Goal: Task Accomplishment & Management: Complete application form

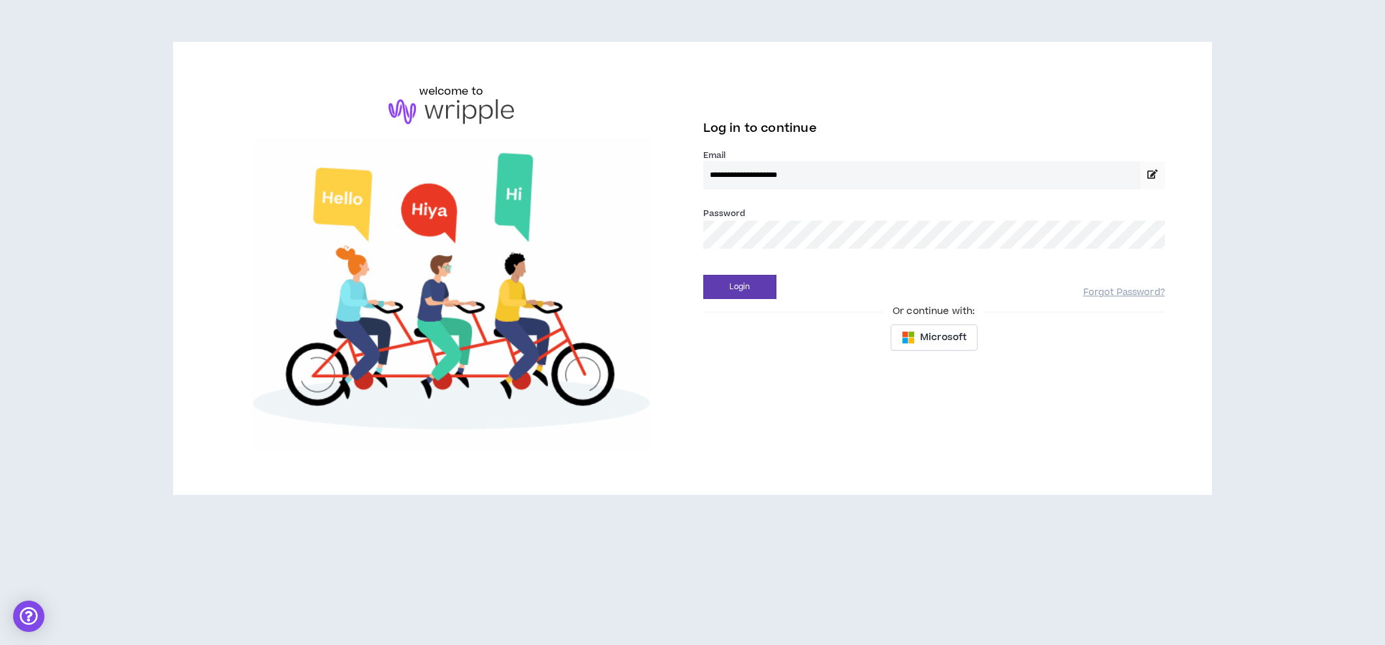
click at [739, 287] on button "Login" at bounding box center [739, 287] width 73 height 24
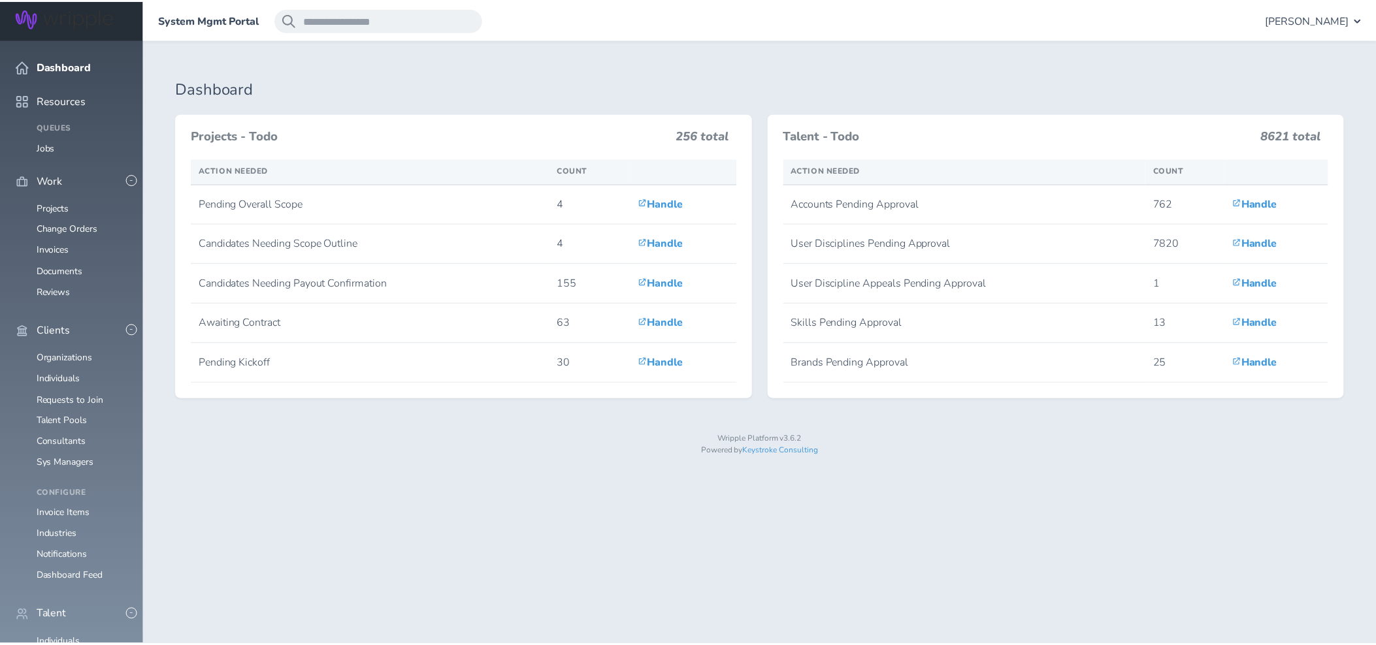
scroll to position [966, 0]
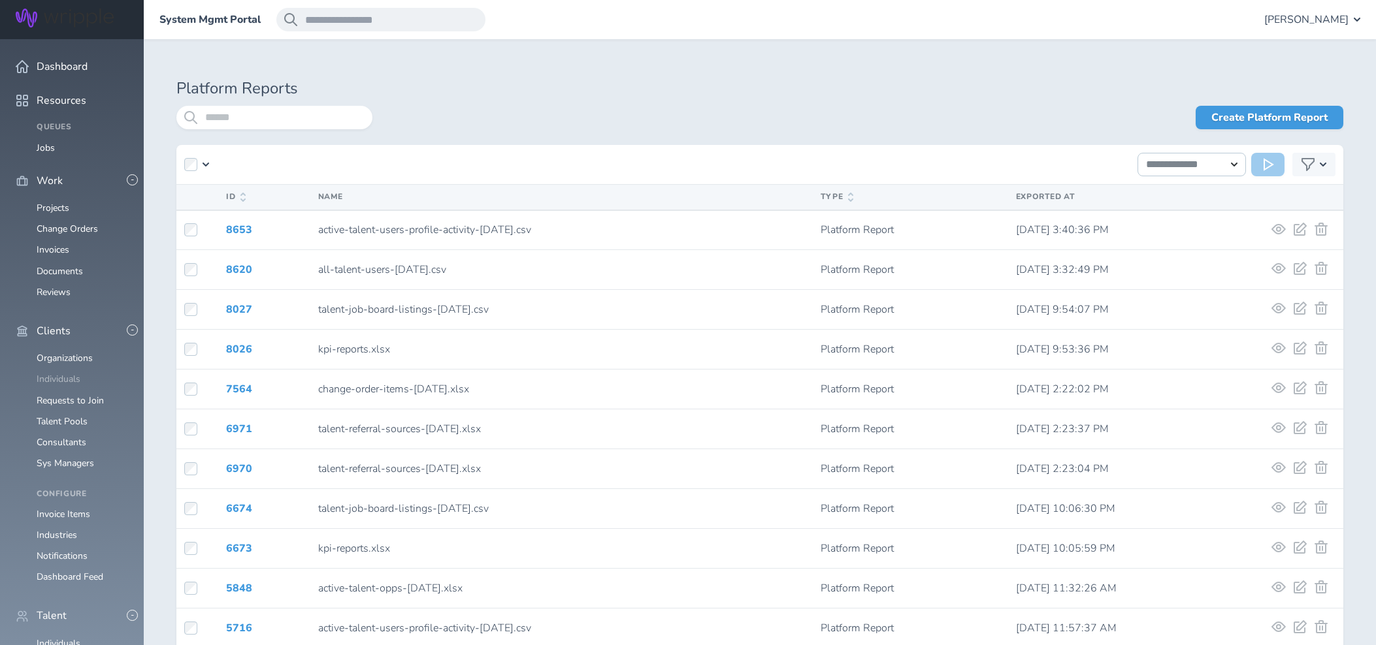
click at [59, 373] on link "Individuals" at bounding box center [59, 379] width 44 height 12
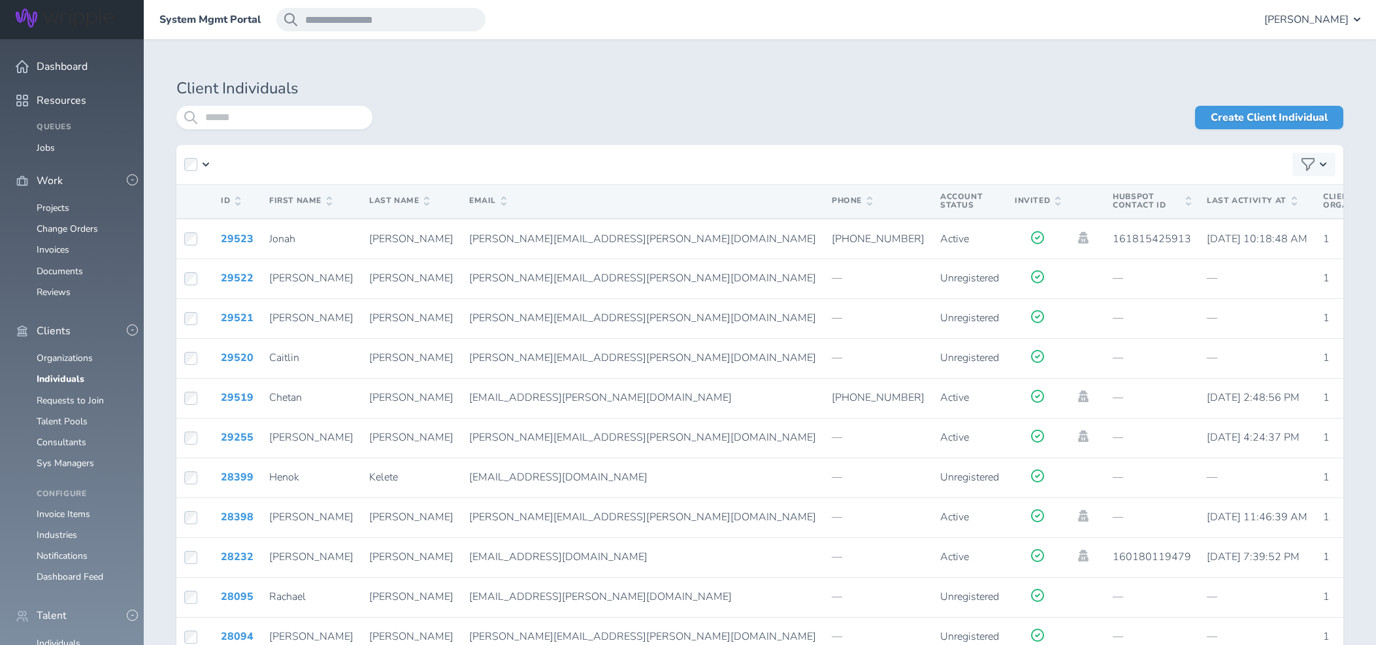
click at [1300, 20] on span "[PERSON_NAME]" at bounding box center [1306, 20] width 84 height 12
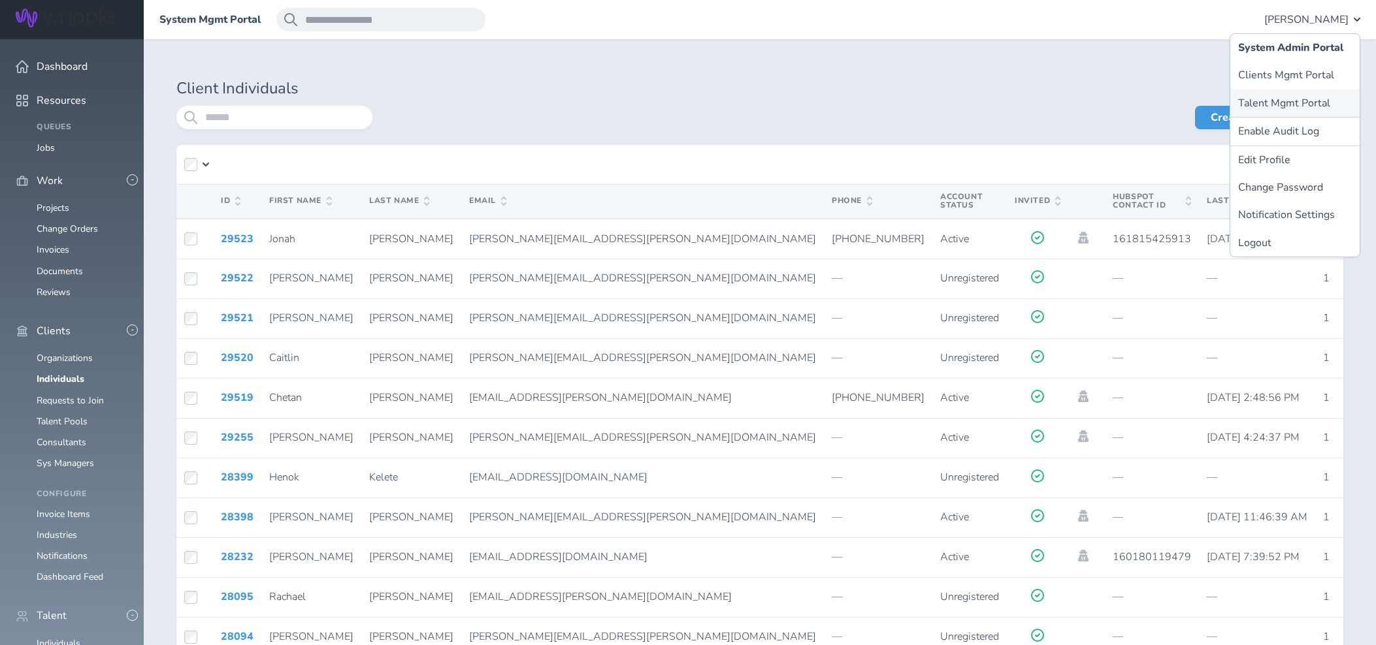
click at [1282, 106] on link "Talent Mgmt Portal" at bounding box center [1294, 102] width 129 height 27
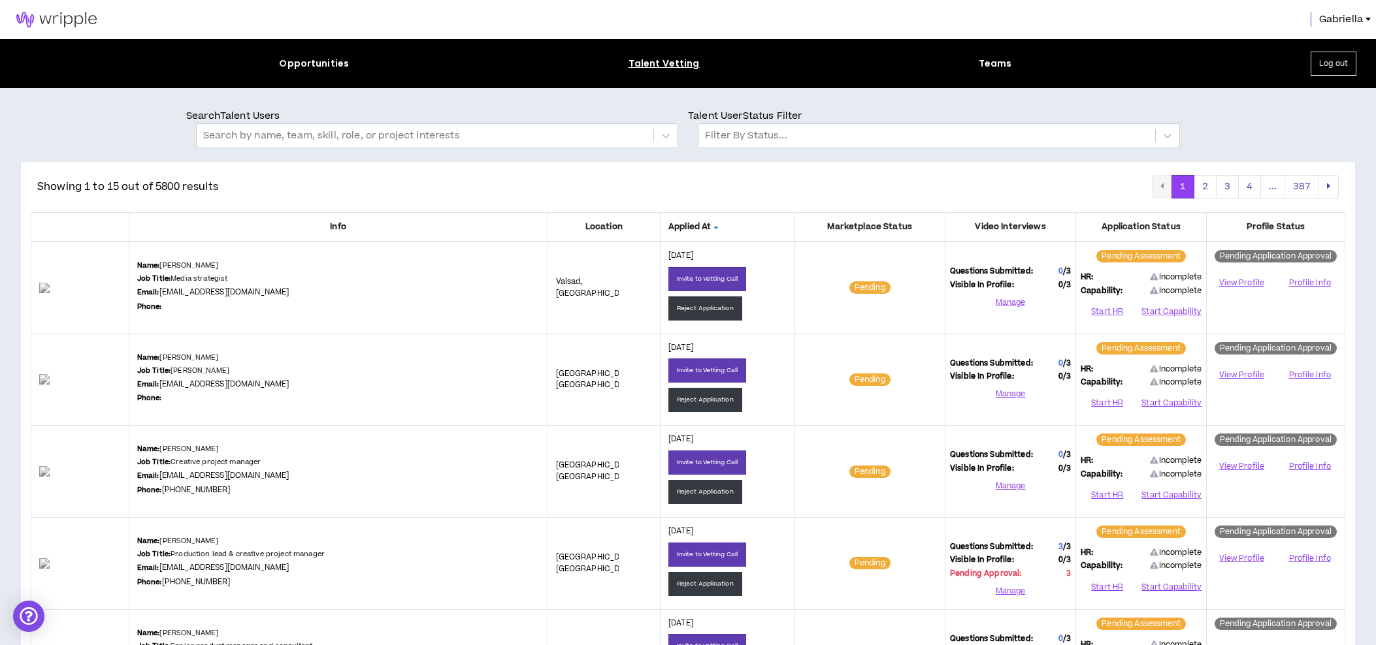
click at [56, 18] on img at bounding box center [56, 20] width 113 height 16
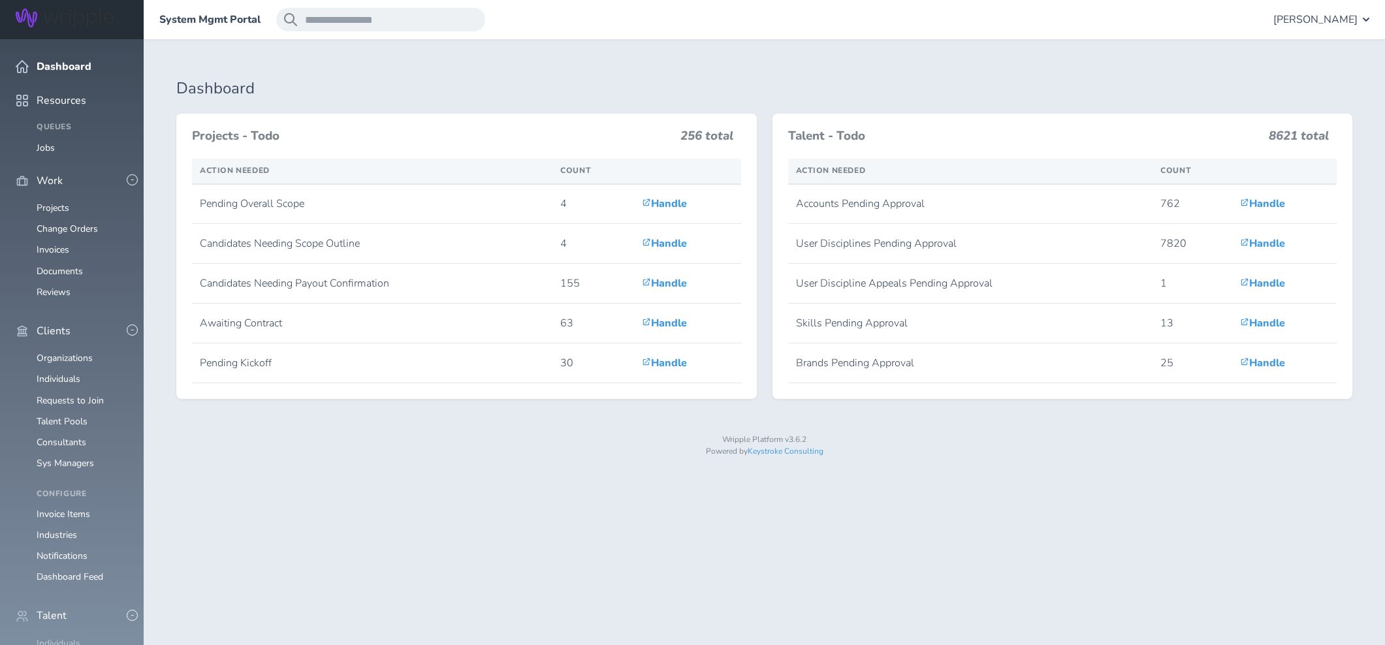
click at [57, 638] on link "Individuals" at bounding box center [59, 644] width 44 height 12
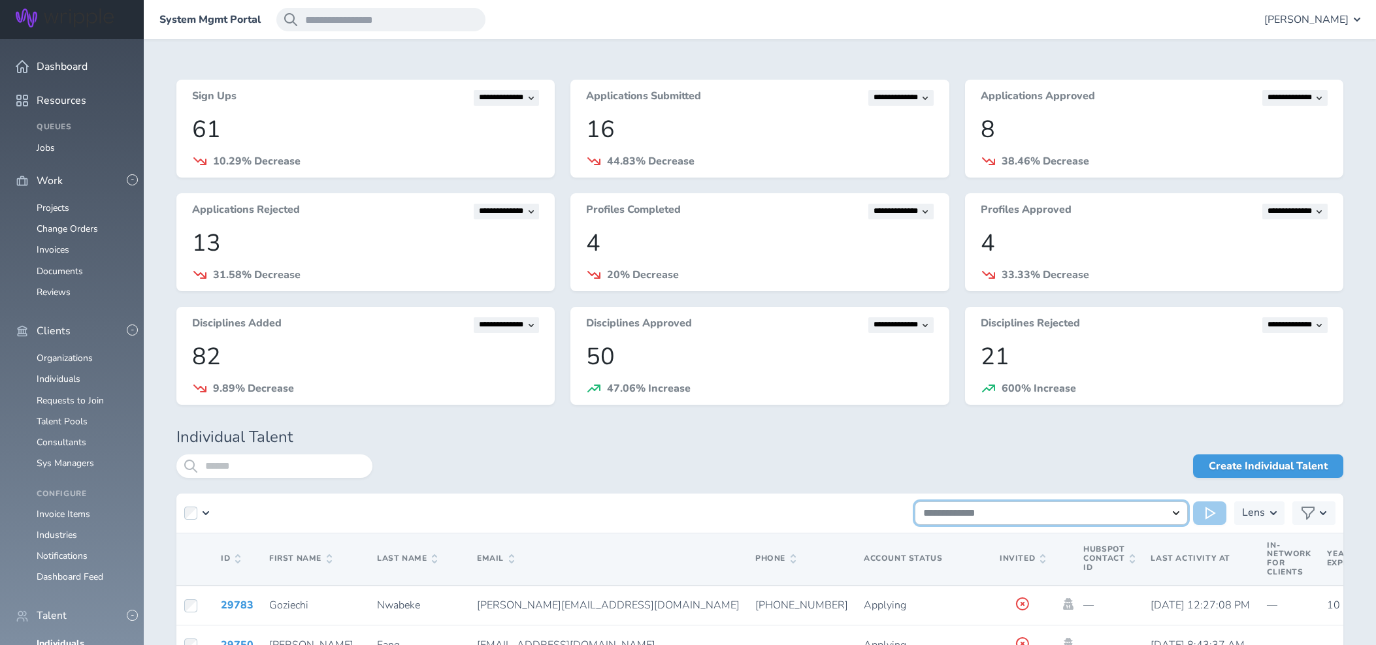
select select "**********"
click at [1207, 512] on icon at bounding box center [1210, 513] width 10 height 13
select select "*"
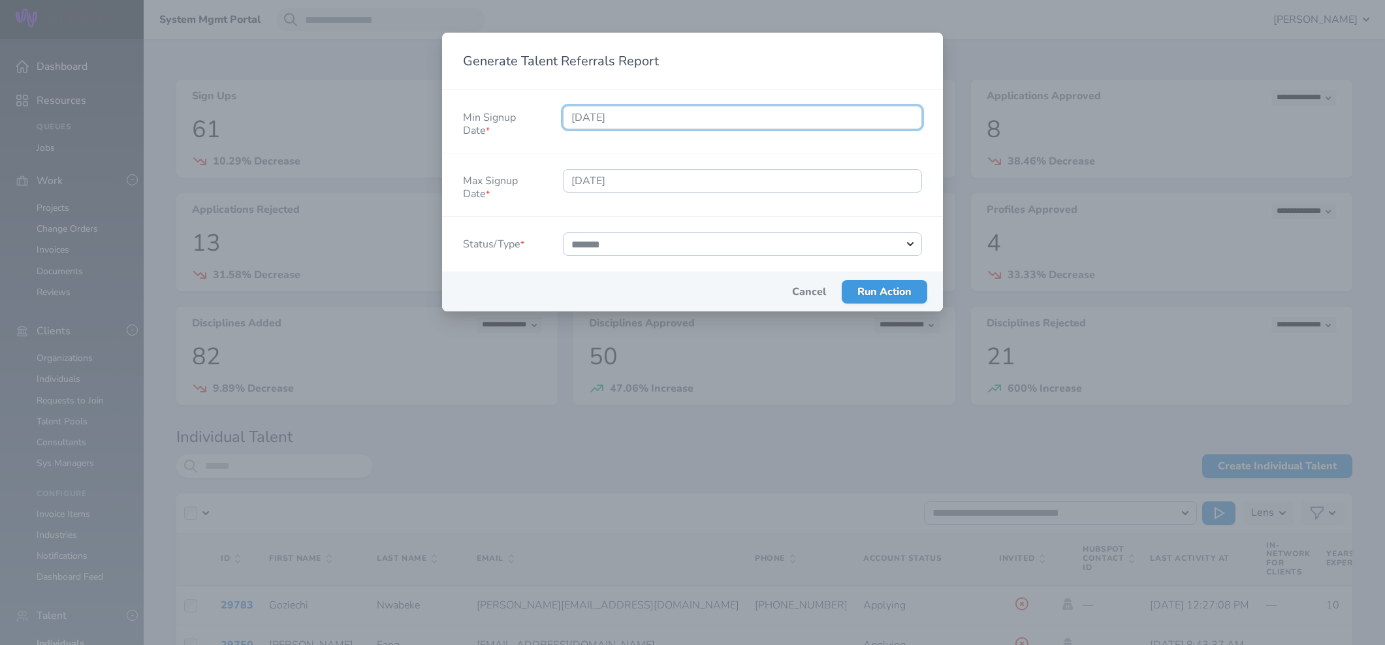
click at [604, 116] on input "2025-09-09" at bounding box center [742, 118] width 359 height 24
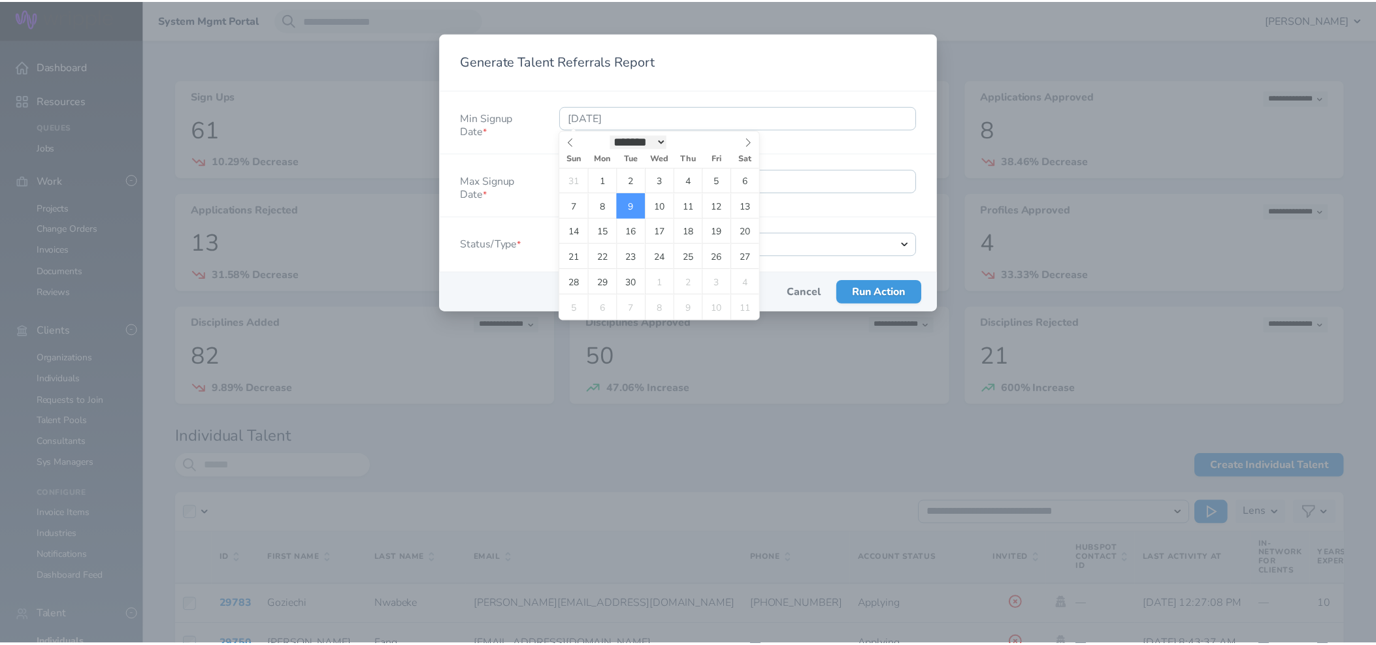
scroll to position [3, 0]
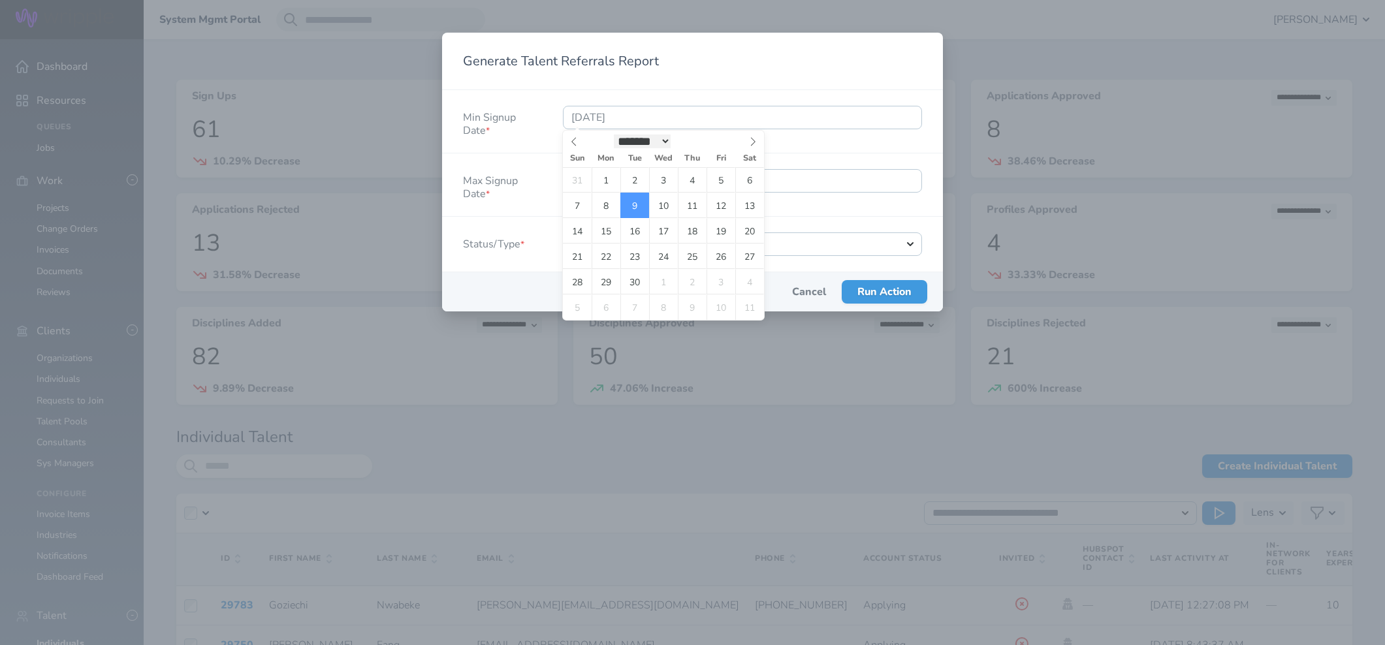
select select "*"
click at [665, 179] on span "1" at bounding box center [663, 179] width 29 height 25
type input "2025-01-01"
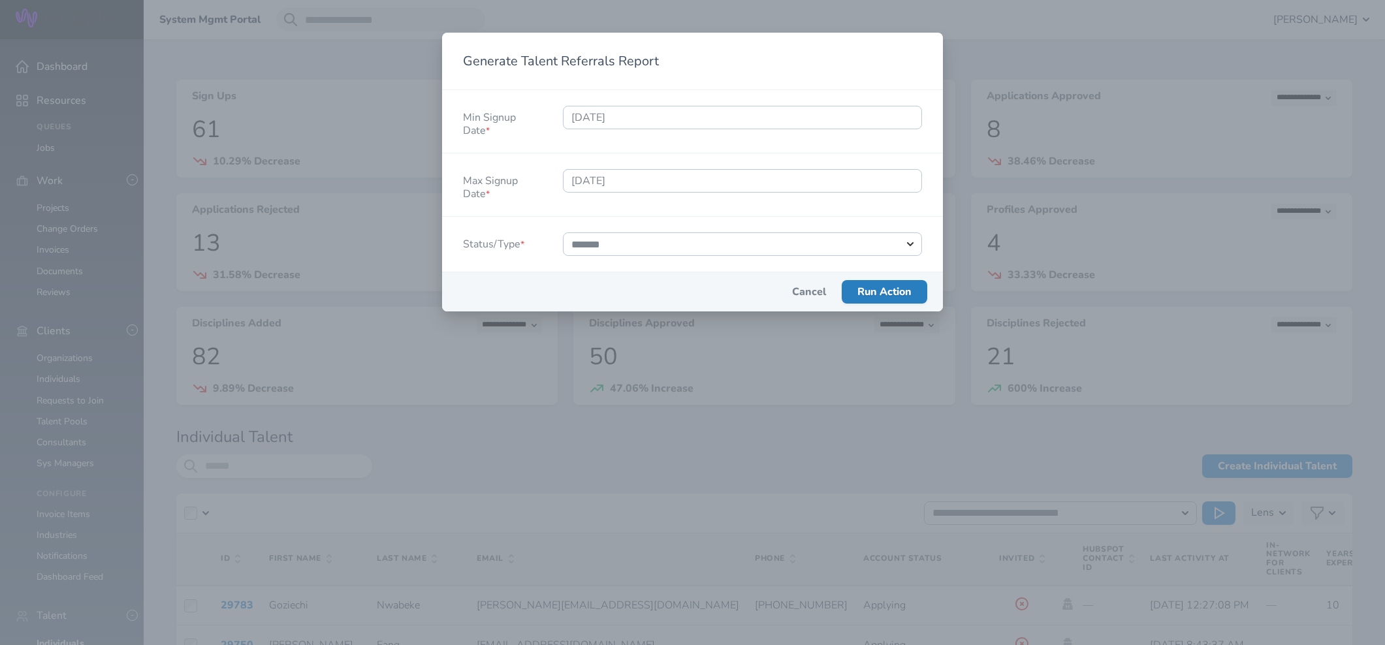
click at [876, 295] on span "Run Action" at bounding box center [885, 292] width 54 height 14
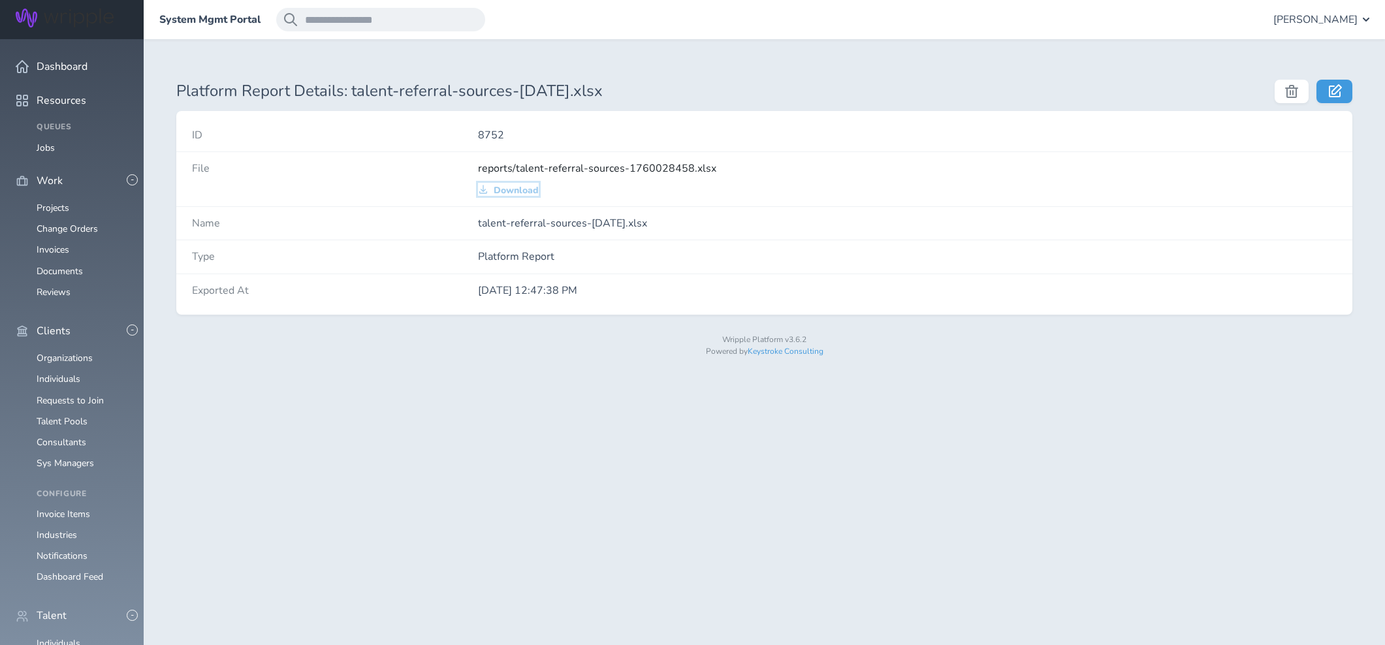
click at [517, 189] on span "Download" at bounding box center [516, 191] width 45 height 10
click at [114, 20] on img at bounding box center [65, 17] width 98 height 19
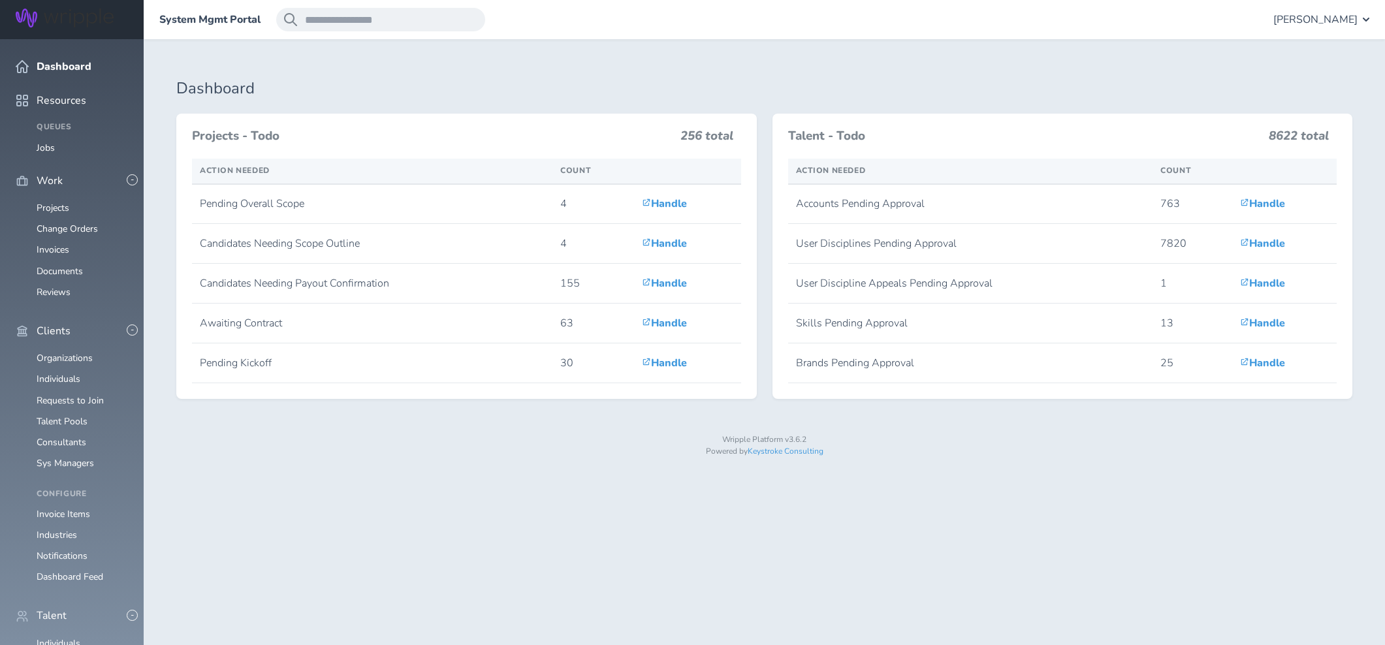
click at [1311, 17] on span "[PERSON_NAME]" at bounding box center [1316, 20] width 84 height 12
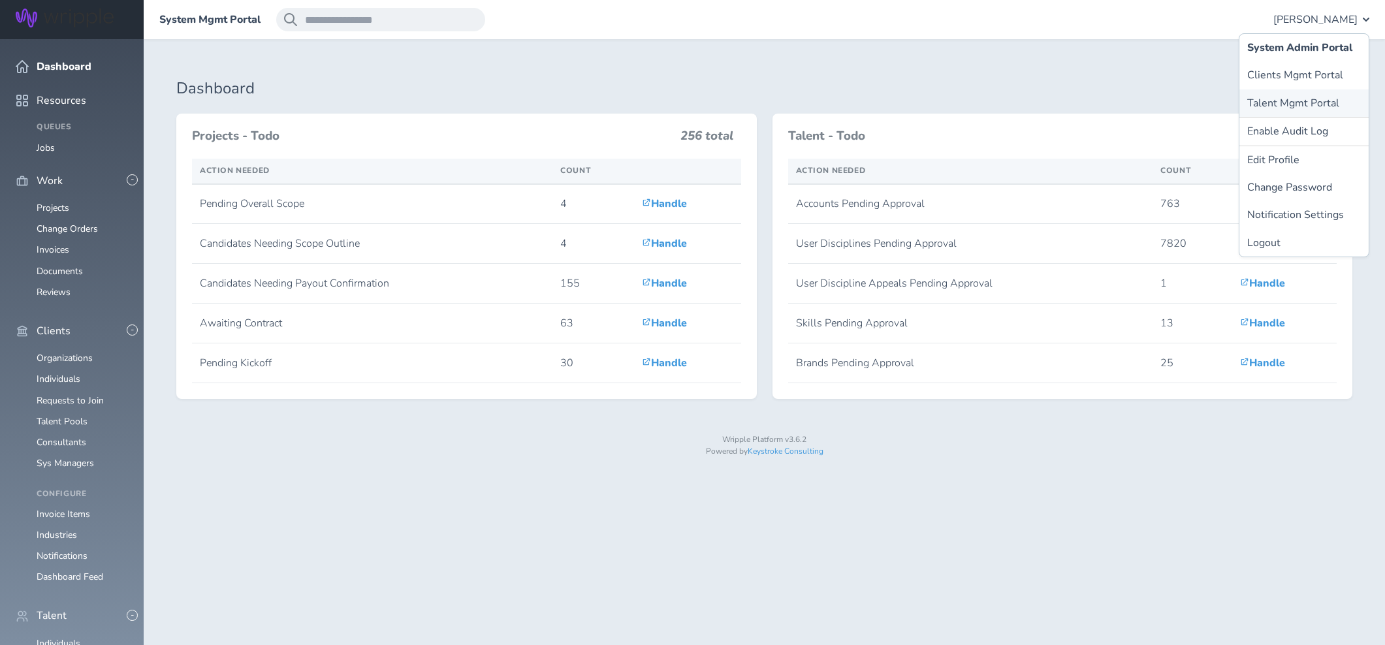
click at [1280, 102] on link "Talent Mgmt Portal" at bounding box center [1304, 102] width 129 height 27
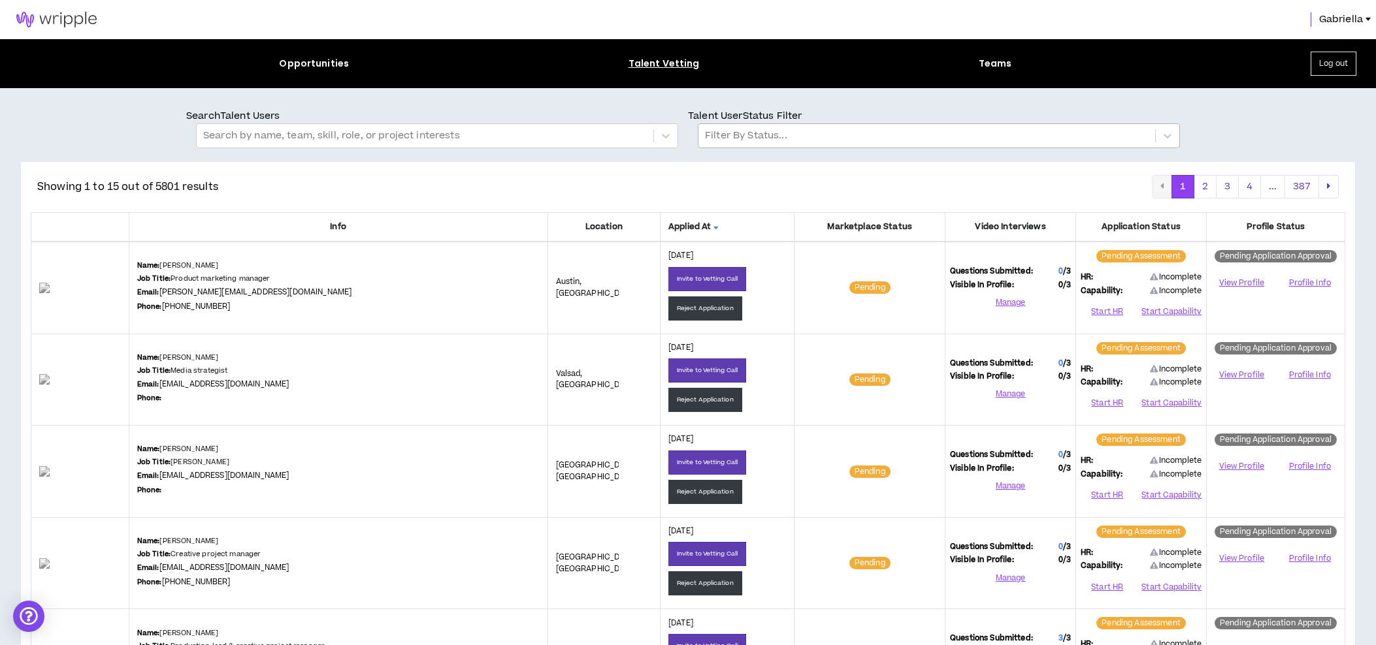
click at [747, 130] on div at bounding box center [927, 135] width 444 height 17
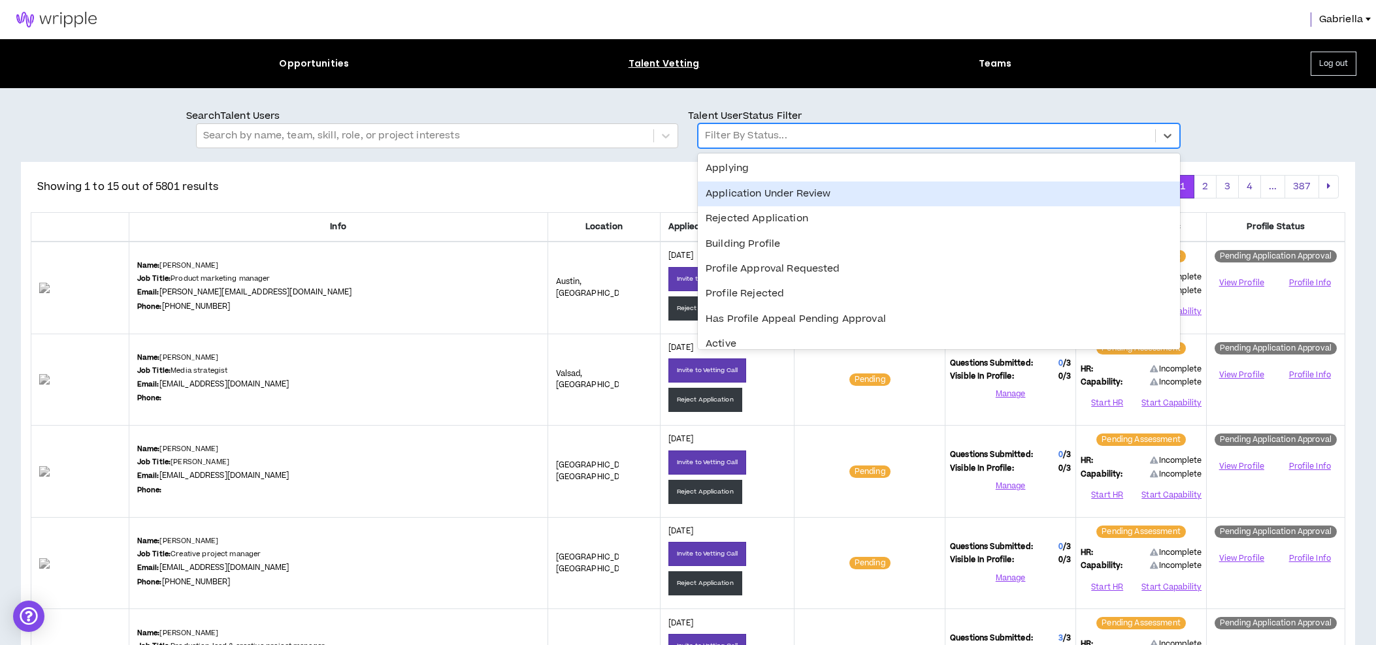
click at [743, 198] on div "Application Under Review" at bounding box center [939, 194] width 482 height 25
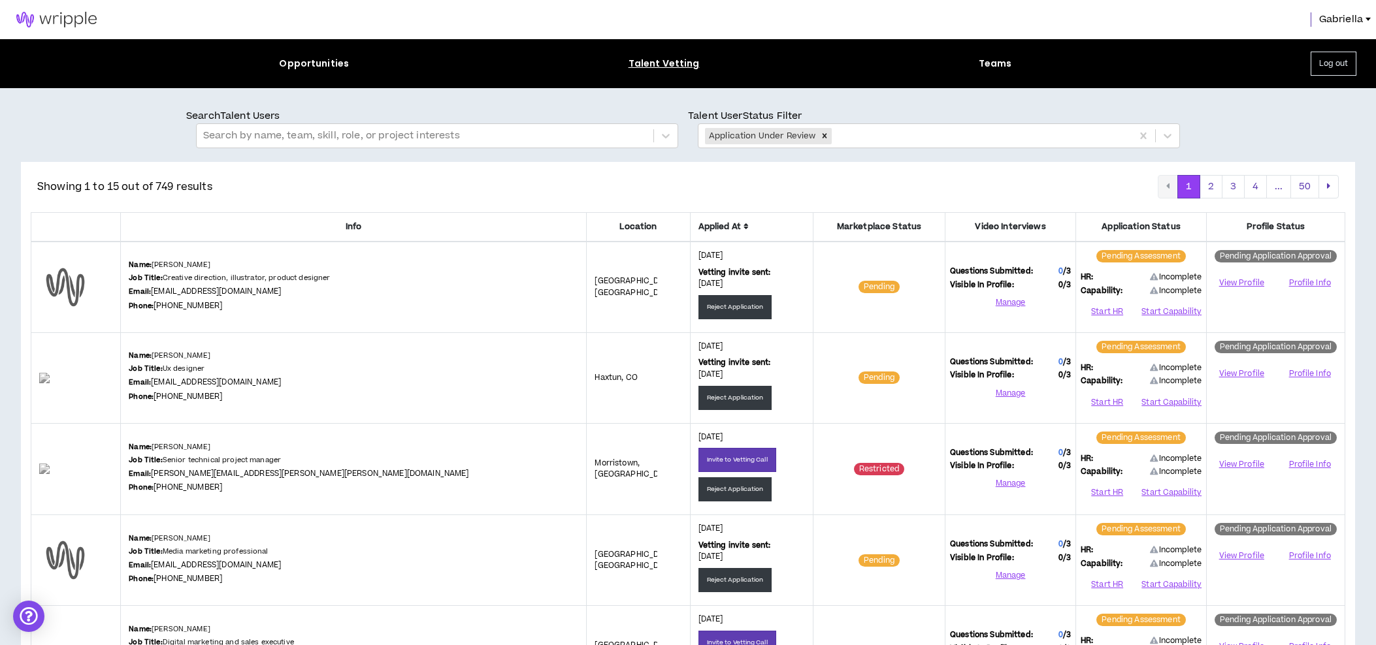
click at [743, 224] on icon at bounding box center [745, 227] width 5 height 8
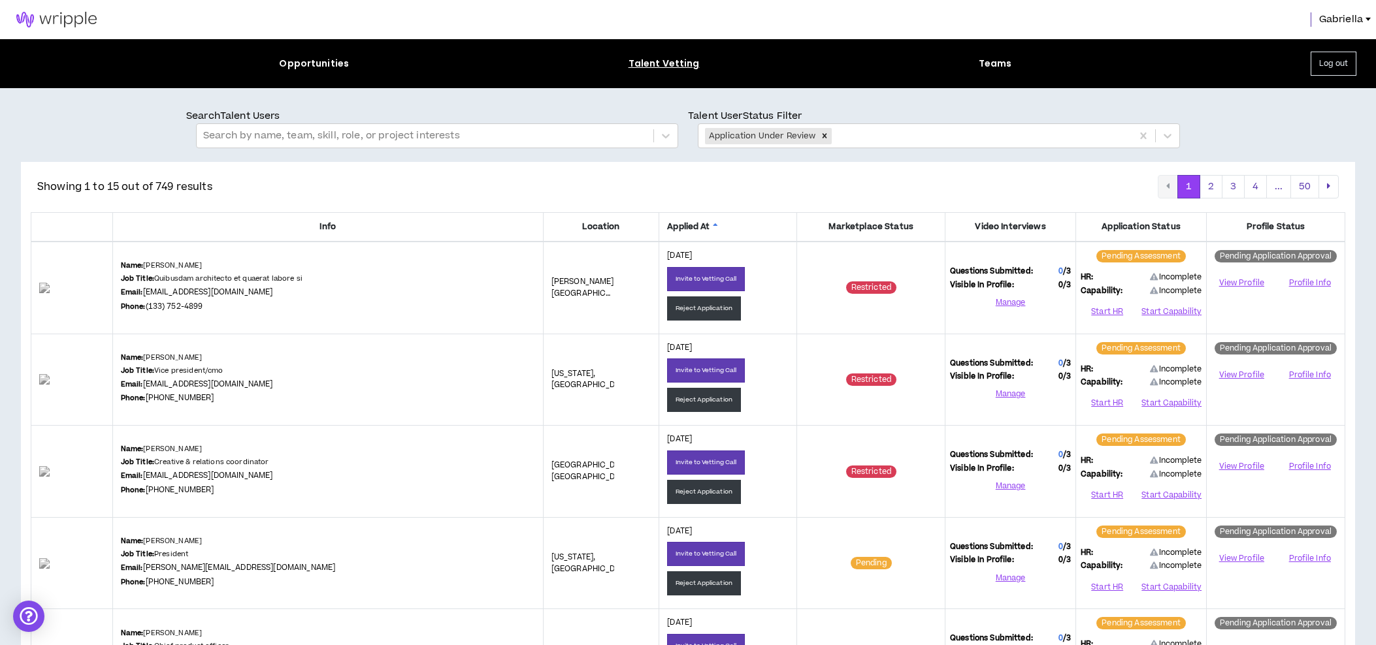
click at [713, 225] on icon at bounding box center [715, 227] width 5 height 8
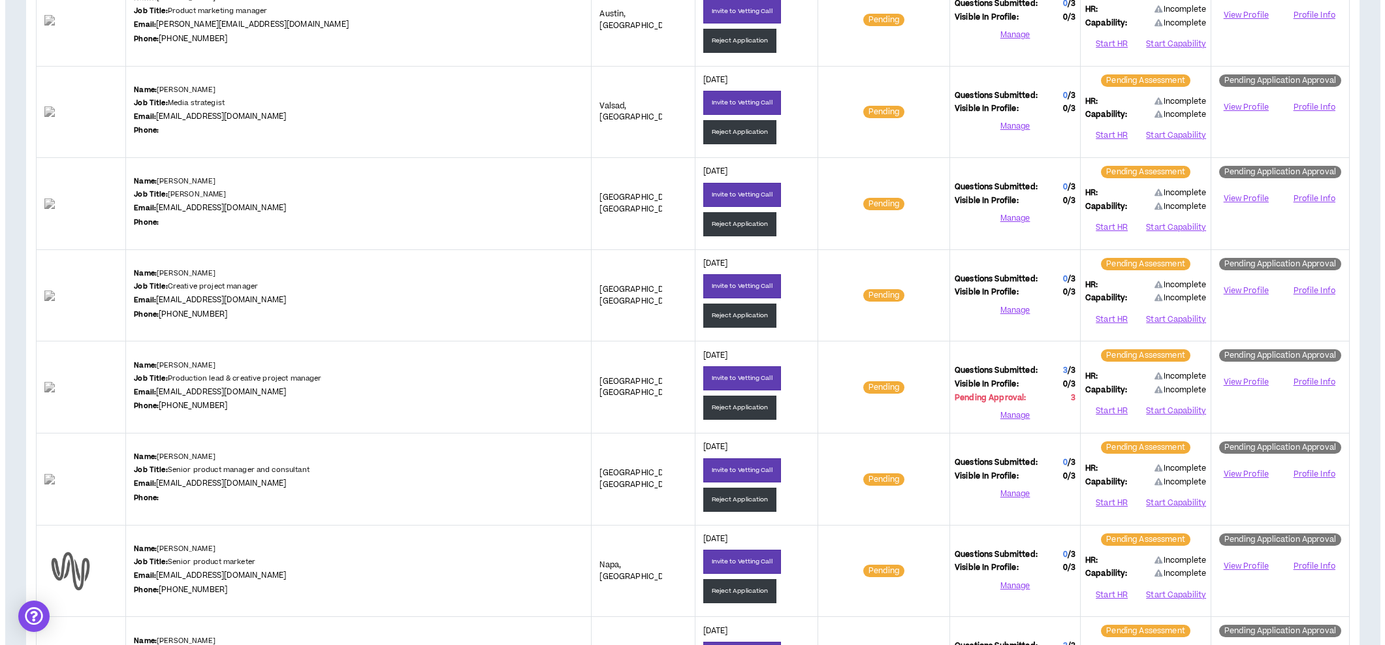
scroll to position [157, 0]
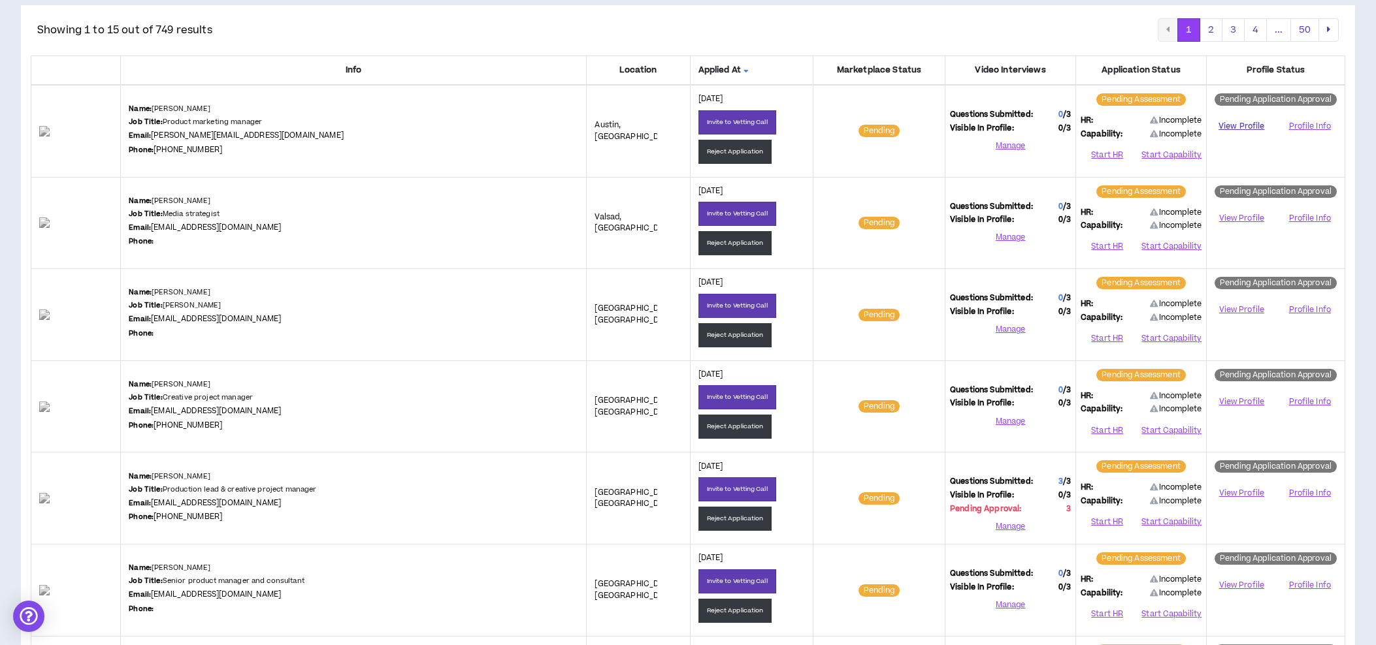
click at [1246, 122] on link "View Profile" at bounding box center [1241, 126] width 60 height 23
click at [1103, 153] on button "Start HR" at bounding box center [1106, 155] width 53 height 20
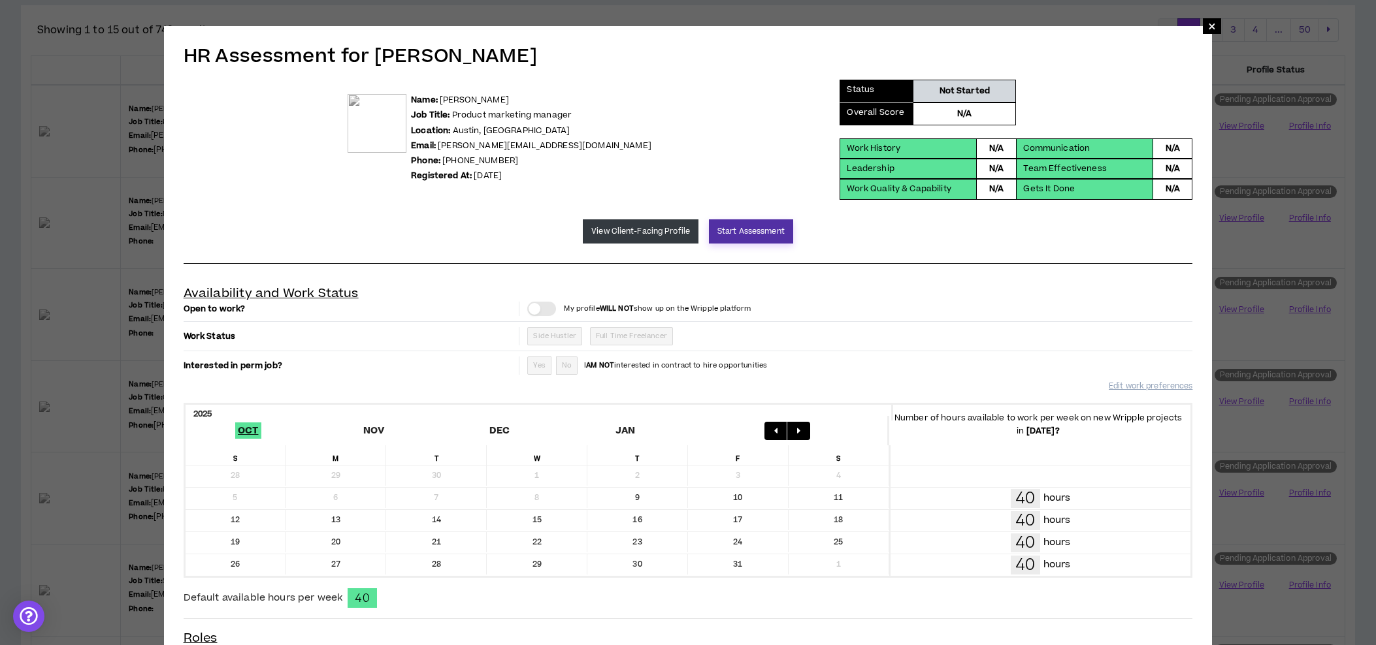
click at [730, 231] on button "Start Assessment" at bounding box center [751, 231] width 84 height 24
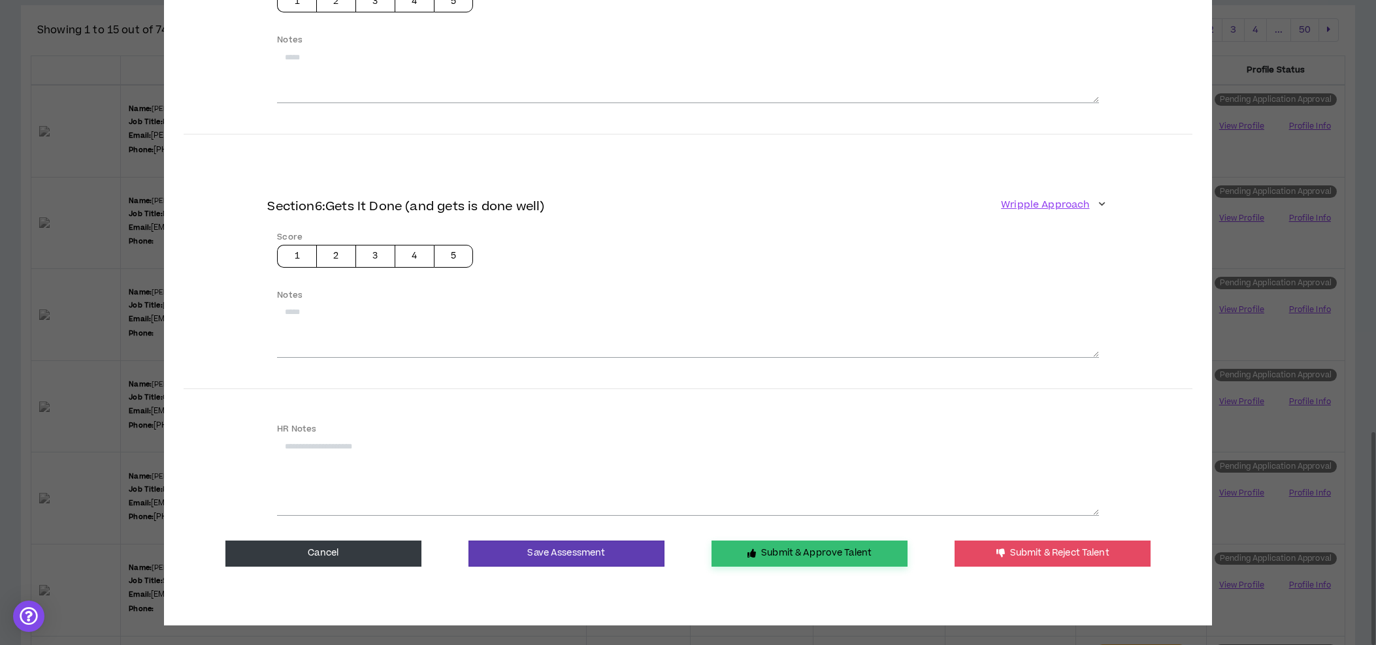
click at [784, 544] on button "Submit & Approve Talent" at bounding box center [809, 554] width 196 height 26
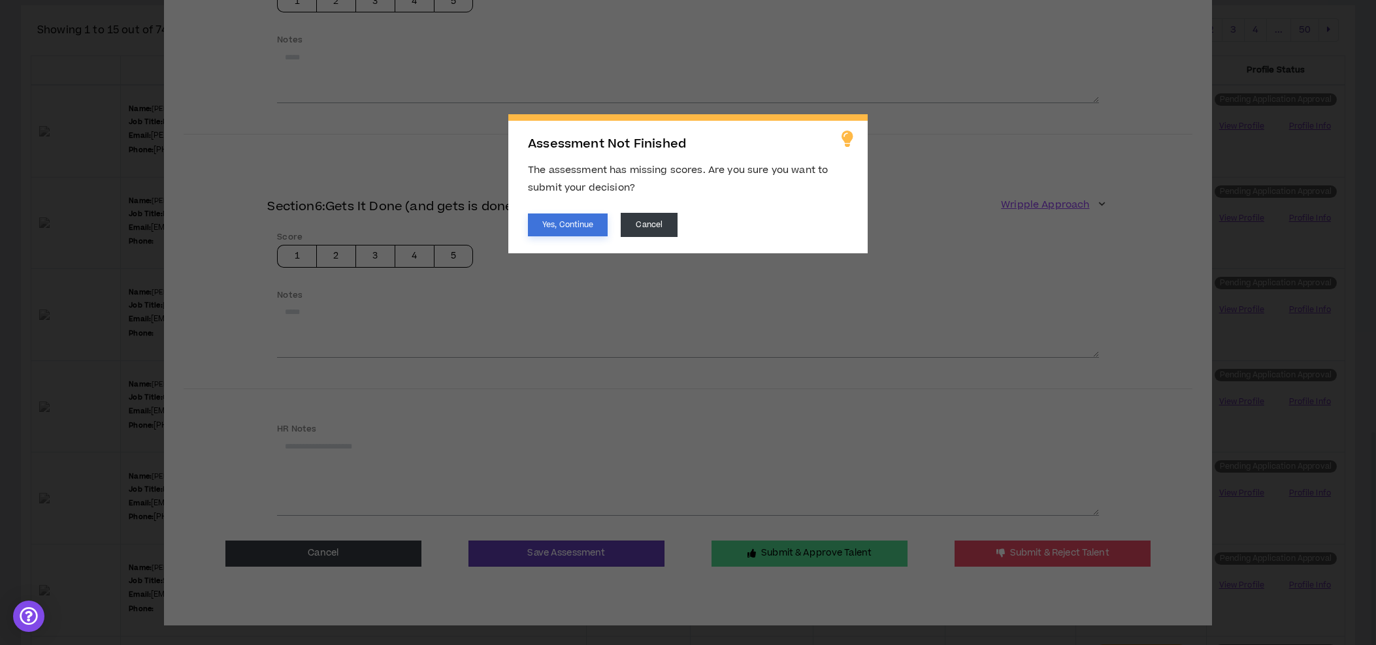
click at [569, 227] on button "Yes, Continue" at bounding box center [568, 225] width 80 height 23
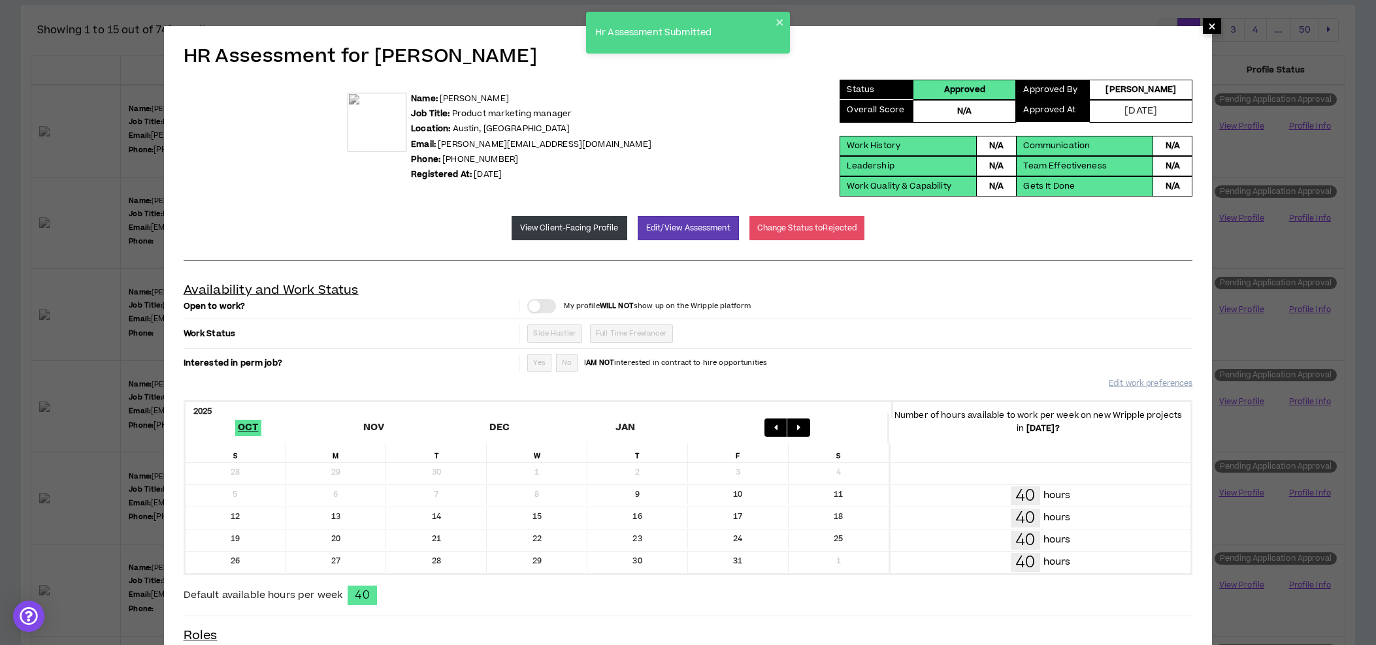
click at [1210, 27] on span "×" at bounding box center [1212, 26] width 8 height 16
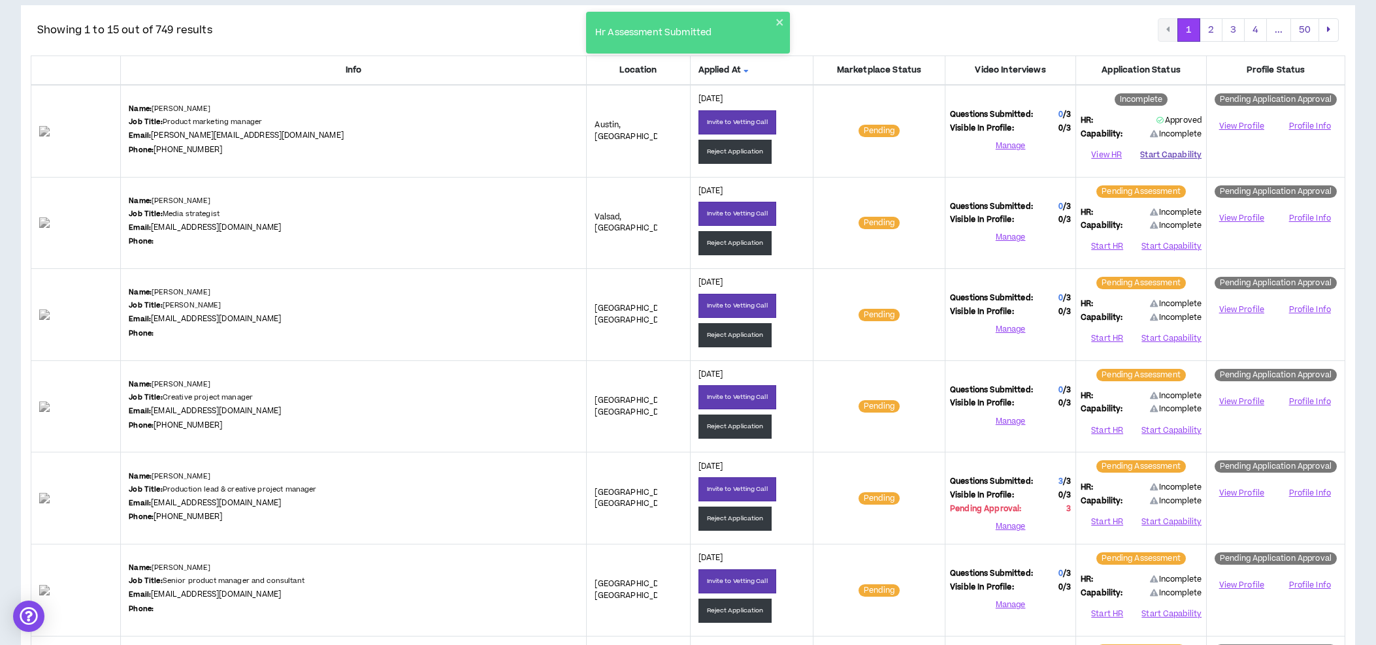
click at [1153, 152] on button "Start Capability" at bounding box center [1170, 155] width 61 height 20
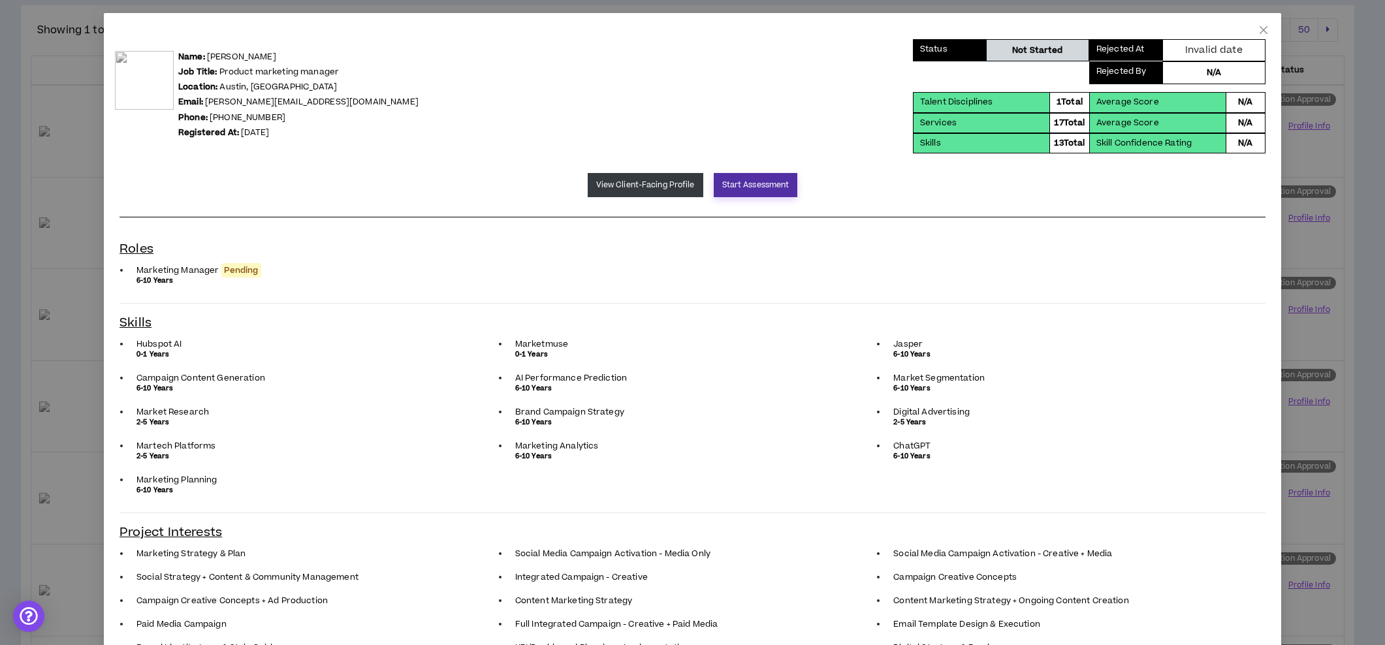
click at [737, 185] on button "Start Assessment" at bounding box center [756, 185] width 84 height 24
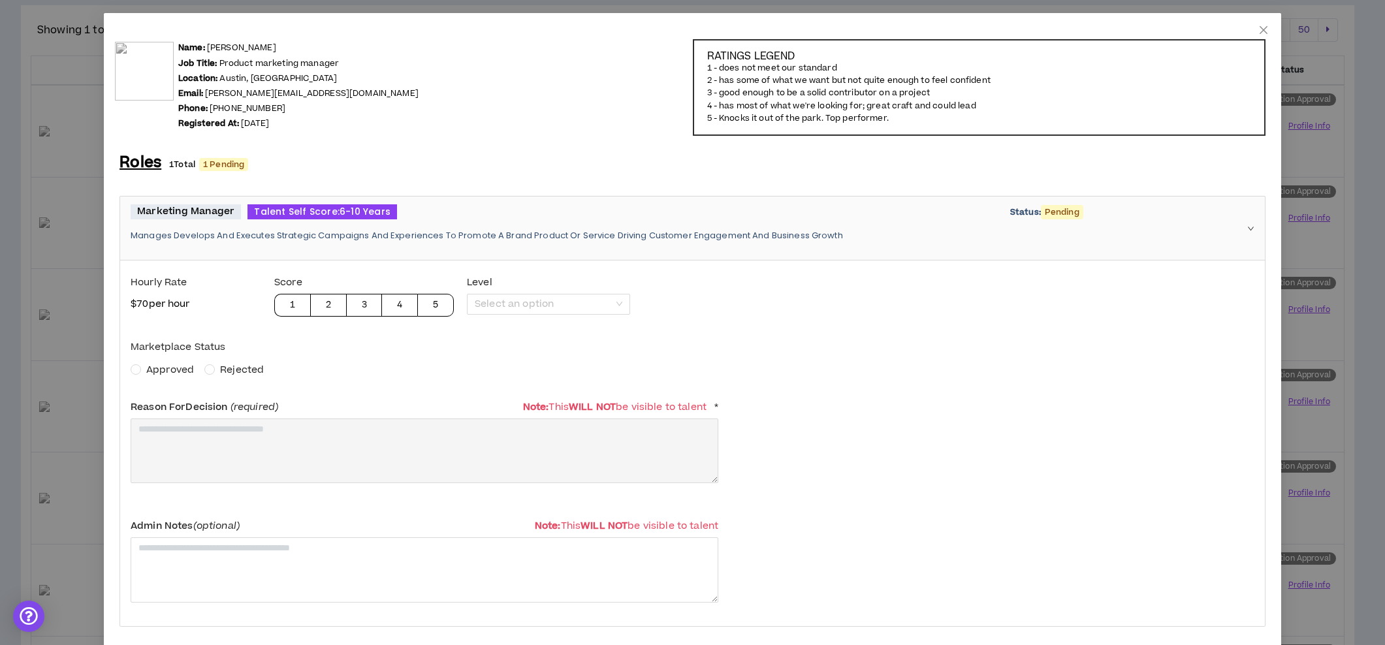
click at [151, 371] on span "Approved" at bounding box center [170, 370] width 48 height 14
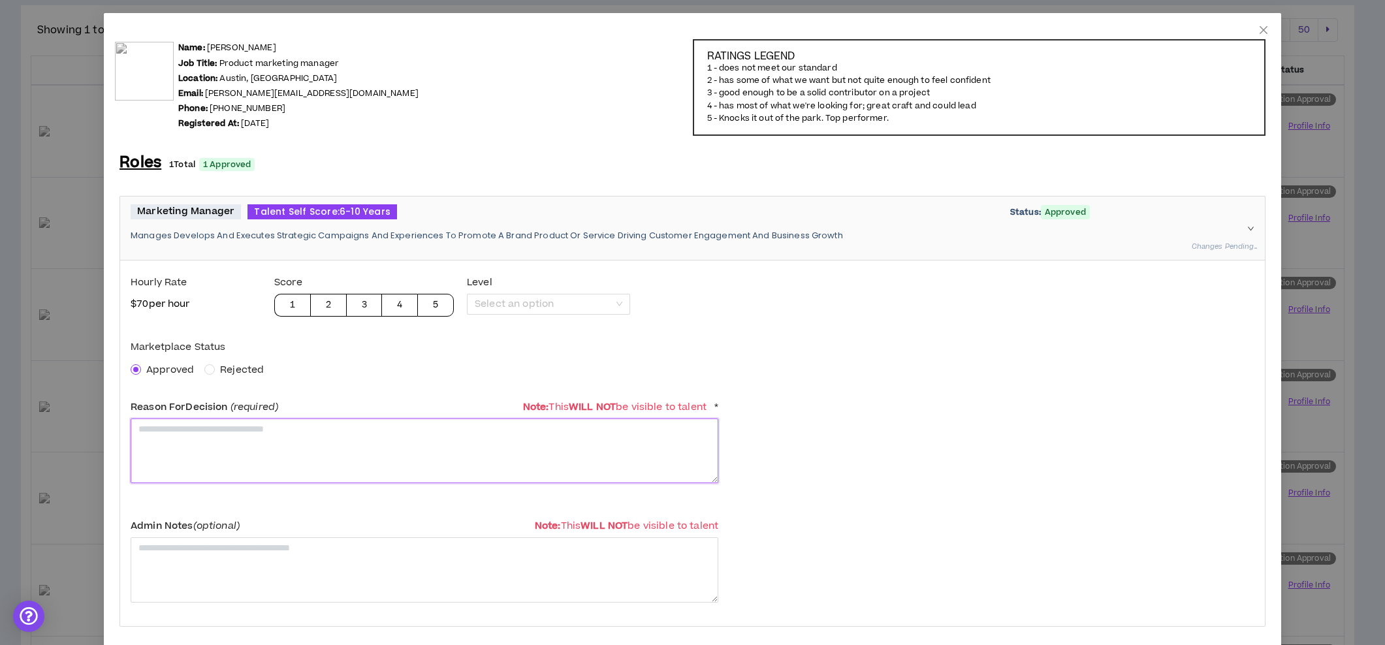
click at [155, 445] on textarea at bounding box center [425, 451] width 588 height 65
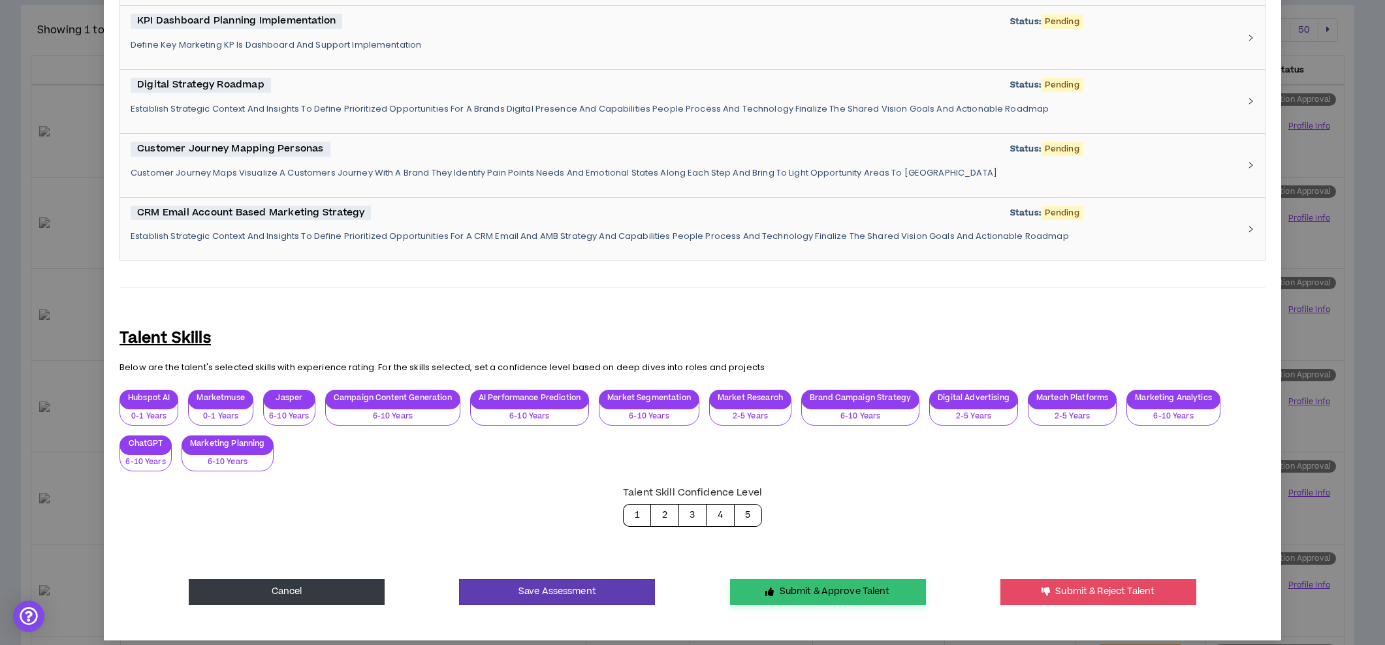
type textarea "**********"
click at [792, 584] on button "Submit & Approve Talent" at bounding box center [828, 592] width 196 height 26
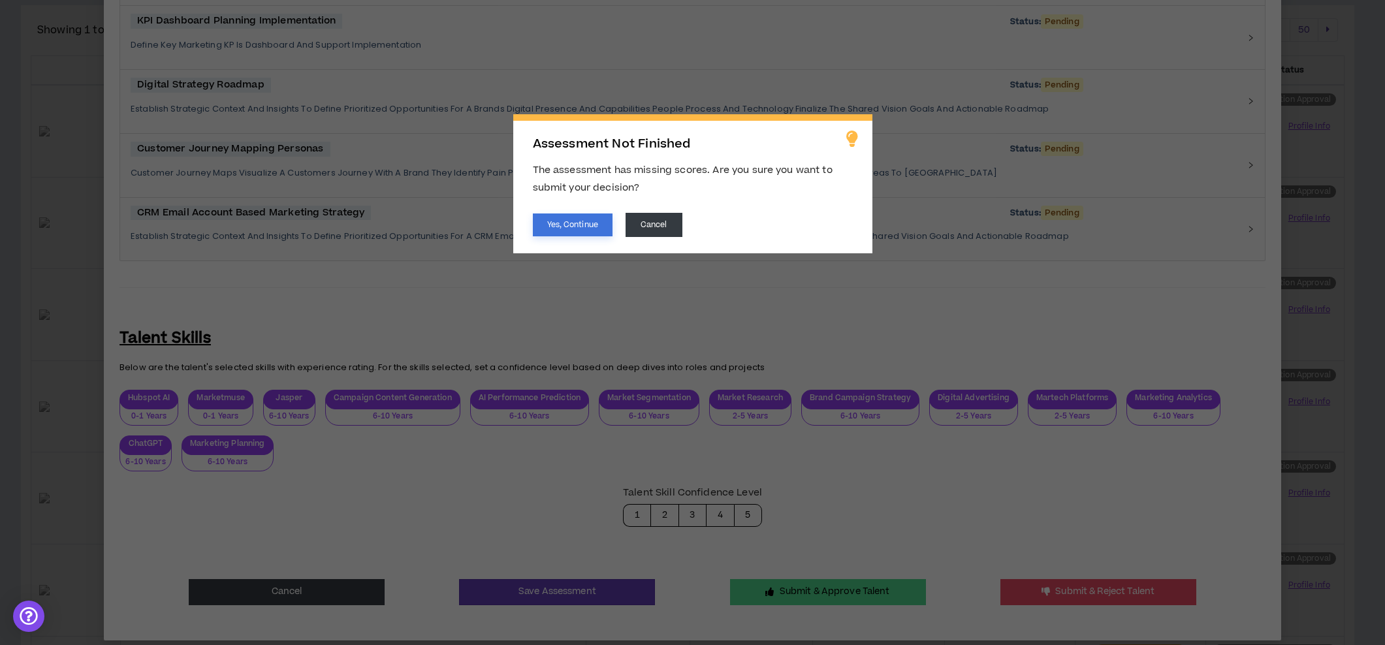
click at [585, 220] on button "Yes, Continue" at bounding box center [573, 225] width 80 height 23
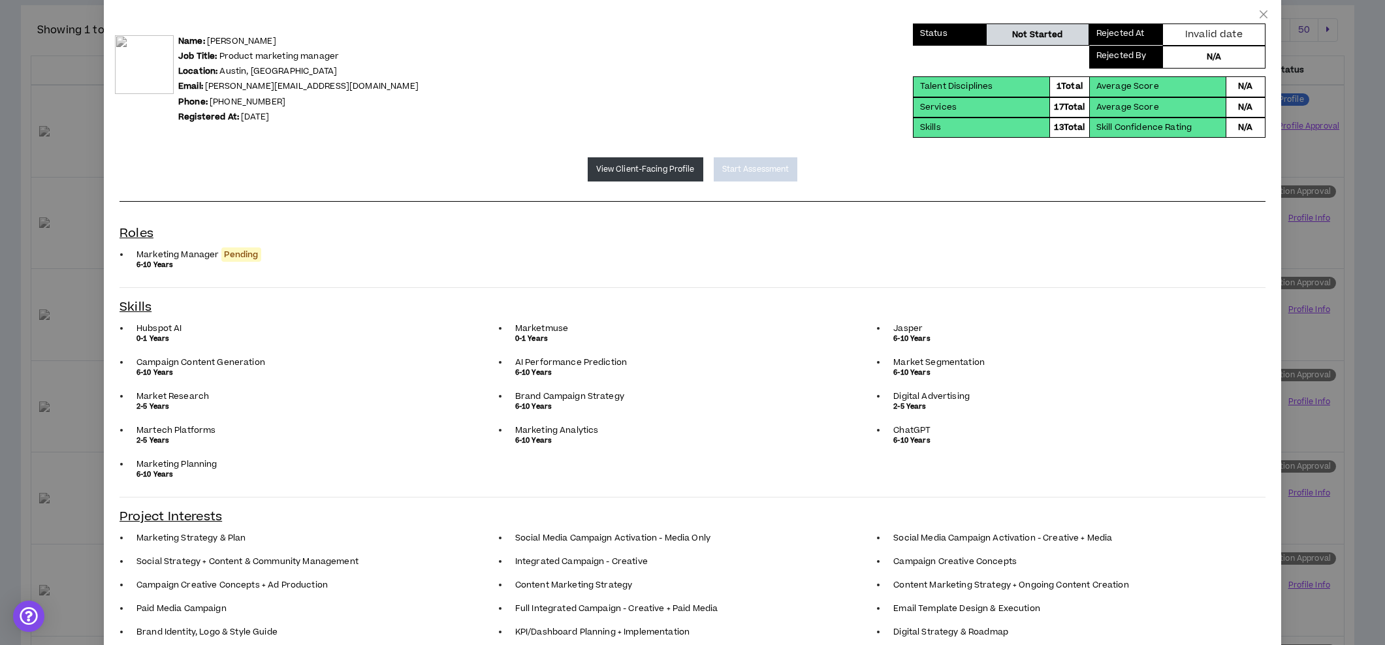
scroll to position [0, 0]
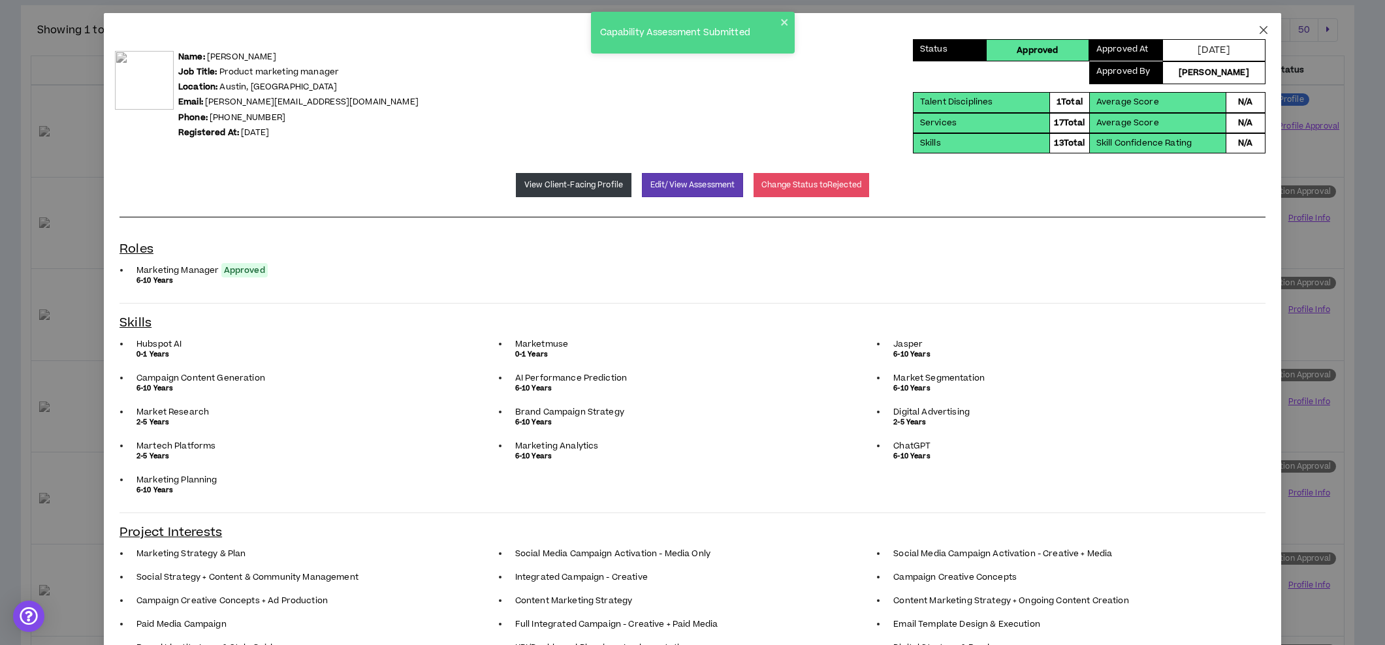
click at [1259, 31] on icon "close" at bounding box center [1264, 30] width 10 height 10
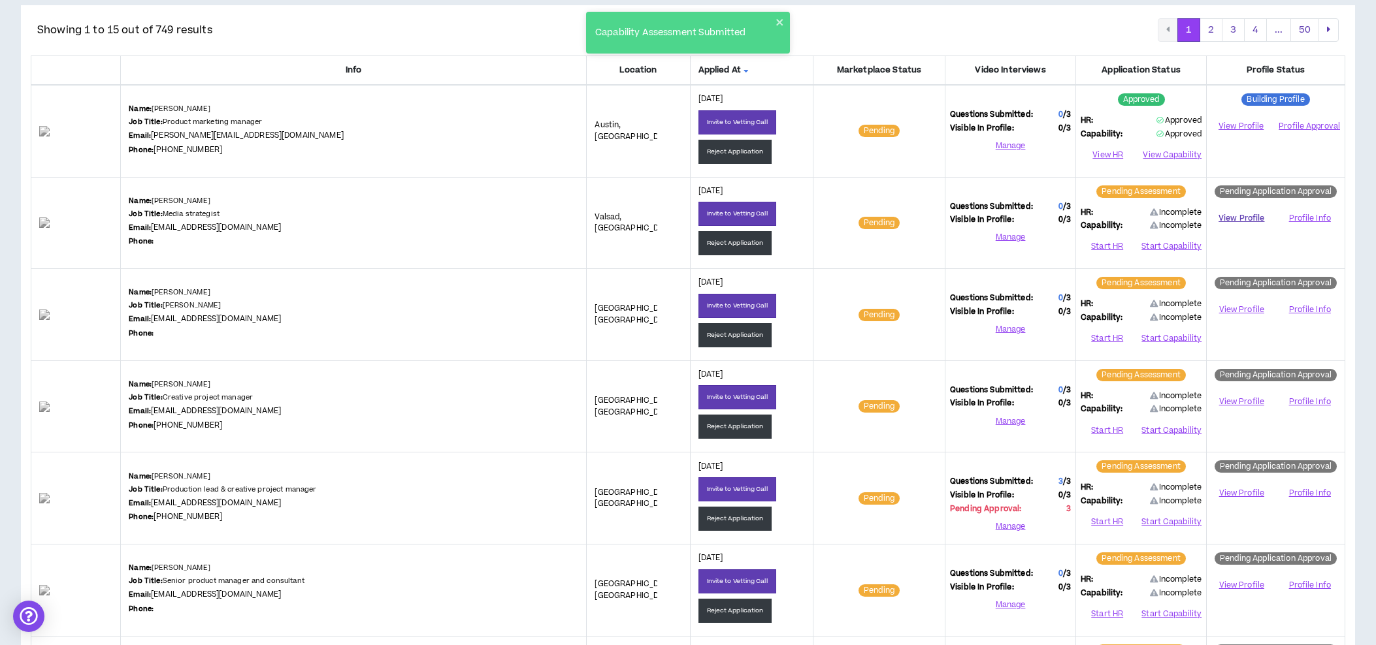
click at [1245, 215] on link "View Profile" at bounding box center [1241, 218] width 60 height 23
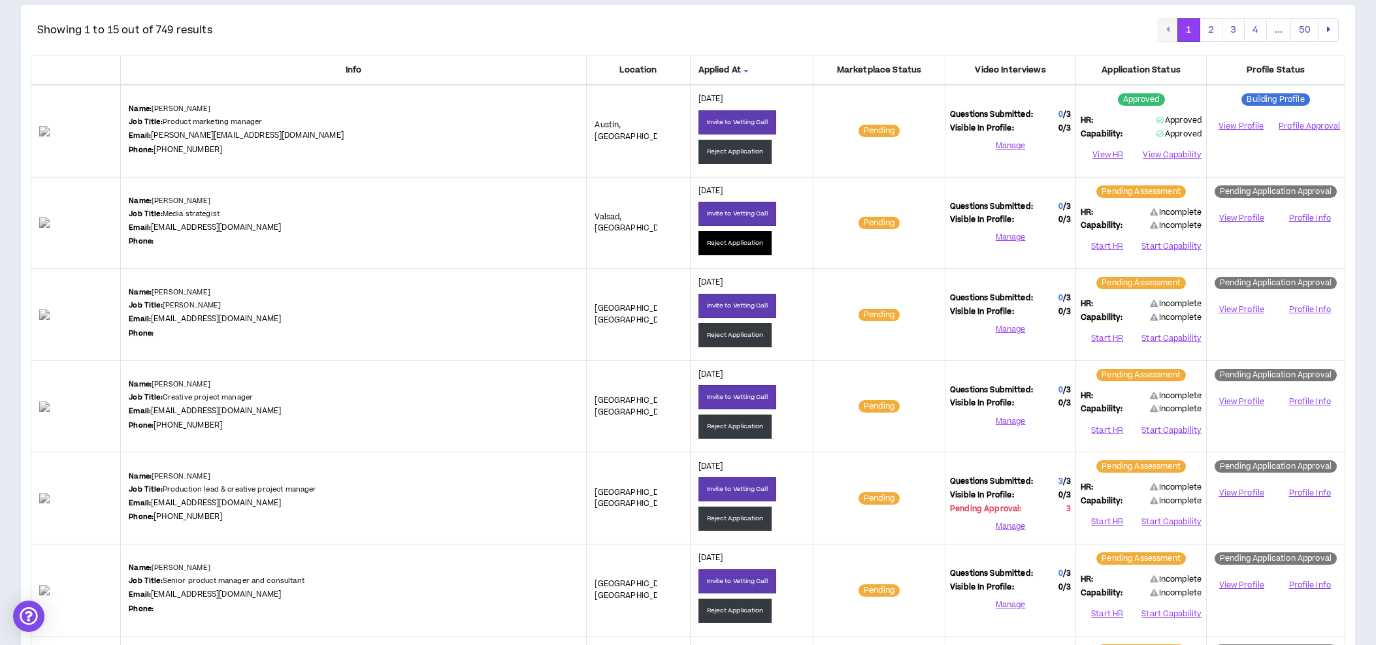
click at [698, 247] on button "Reject Application" at bounding box center [735, 243] width 74 height 24
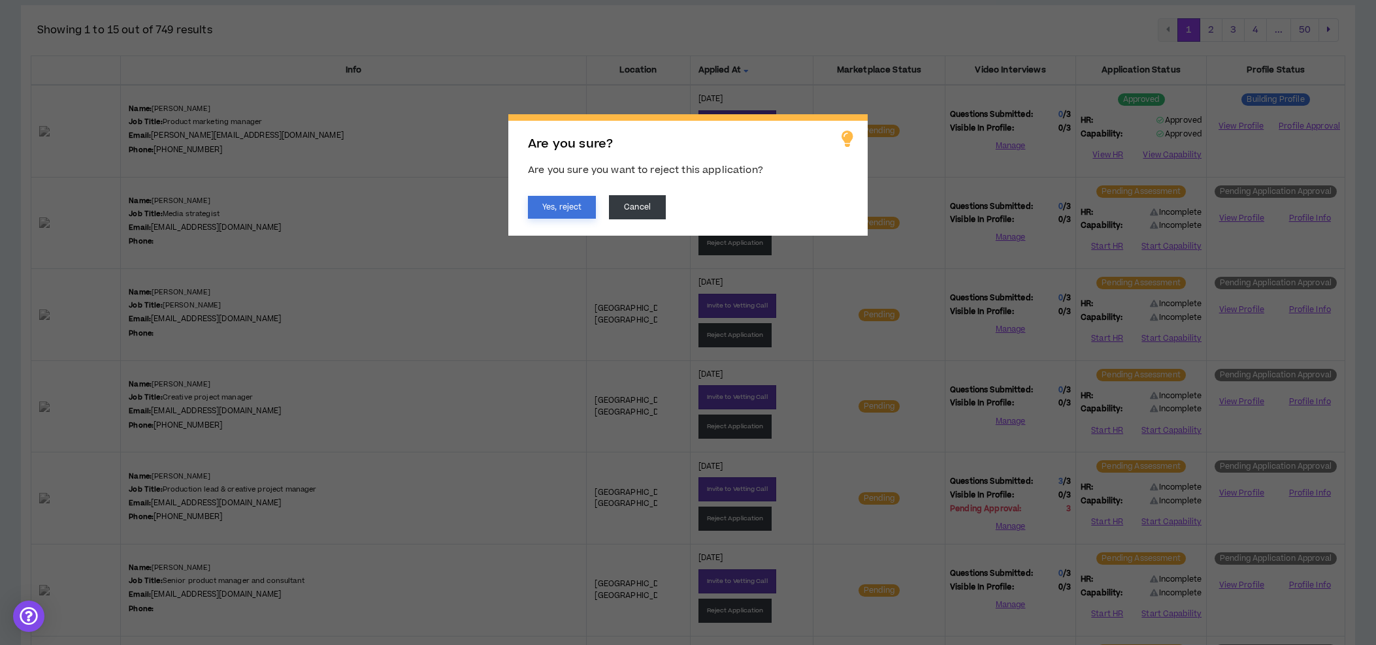
click at [543, 210] on button "Yes, reject" at bounding box center [562, 207] width 68 height 23
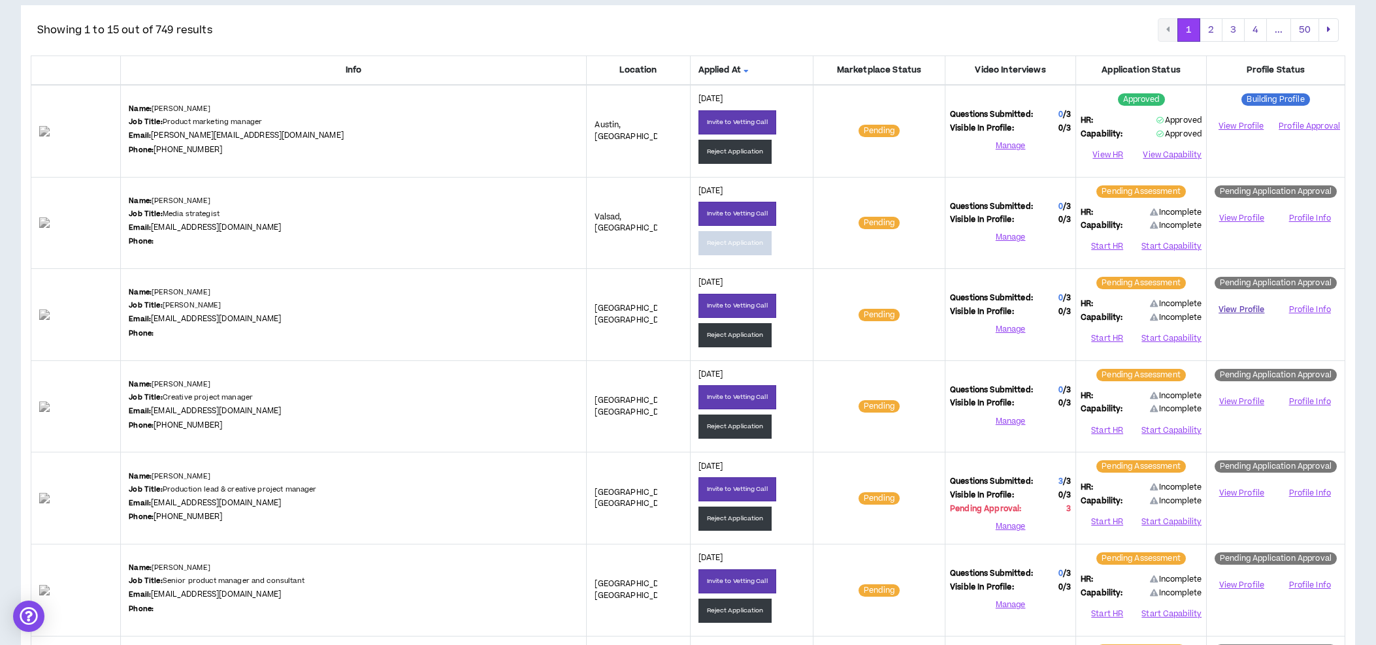
click at [1235, 309] on link "View Profile" at bounding box center [1241, 310] width 60 height 23
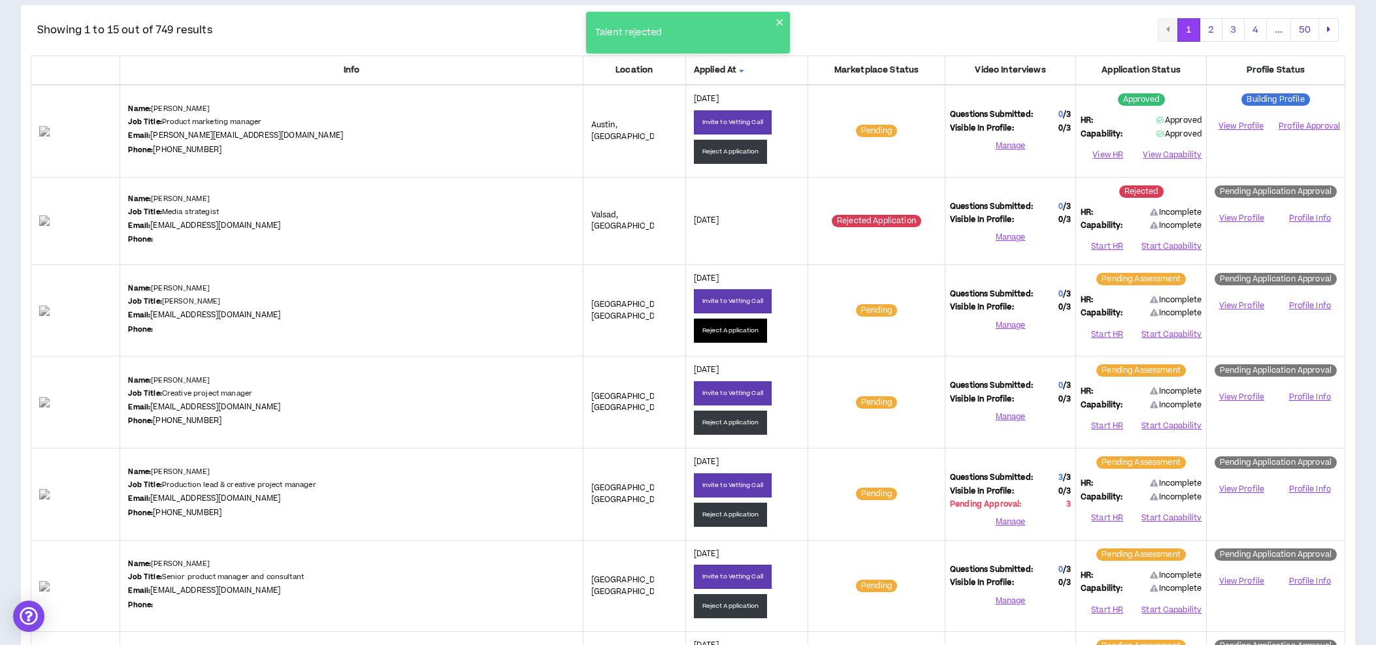
click at [694, 330] on button "Reject Application" at bounding box center [731, 331] width 74 height 24
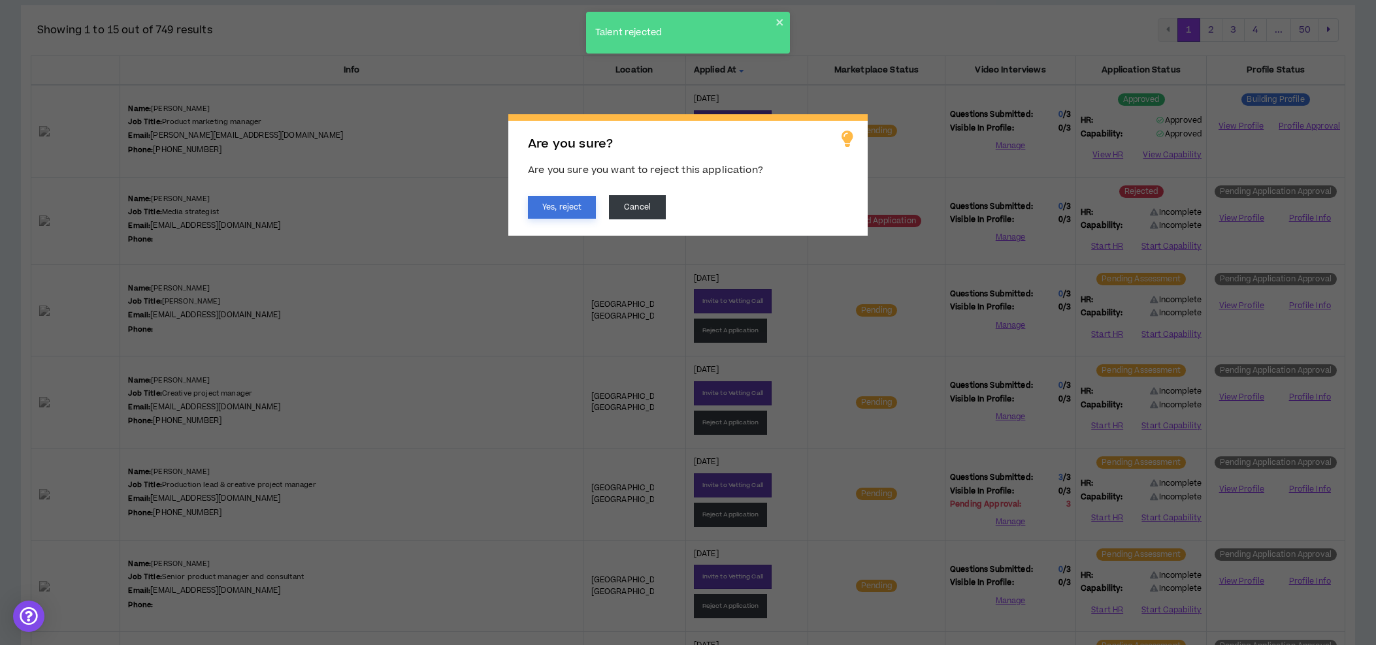
click at [557, 210] on button "Yes, reject" at bounding box center [562, 207] width 68 height 23
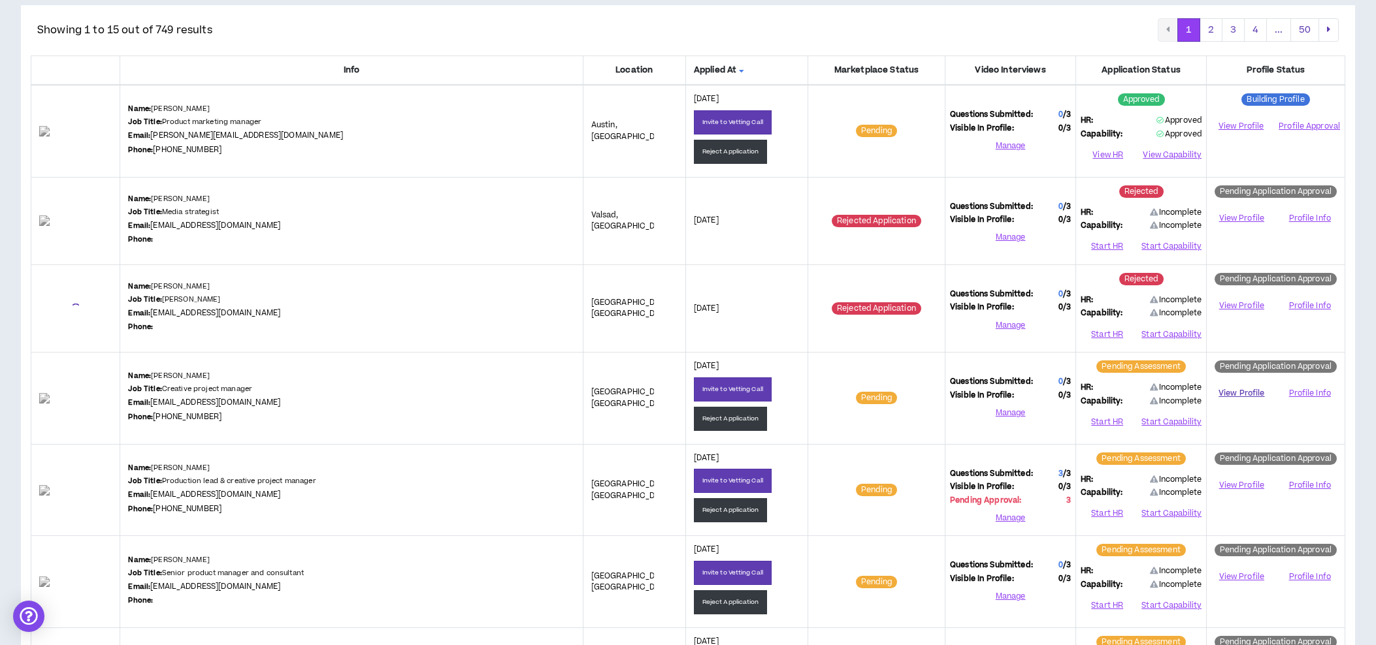
click at [1240, 393] on link "View Profile" at bounding box center [1241, 393] width 60 height 23
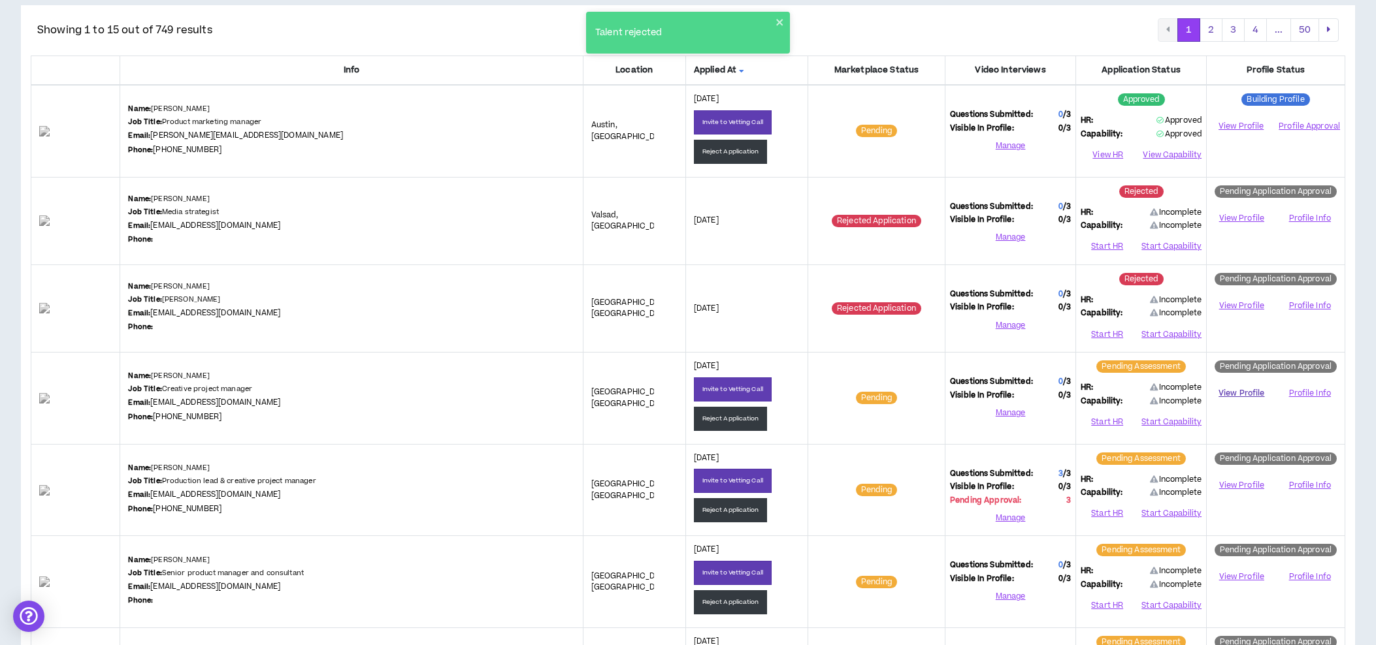
click at [1235, 391] on link "View Profile" at bounding box center [1241, 393] width 60 height 23
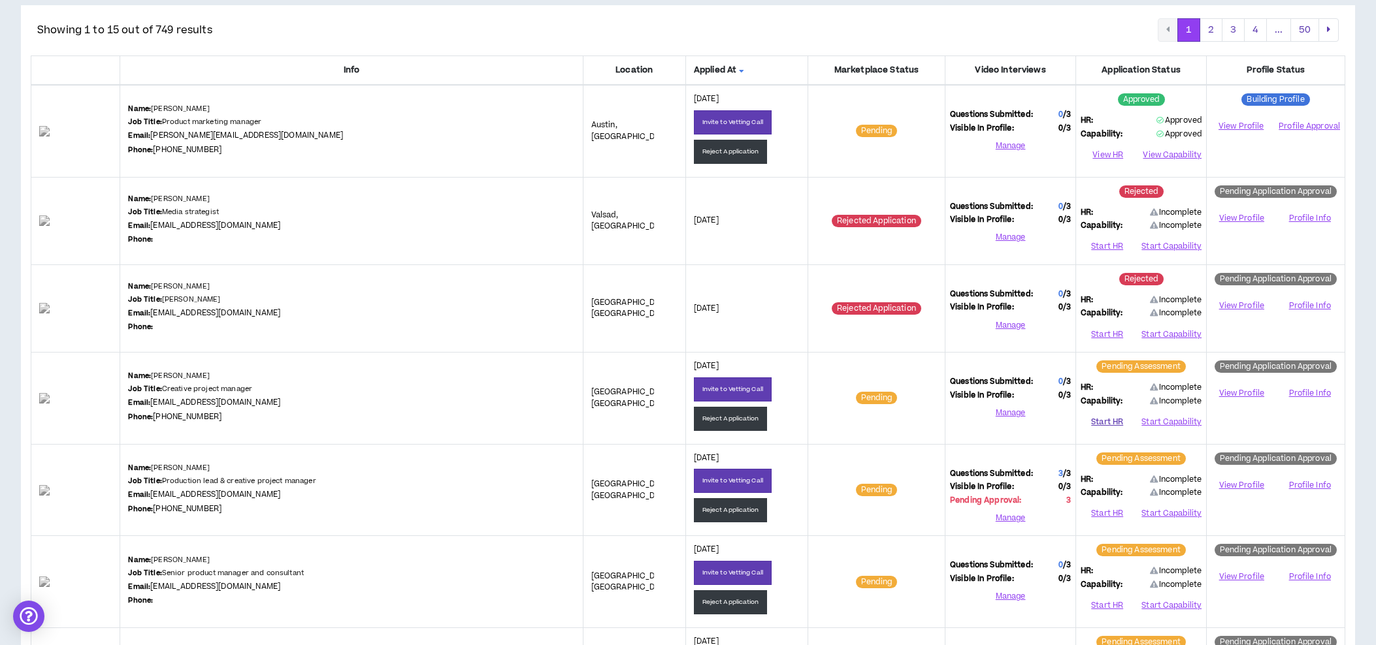
click at [1105, 419] on button "Start HR" at bounding box center [1106, 422] width 53 height 20
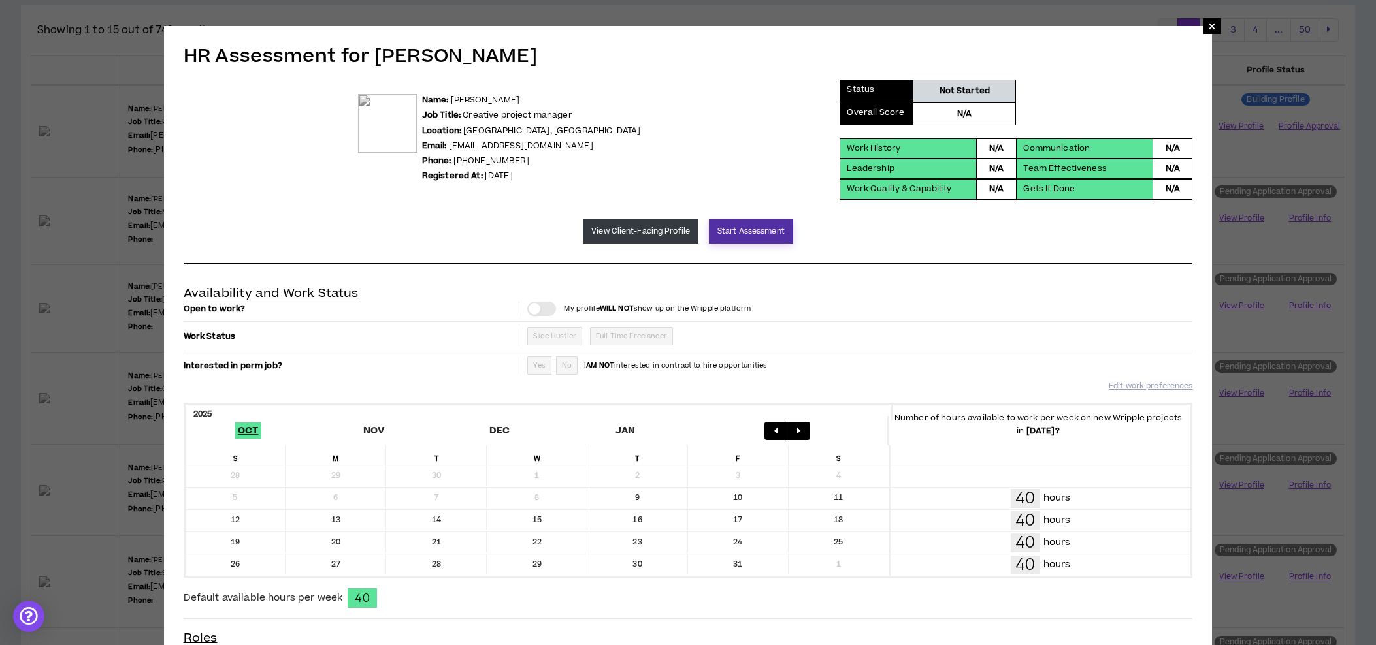
click at [751, 234] on button "Start Assessment" at bounding box center [751, 231] width 84 height 24
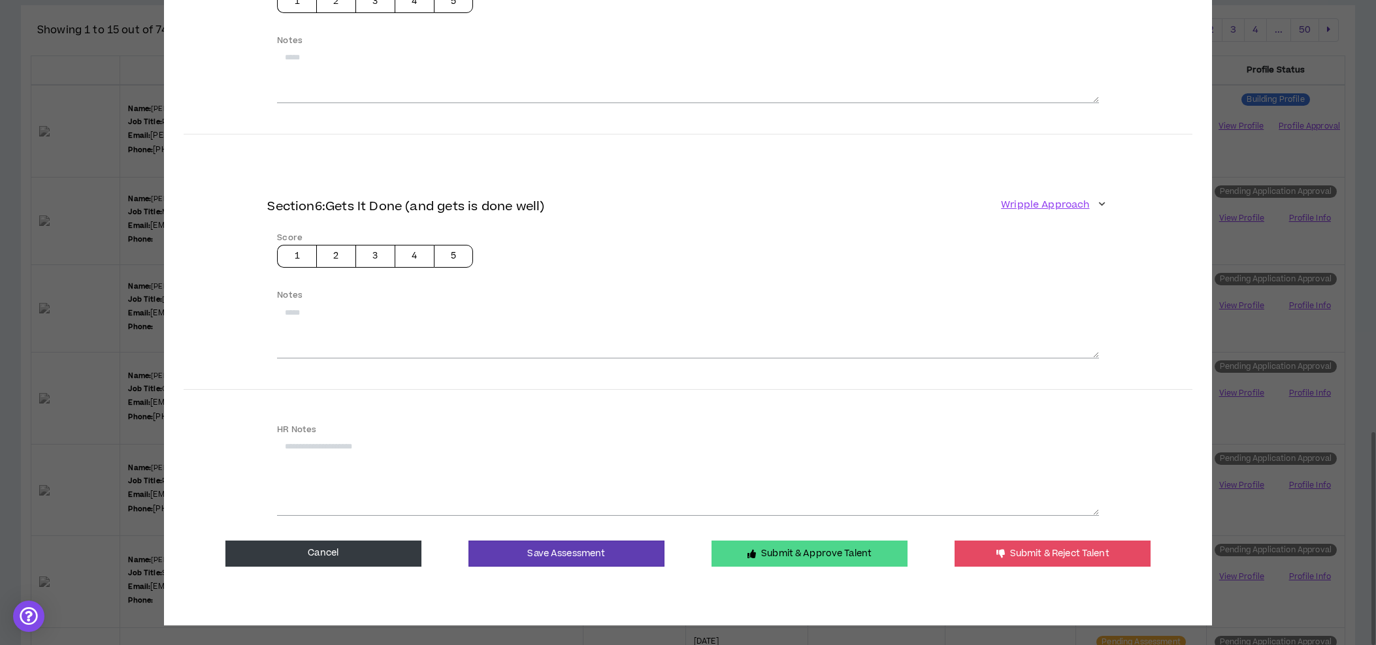
click at [768, 549] on button "Submit & Approve Talent" at bounding box center [809, 554] width 196 height 26
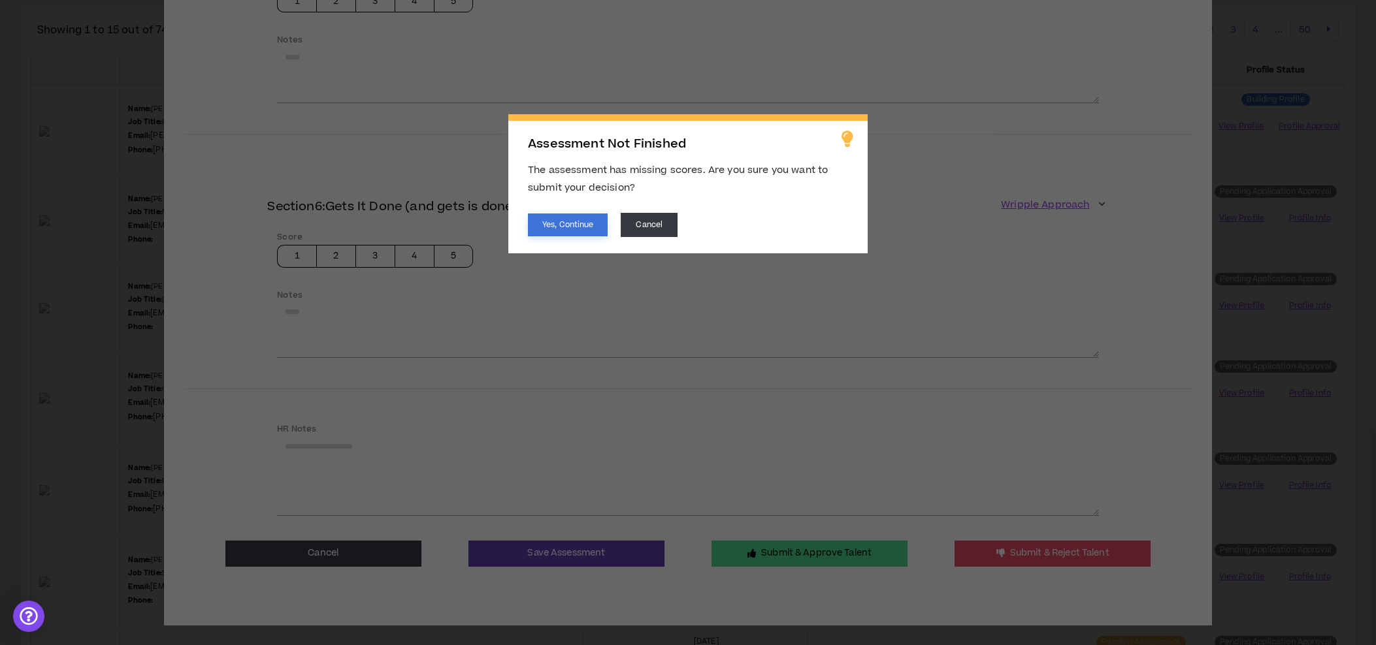
click at [566, 214] on button "Yes, Continue" at bounding box center [568, 225] width 80 height 23
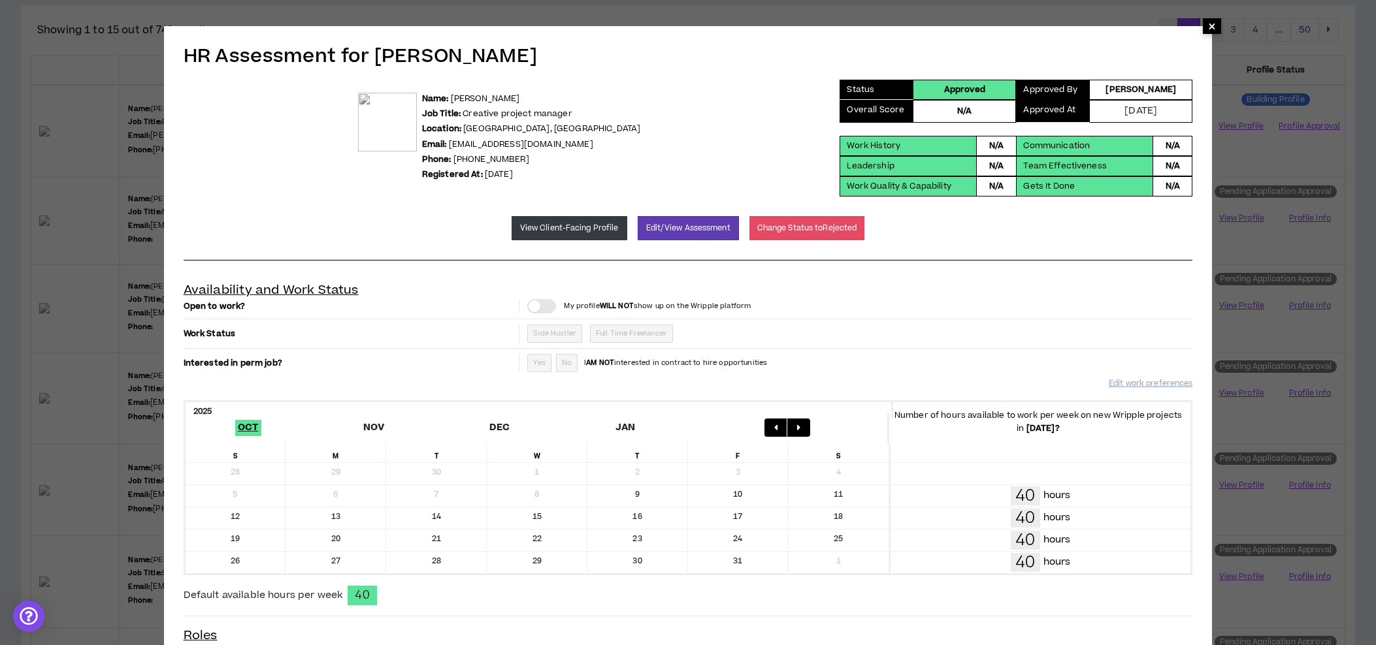
click at [1210, 29] on span "×" at bounding box center [1212, 26] width 8 height 16
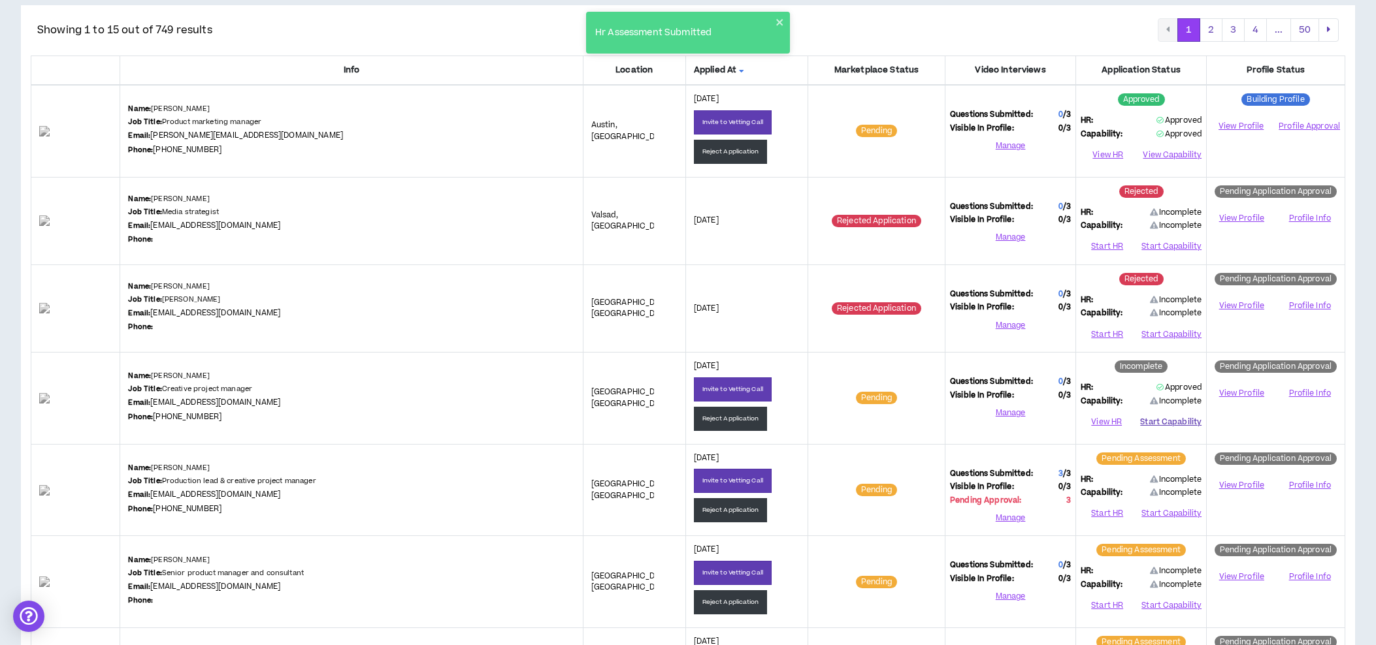
click at [1179, 417] on button "Start Capability" at bounding box center [1170, 422] width 61 height 20
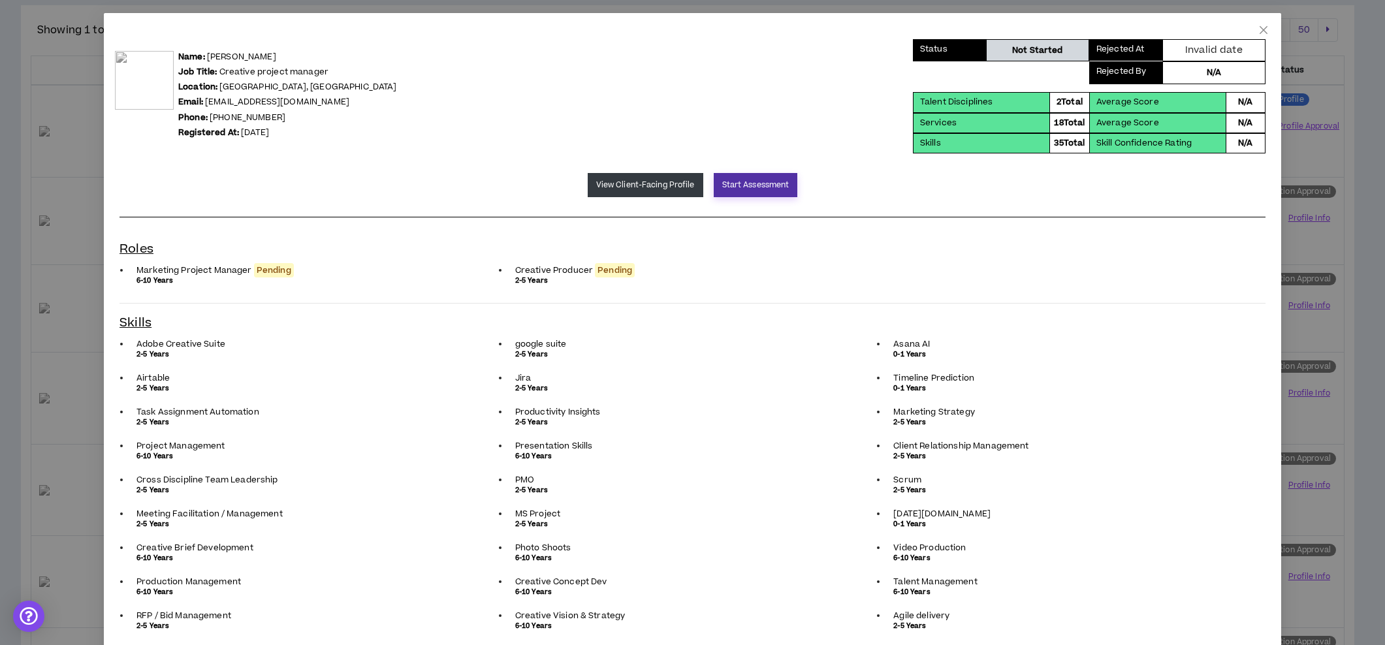
click at [748, 184] on button "Start Assessment" at bounding box center [756, 185] width 84 height 24
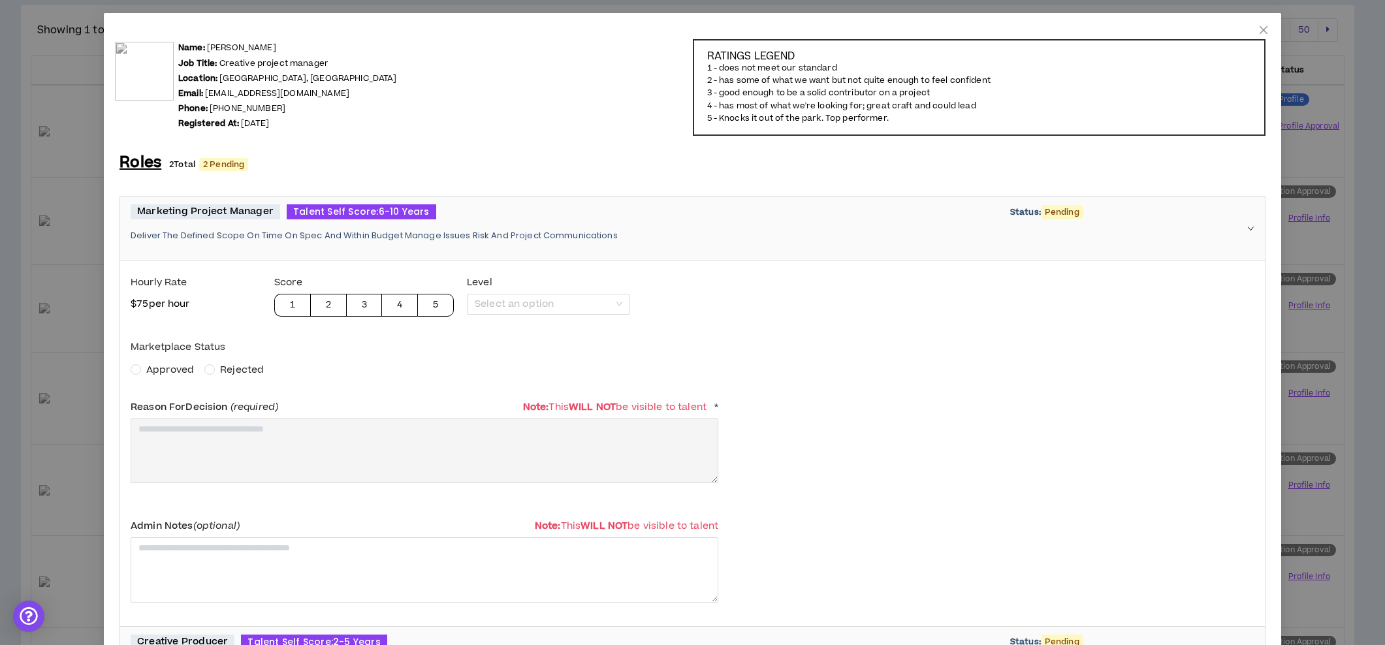
click at [174, 364] on span "Approved" at bounding box center [170, 370] width 48 height 14
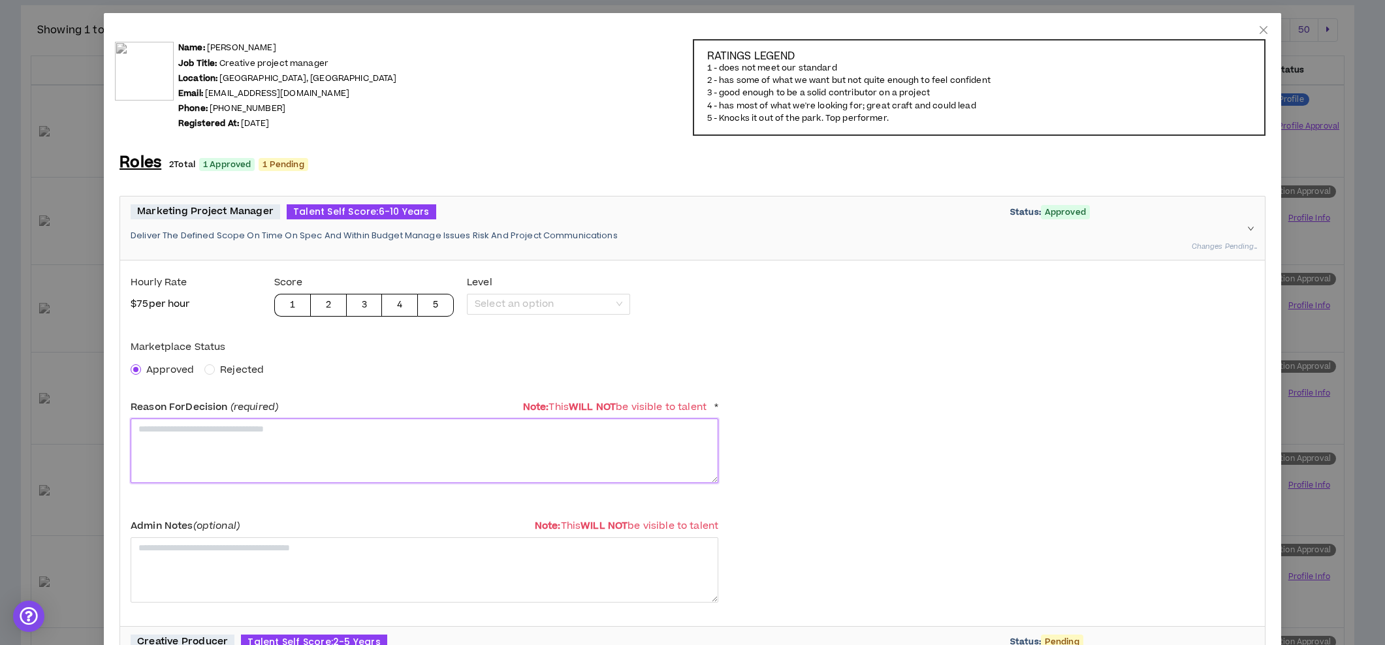
click at [216, 443] on textarea at bounding box center [425, 451] width 588 height 65
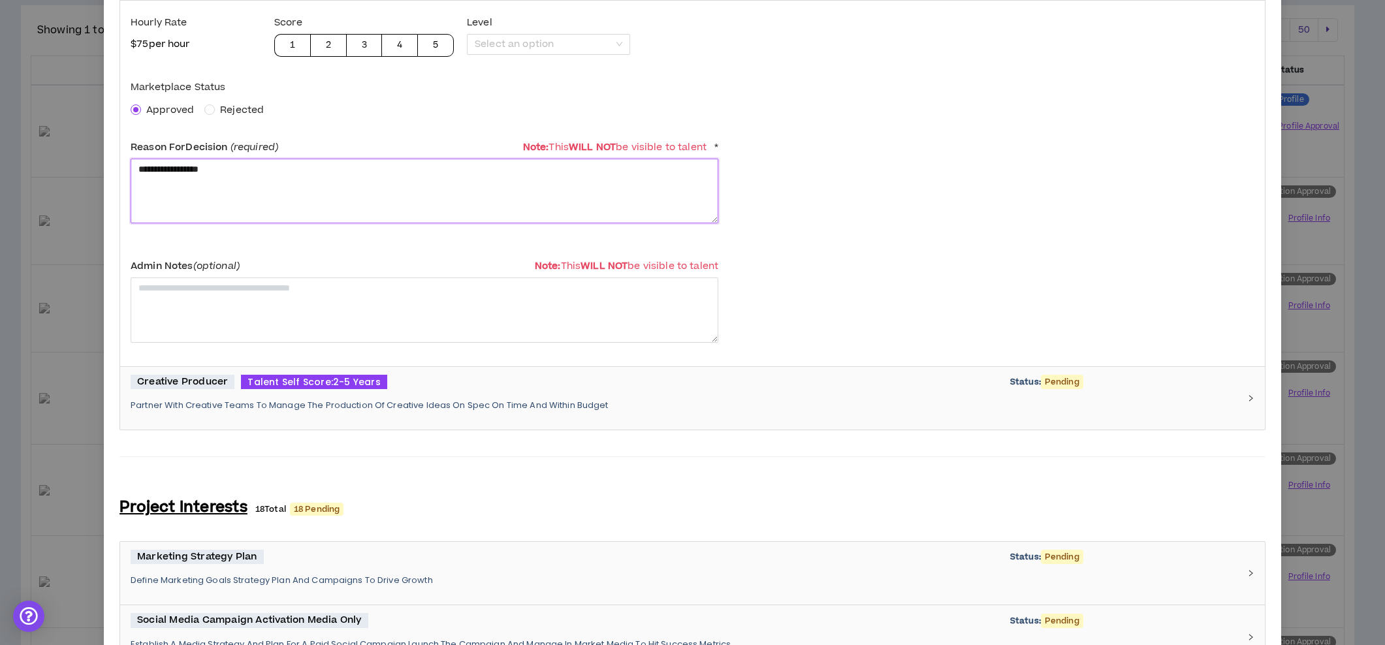
scroll to position [291, 0]
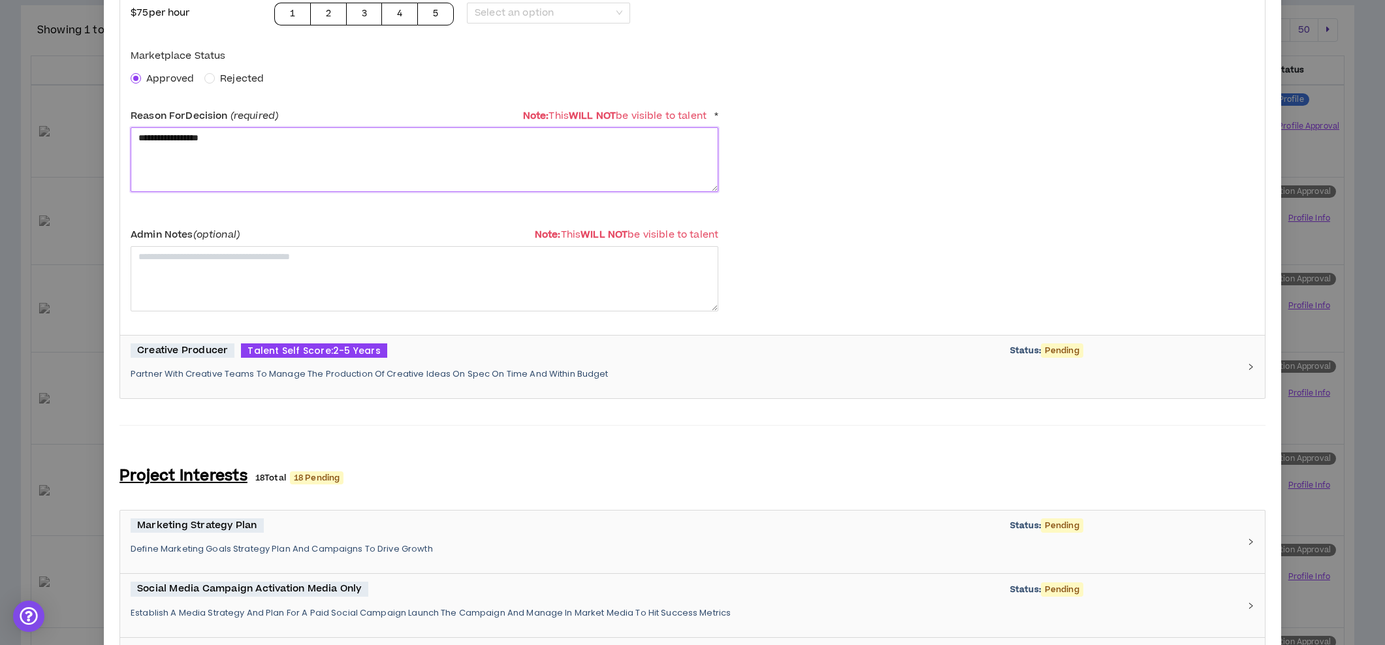
type textarea "**********"
click at [236, 360] on div "Creative Producer Talent Self Score: 2-5 Years Status: Pending Partner With Cre…" at bounding box center [685, 368] width 1108 height 48
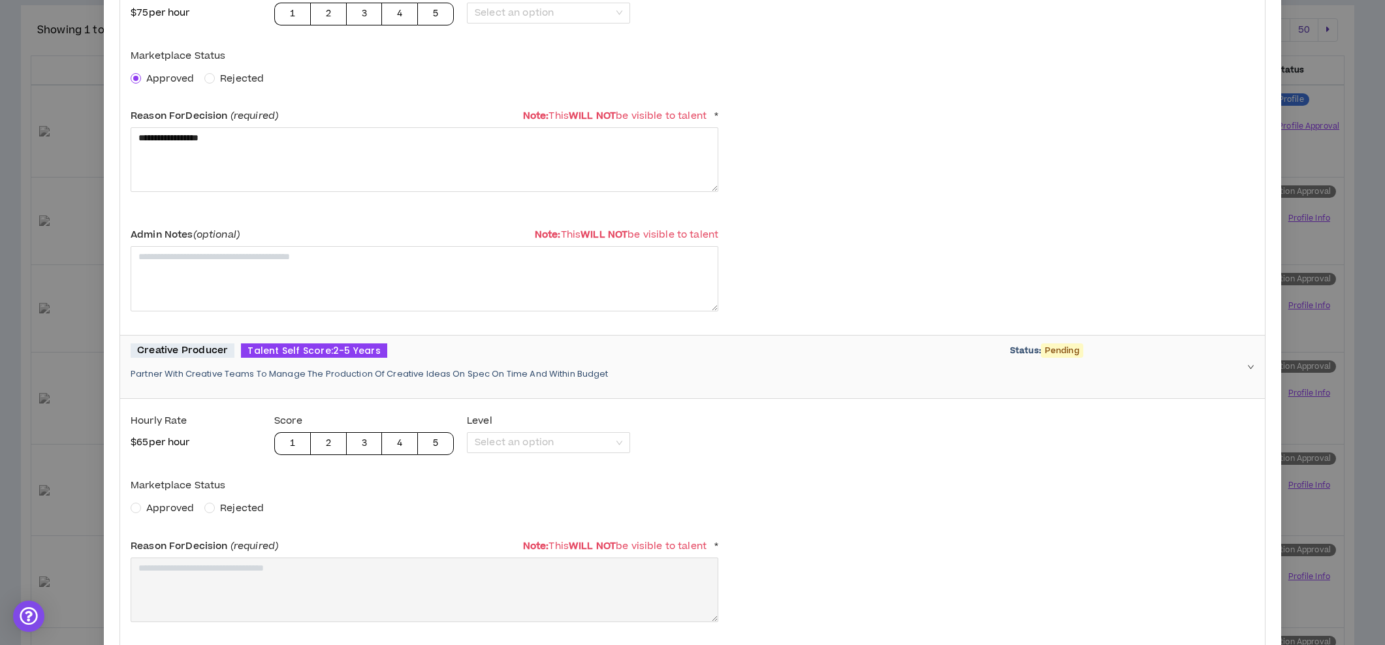
click at [155, 511] on span "Approved" at bounding box center [170, 509] width 48 height 14
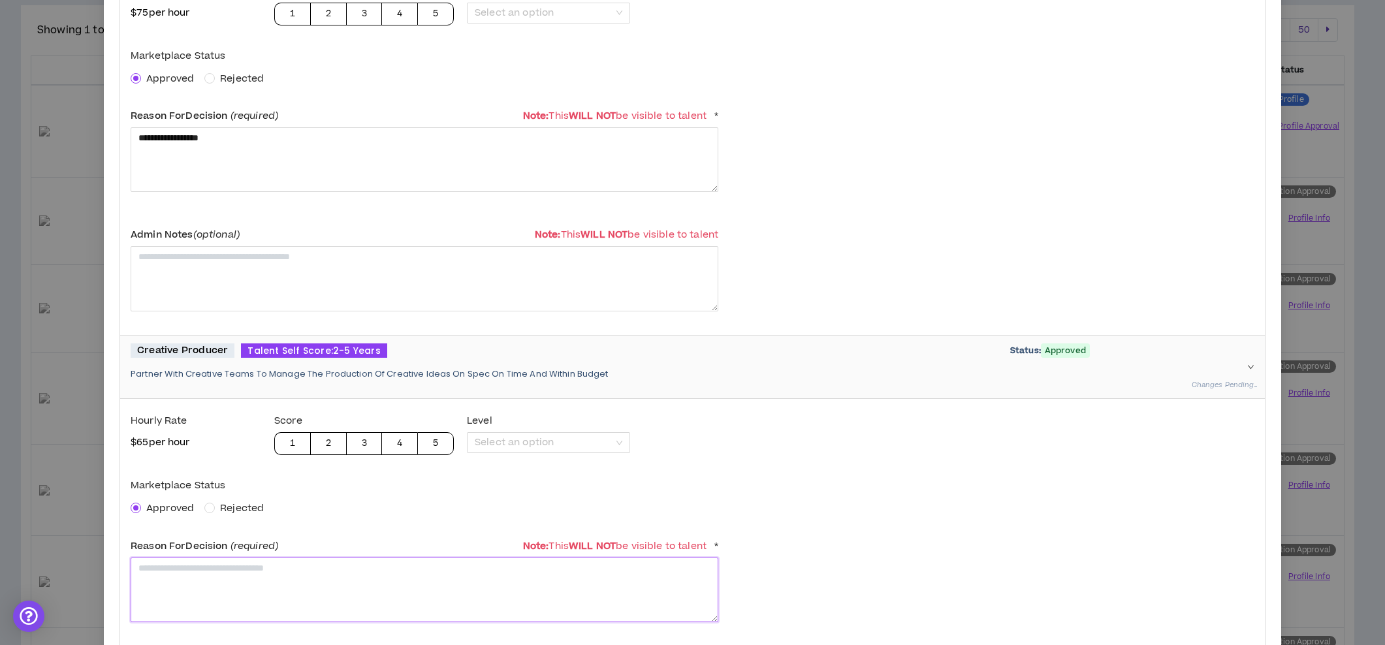
click at [167, 568] on textarea at bounding box center [425, 590] width 588 height 65
paste textarea "**********"
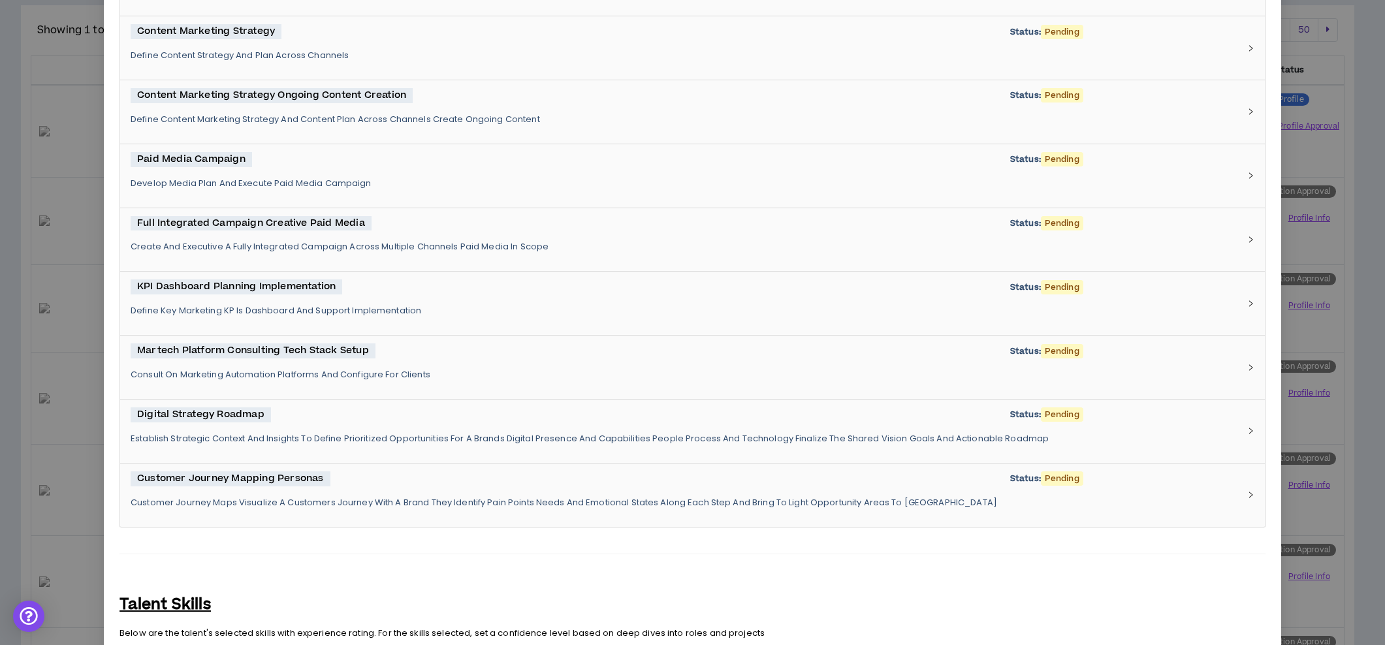
scroll to position [2147, 0]
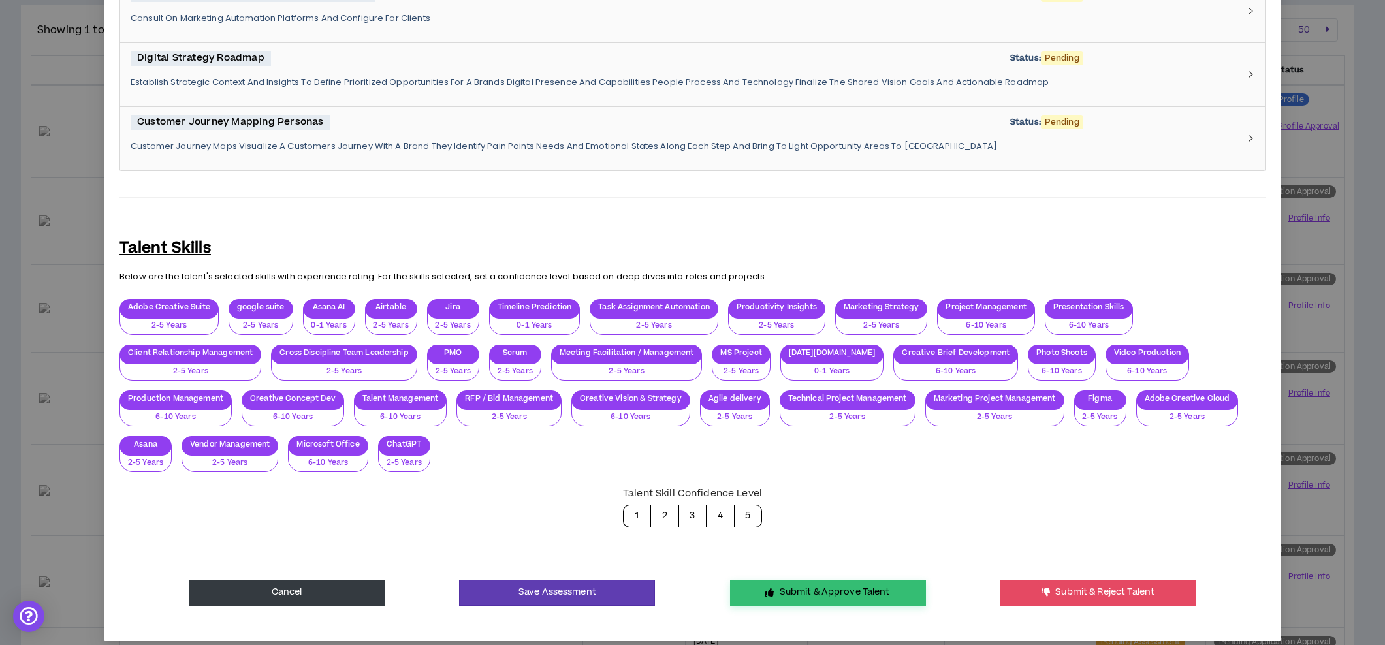
type textarea "**********"
click at [817, 588] on button "Submit & Approve Talent" at bounding box center [828, 593] width 196 height 26
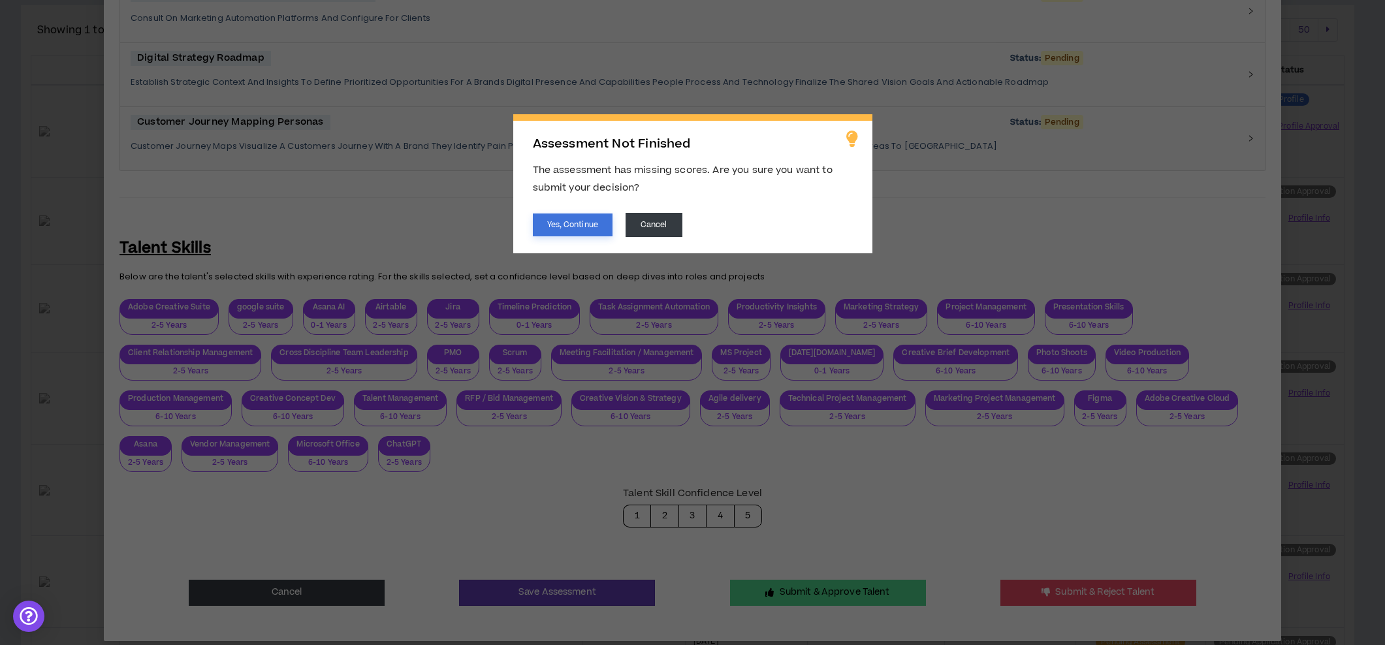
click at [576, 231] on button "Yes, Continue" at bounding box center [573, 225] width 80 height 23
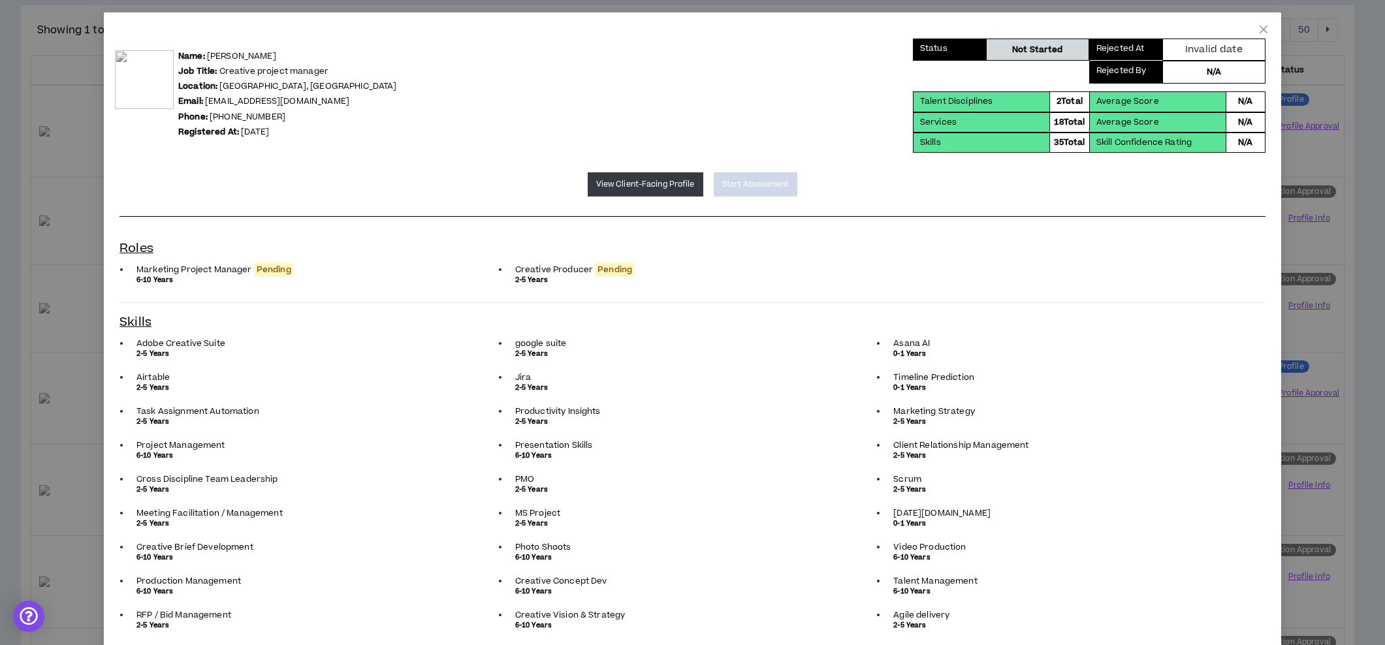
scroll to position [0, 0]
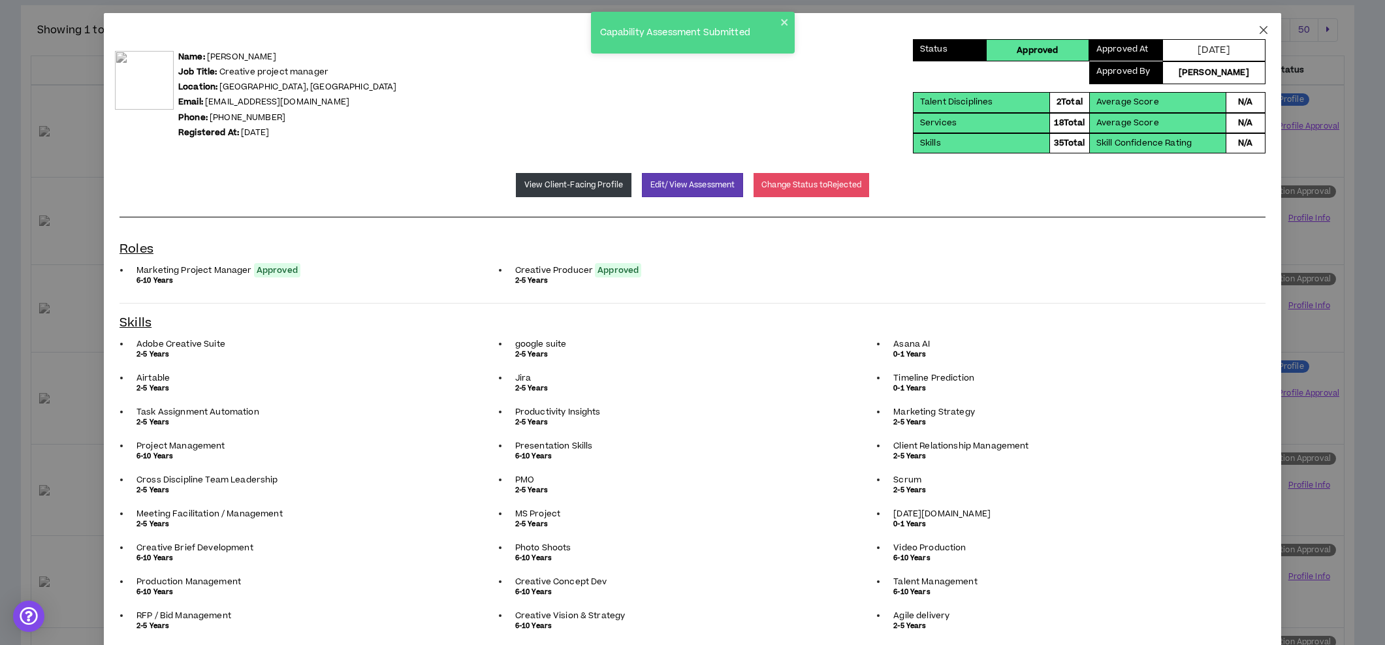
click at [1259, 30] on icon "close" at bounding box center [1264, 30] width 10 height 10
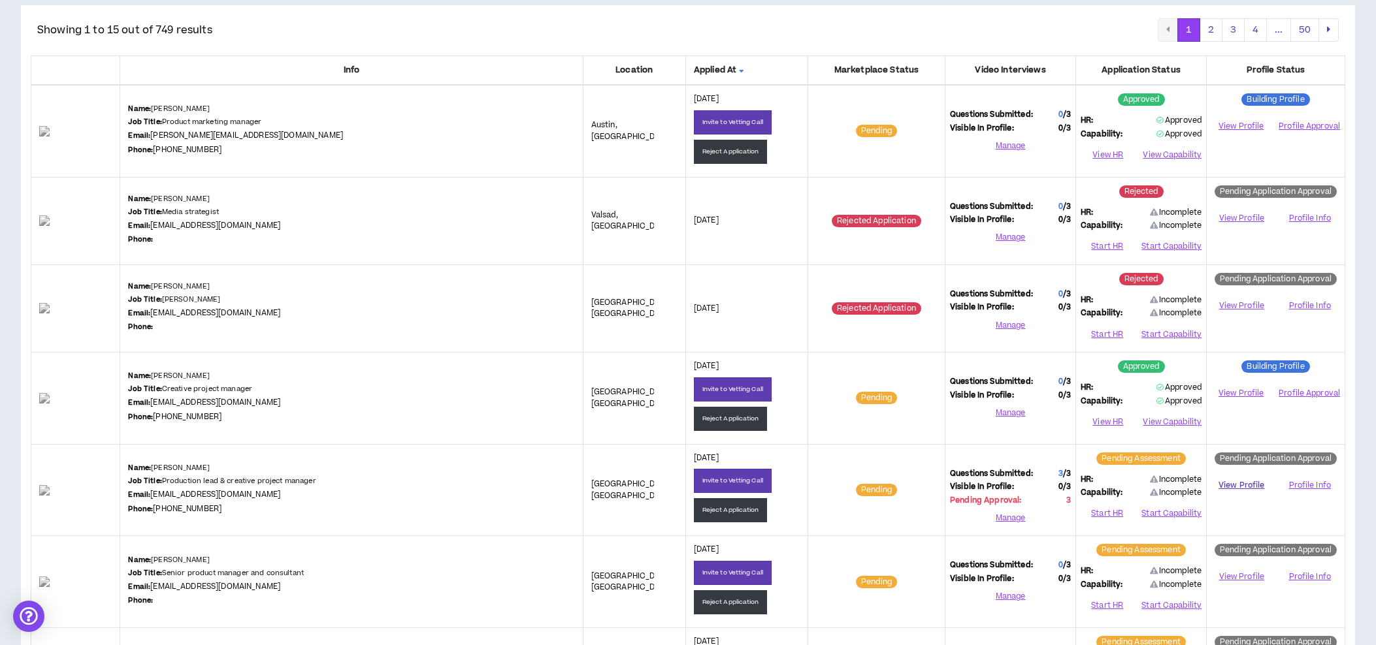
click at [1235, 482] on link "View Profile" at bounding box center [1241, 485] width 60 height 23
click at [1115, 511] on button "Start HR" at bounding box center [1106, 514] width 53 height 20
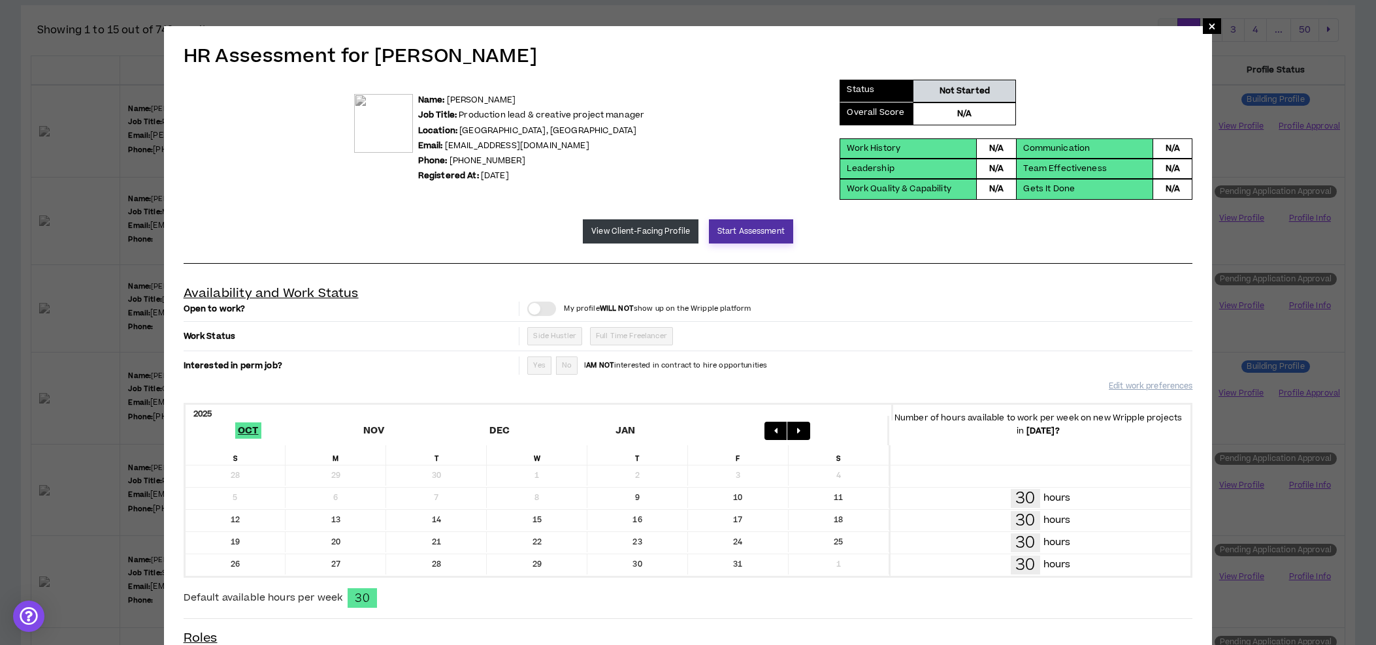
click at [769, 230] on button "Start Assessment" at bounding box center [751, 231] width 84 height 24
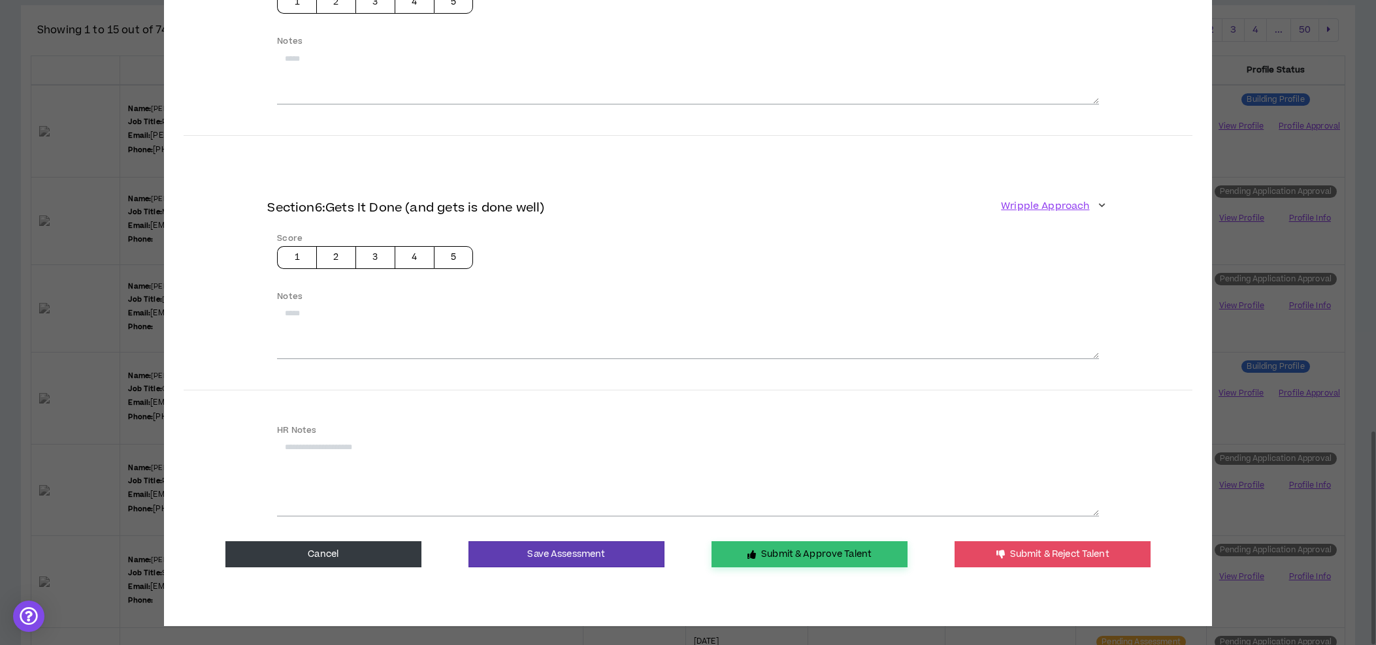
click at [811, 555] on button "Submit & Approve Talent" at bounding box center [809, 554] width 196 height 26
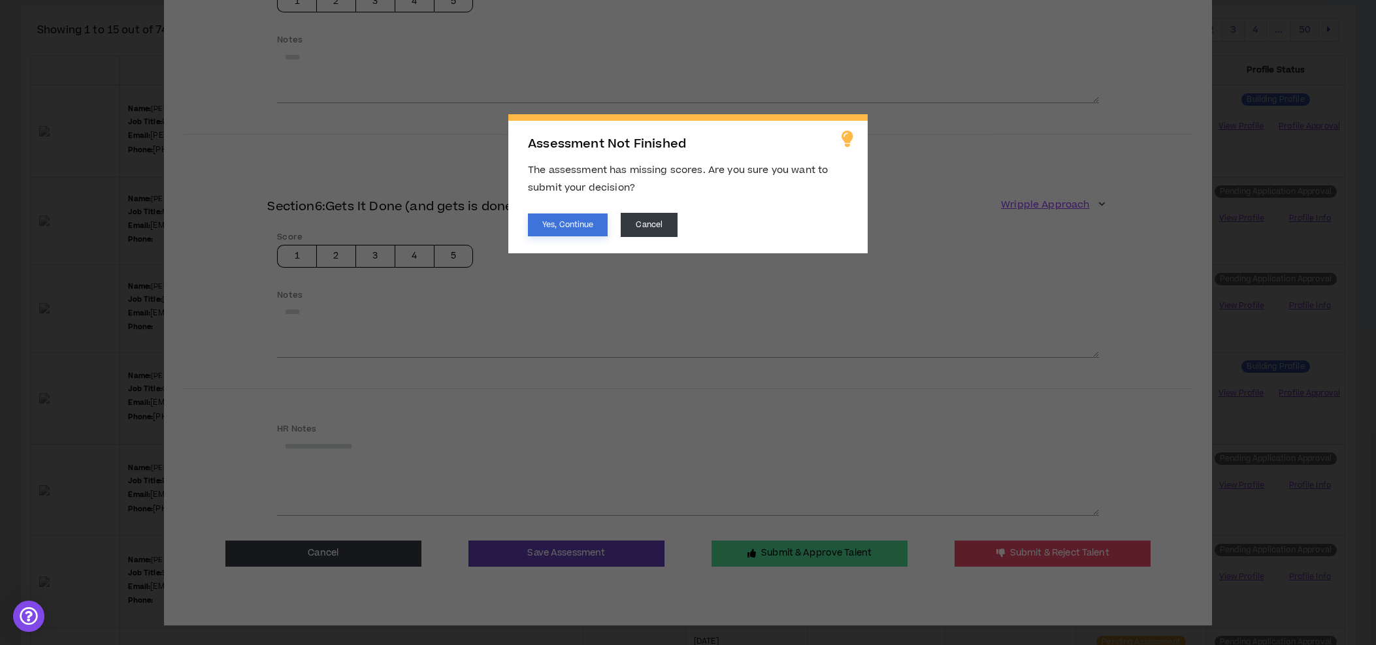
click at [577, 229] on button "Yes, Continue" at bounding box center [568, 225] width 80 height 23
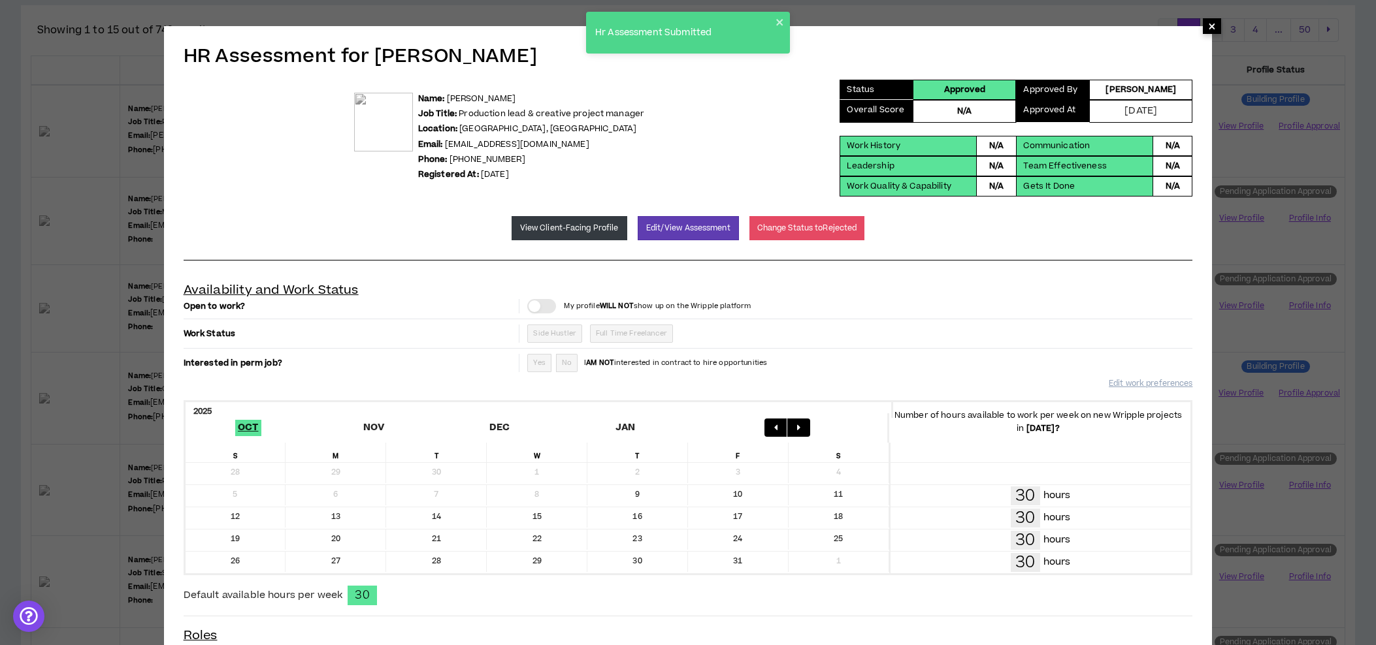
click at [1214, 27] on span "×" at bounding box center [1212, 26] width 8 height 16
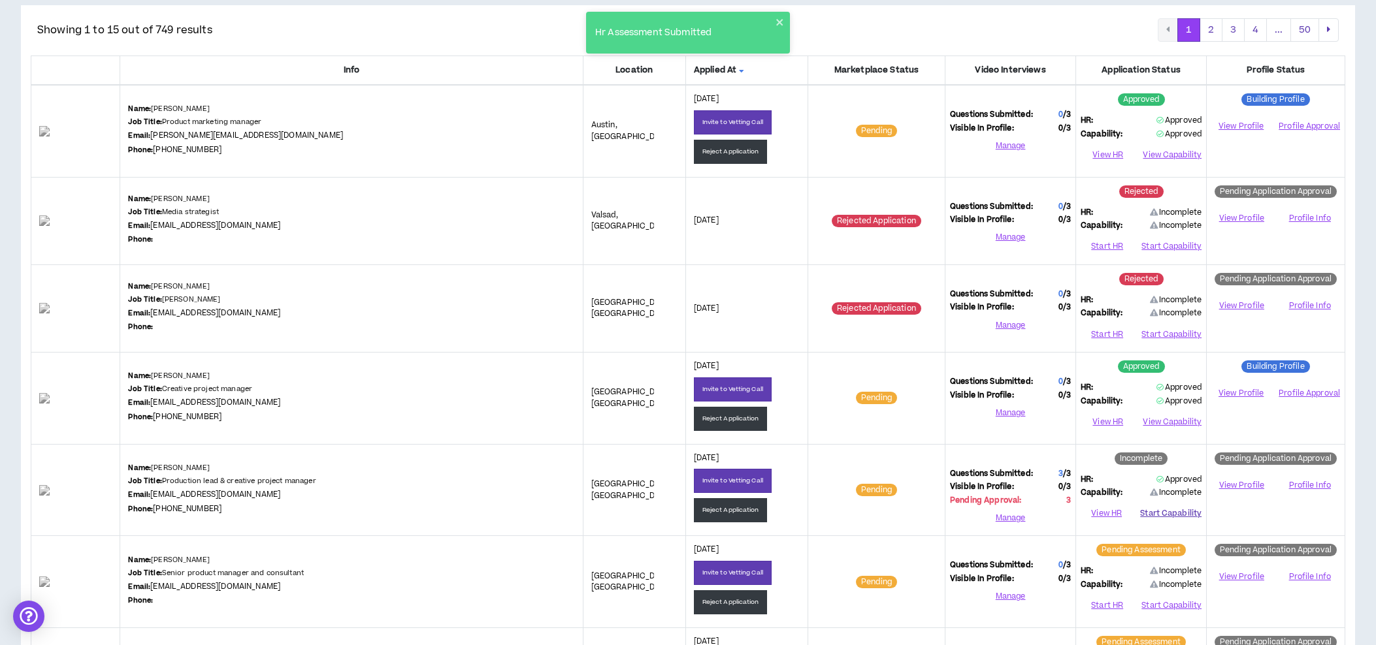
click at [1164, 509] on button "Start Capability" at bounding box center [1170, 514] width 61 height 20
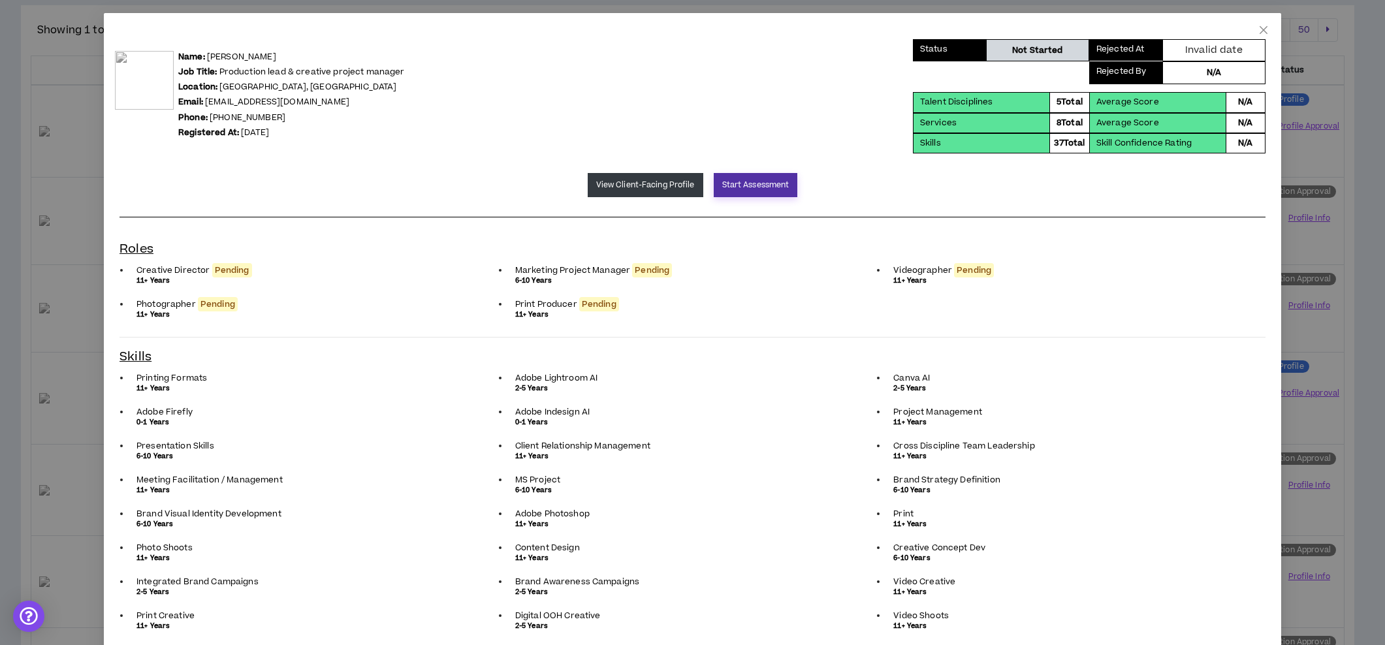
click at [741, 187] on button "Start Assessment" at bounding box center [756, 185] width 84 height 24
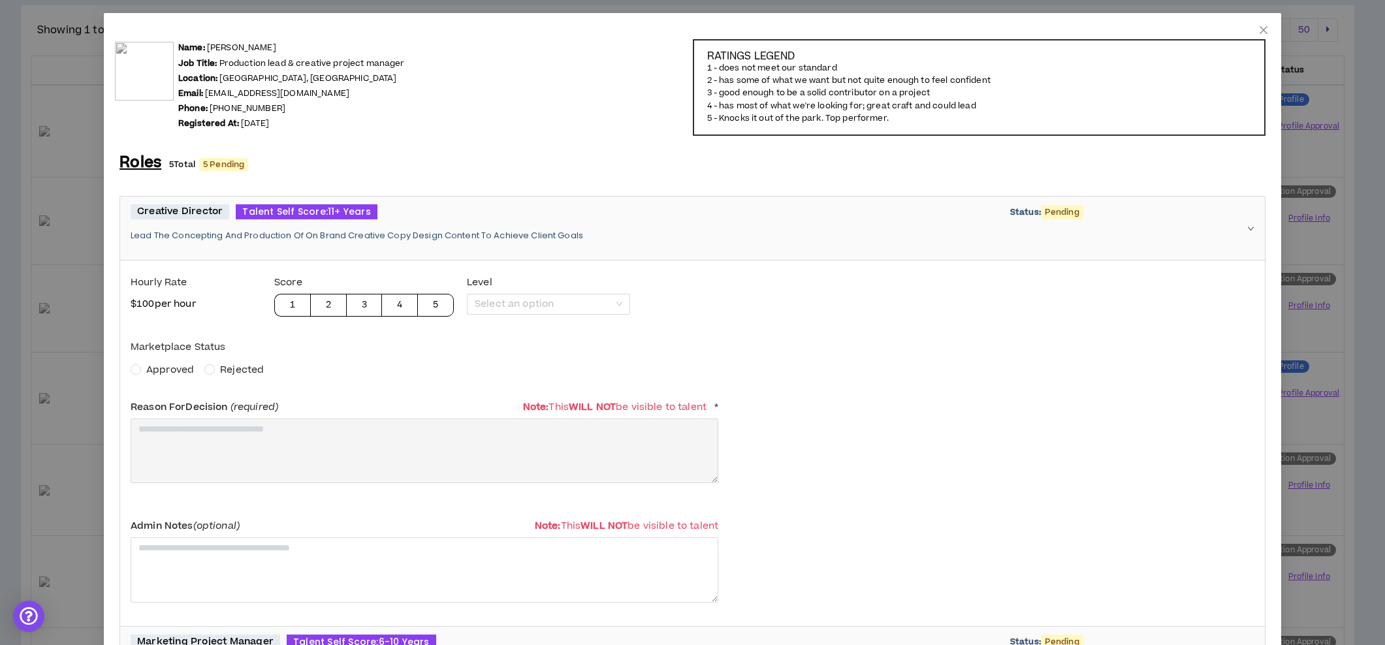
click at [171, 369] on span "Approved" at bounding box center [170, 370] width 48 height 14
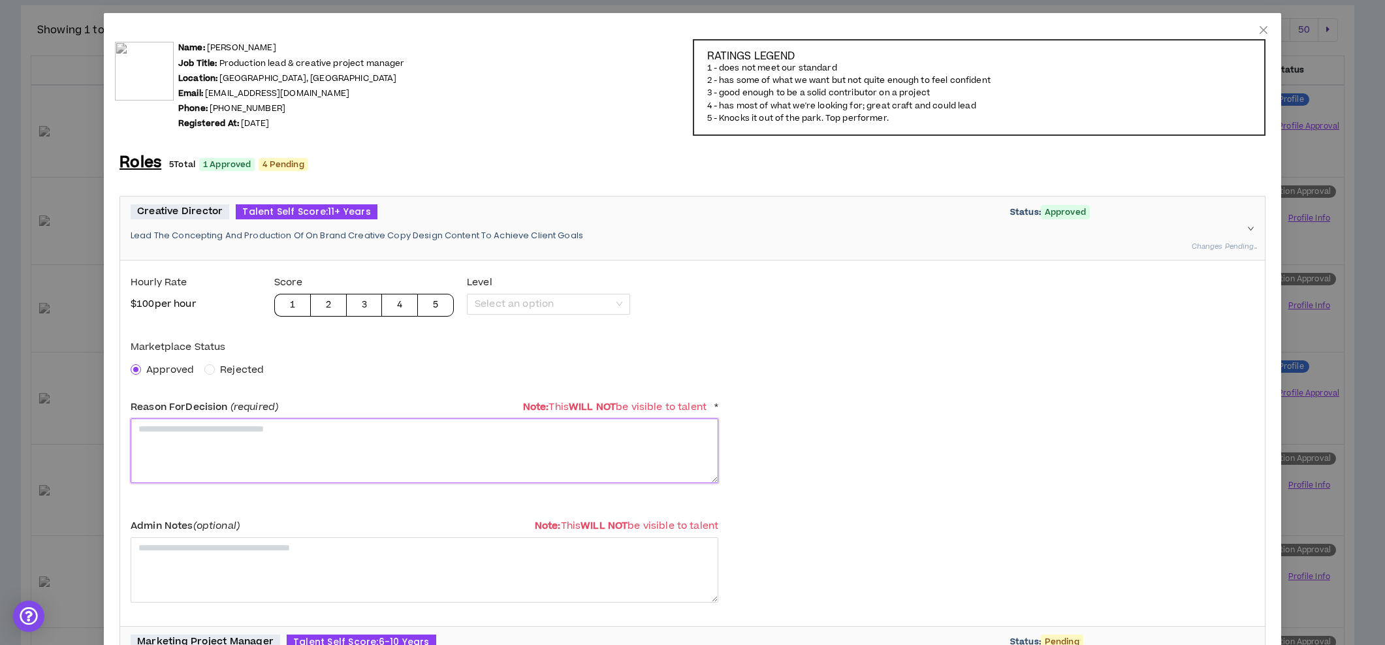
click at [191, 440] on textarea at bounding box center [425, 451] width 588 height 65
paste textarea "**********"
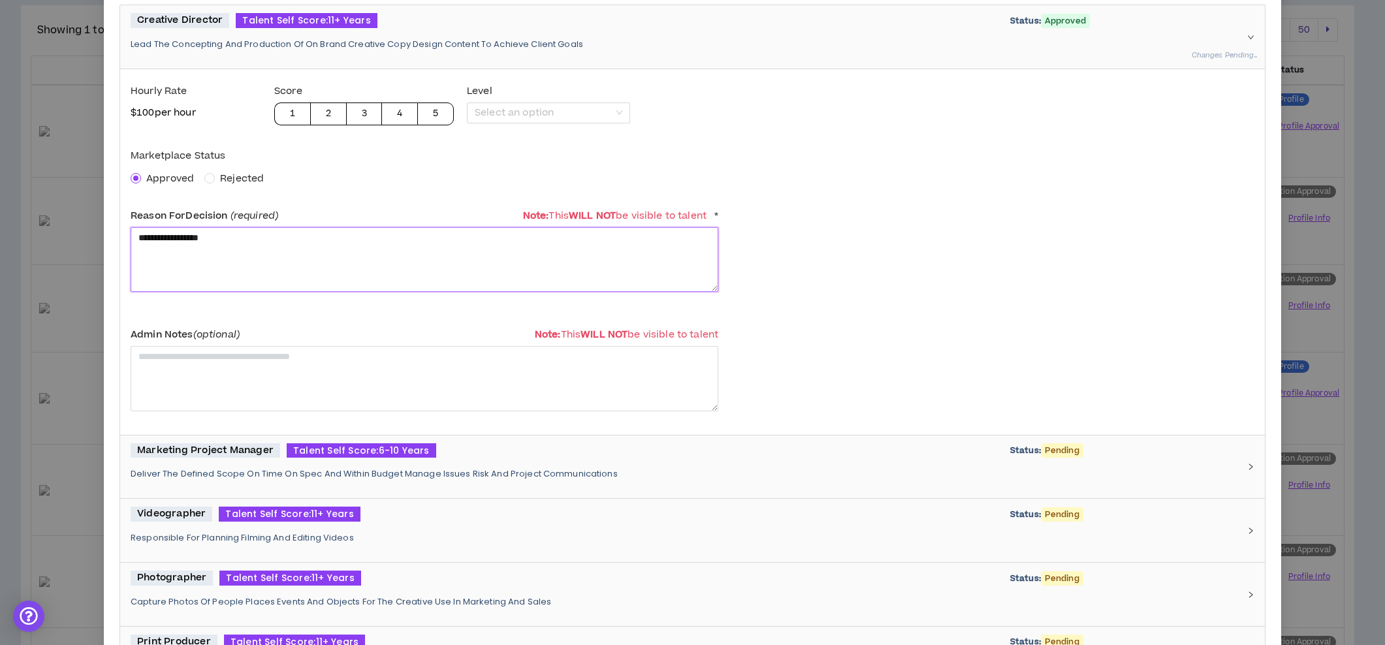
type textarea "**********"
click at [263, 464] on div "Marketing Project Manager Talent Self Score: 6-10 Years Status: Pending Deliver…" at bounding box center [685, 468] width 1108 height 48
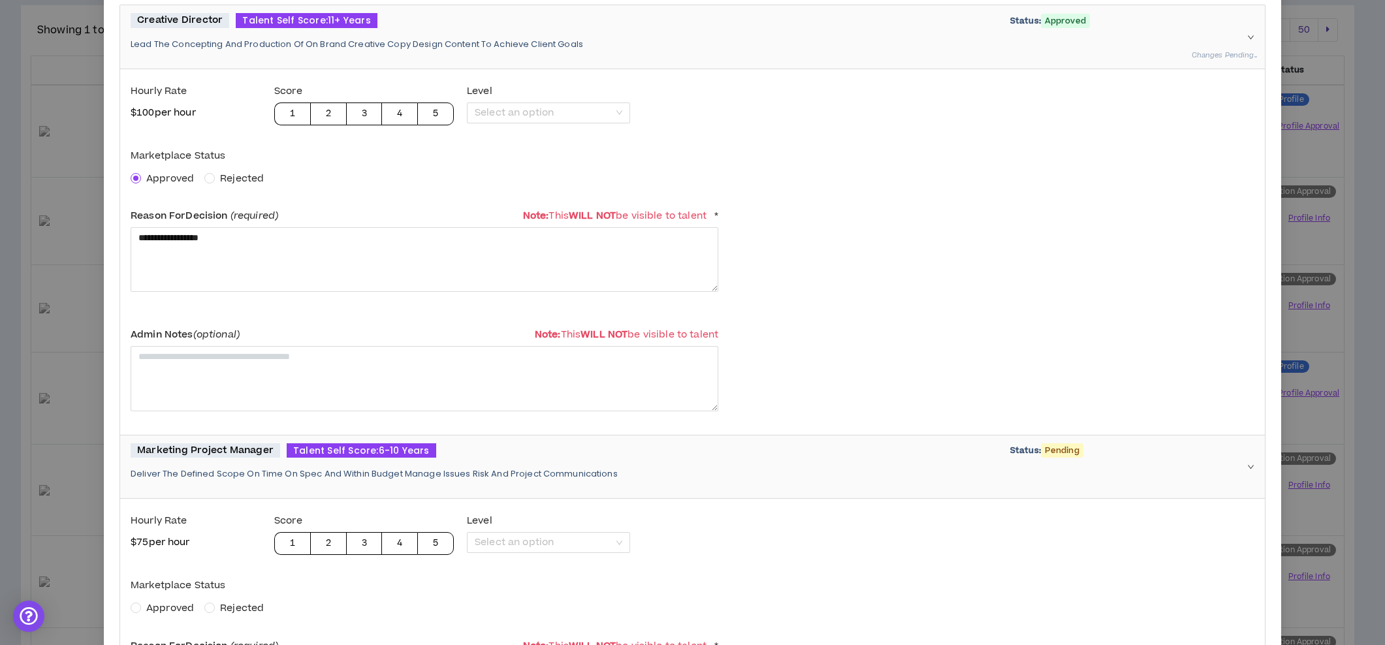
scroll to position [281, 0]
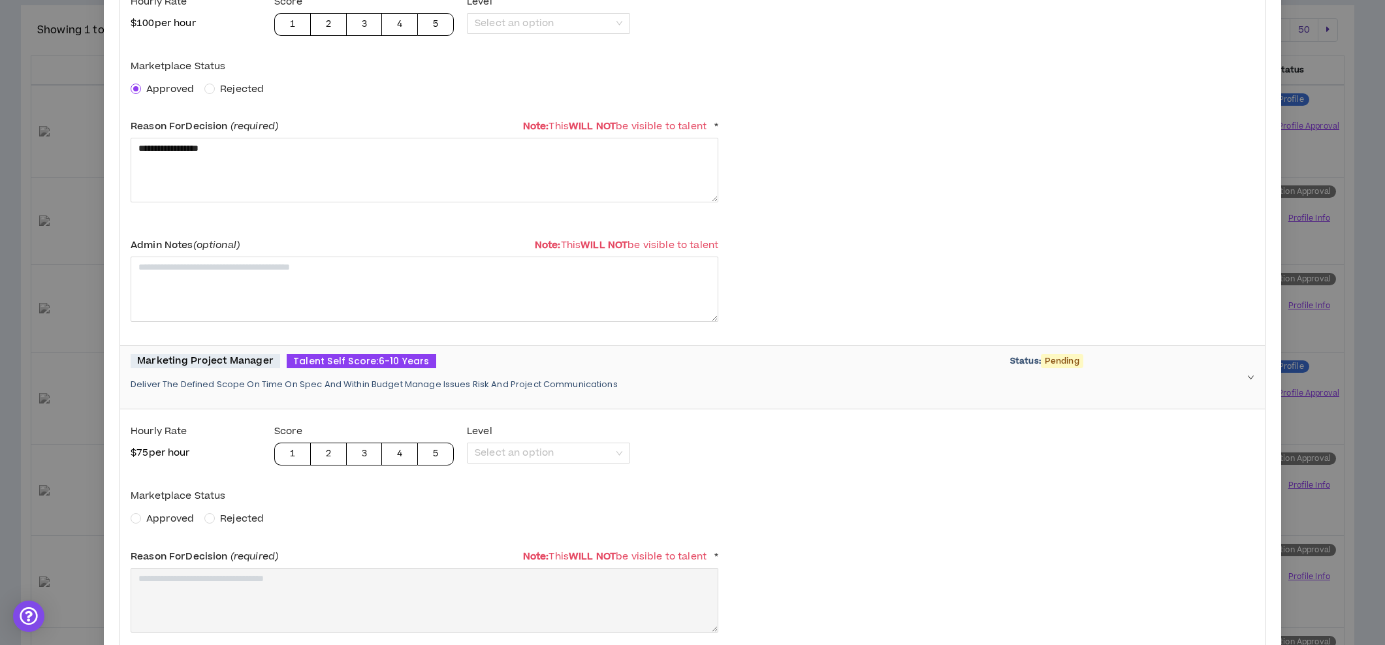
click at [163, 517] on span "Approved" at bounding box center [170, 519] width 48 height 14
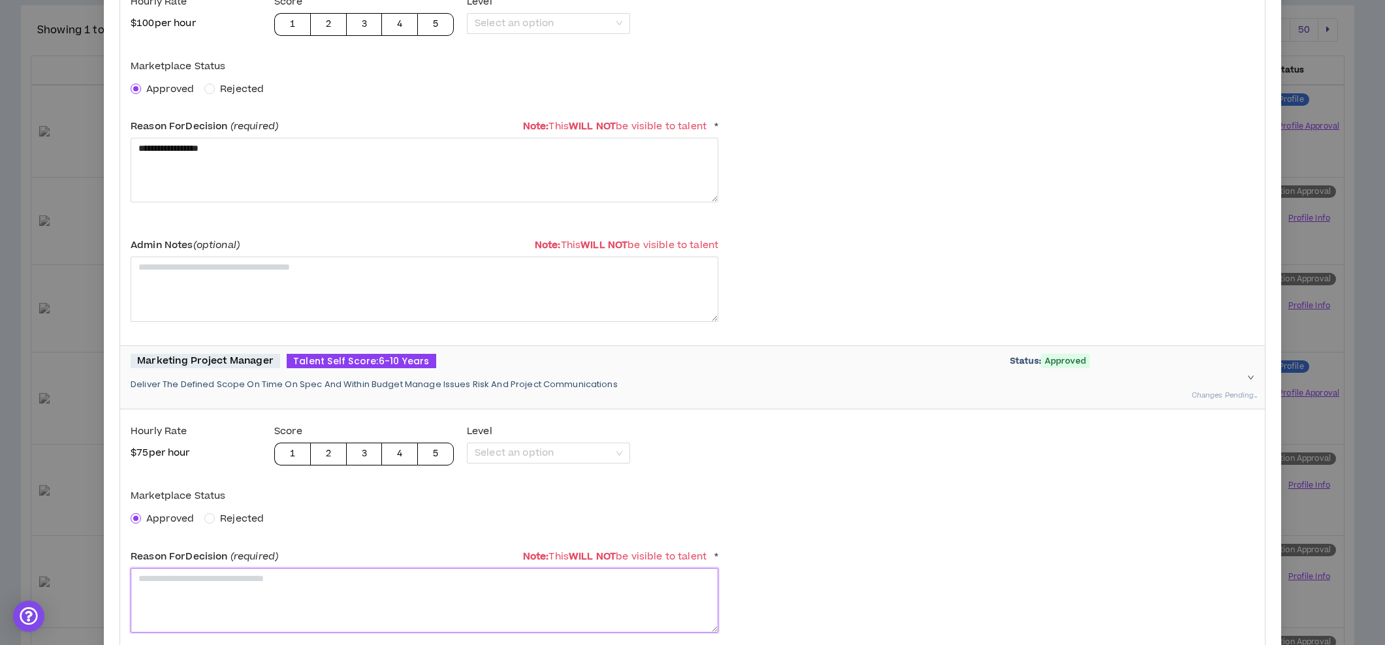
click at [171, 568] on textarea at bounding box center [425, 600] width 588 height 65
paste textarea "**********"
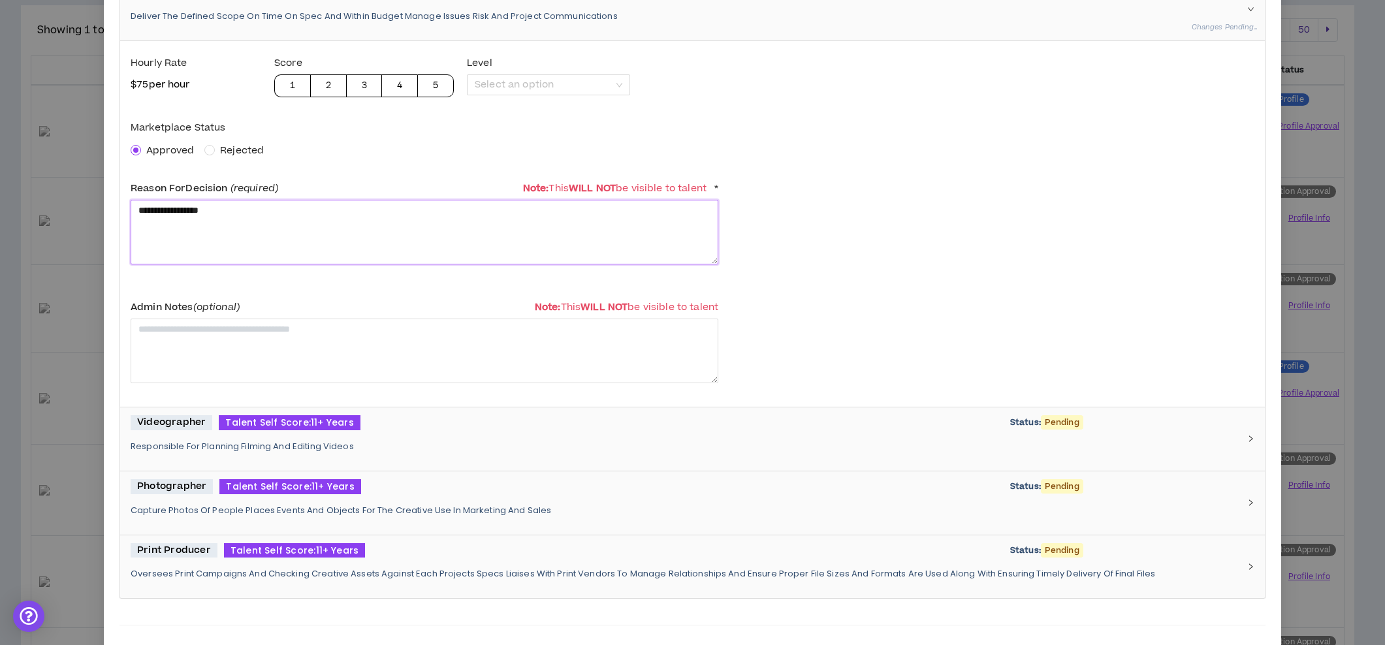
type textarea "**********"
click at [251, 451] on div "Videographer Talent Self Score: 11+ Years Status: Pending Responsible For Plann…" at bounding box center [685, 439] width 1108 height 48
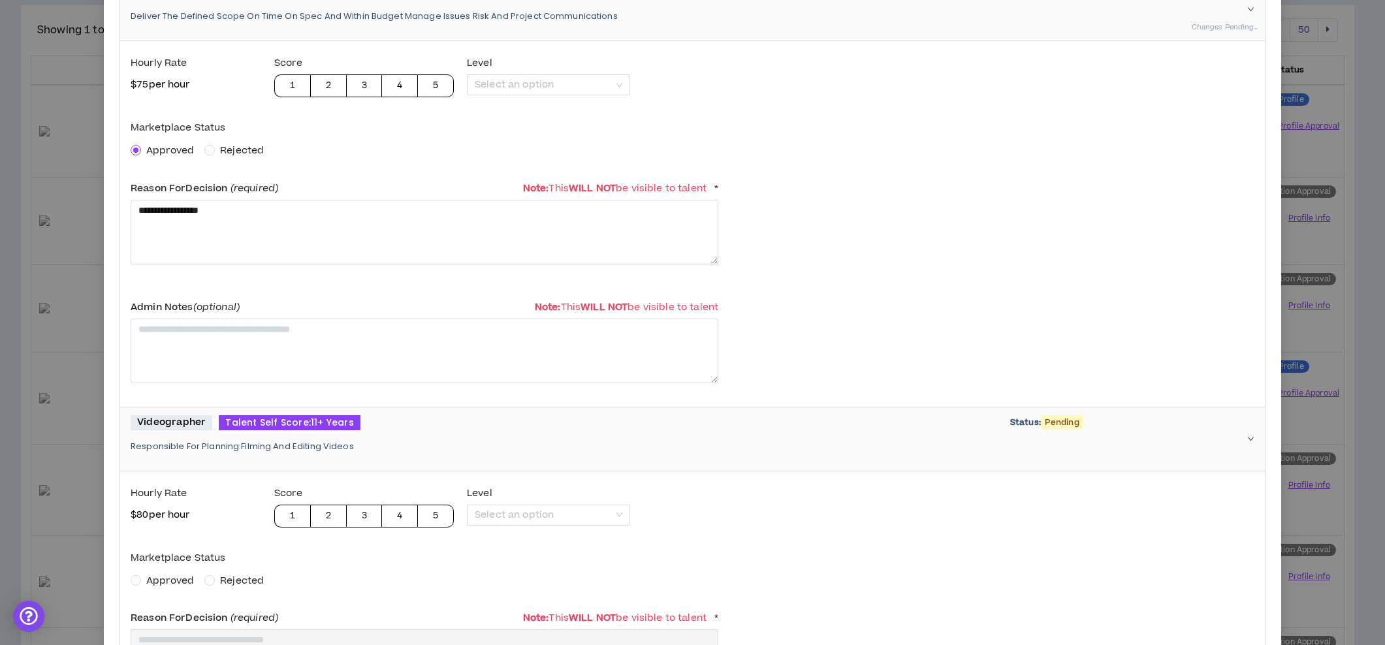
scroll to position [783, 0]
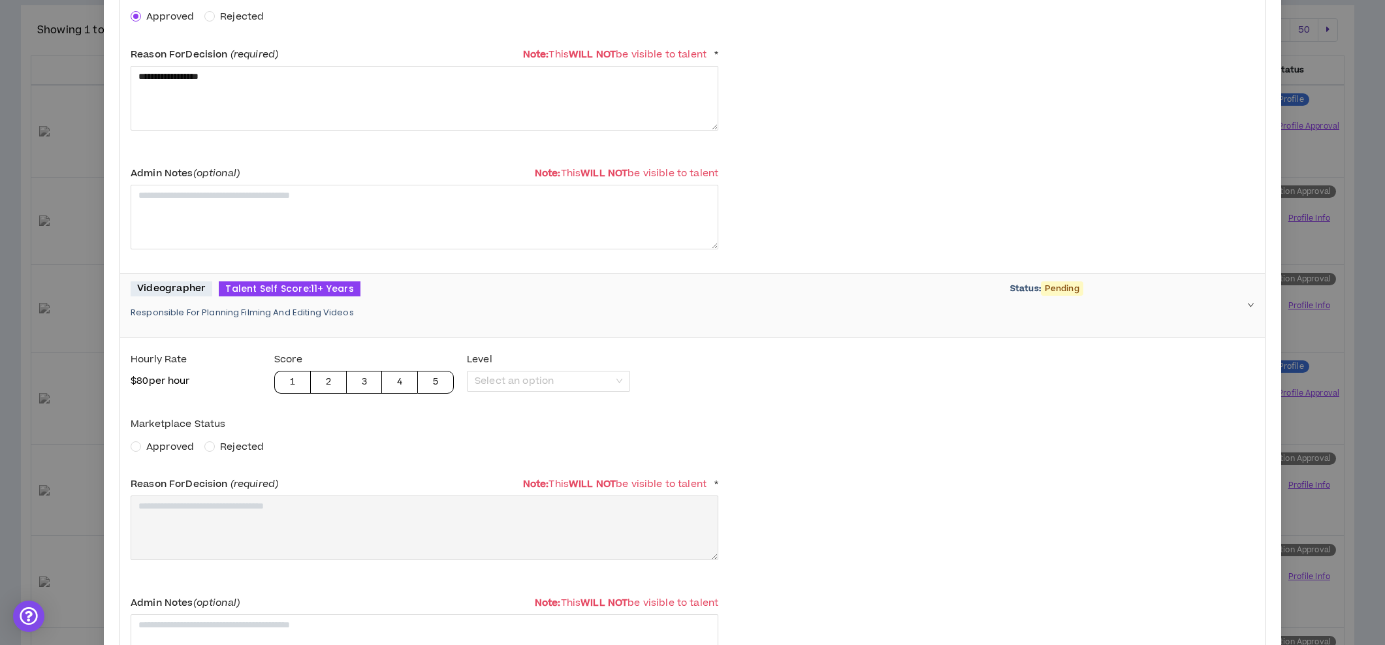
click at [165, 451] on span "Approved" at bounding box center [170, 447] width 48 height 14
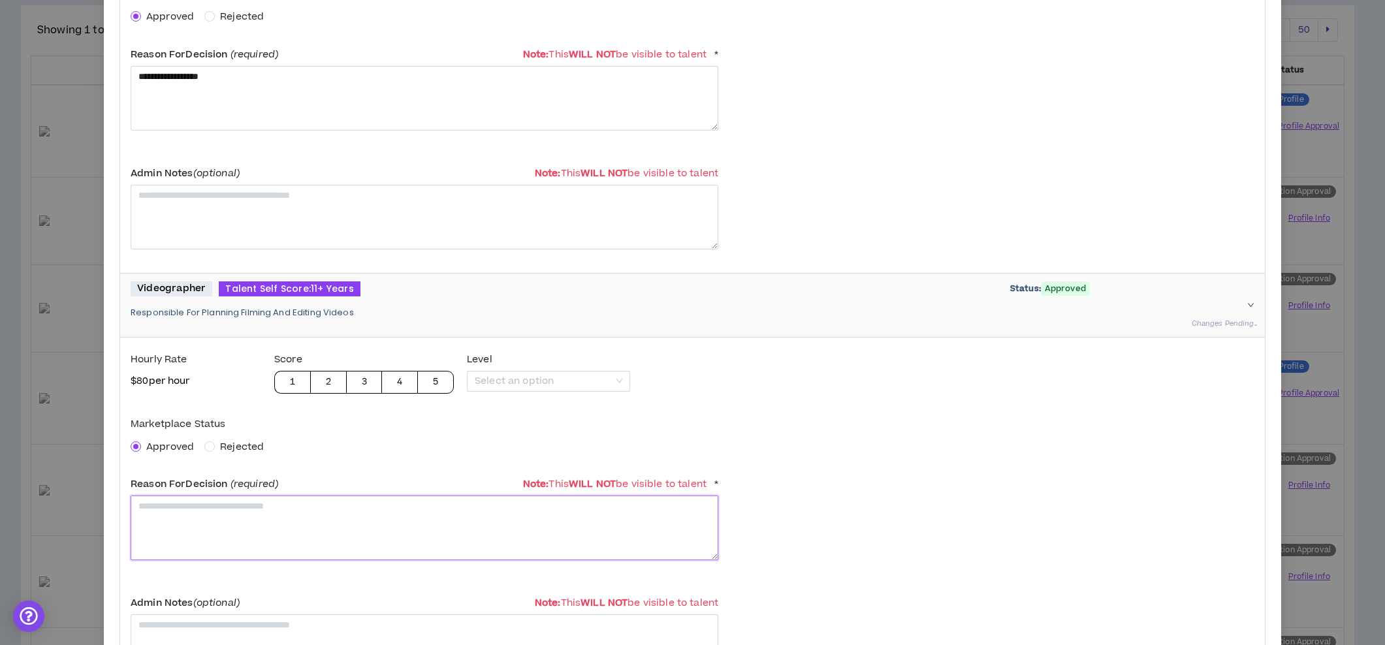
click at [187, 524] on textarea at bounding box center [425, 528] width 588 height 65
paste textarea "**********"
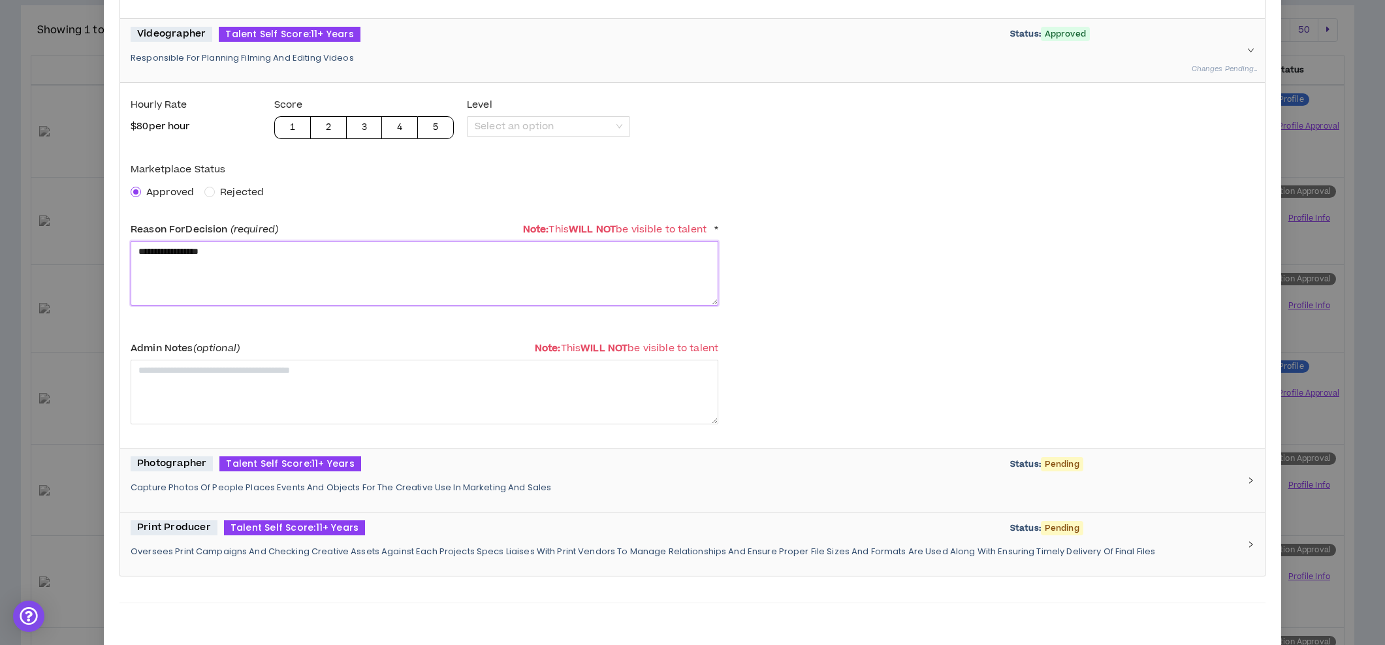
scroll to position [1120, 0]
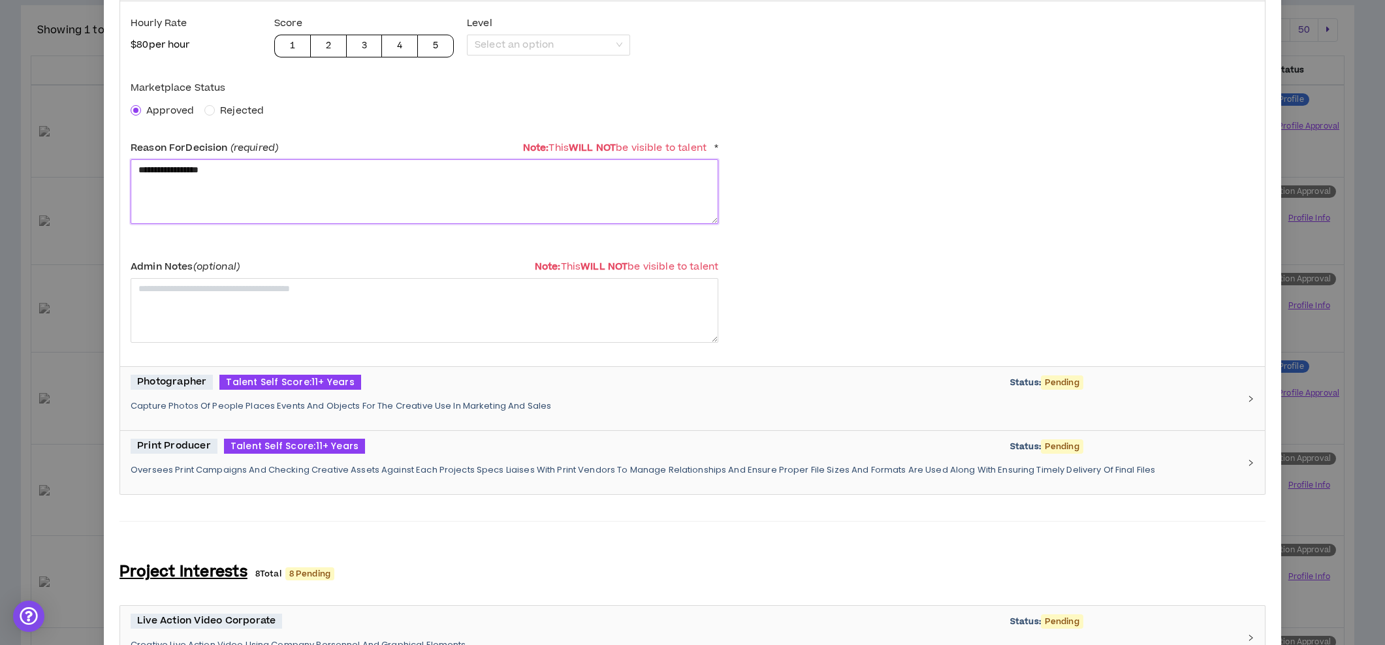
type textarea "**********"
click at [247, 400] on p "Capture Photos Of People Places Events And Objects For The Creative Use In Mark…" at bounding box center [685, 406] width 1108 height 12
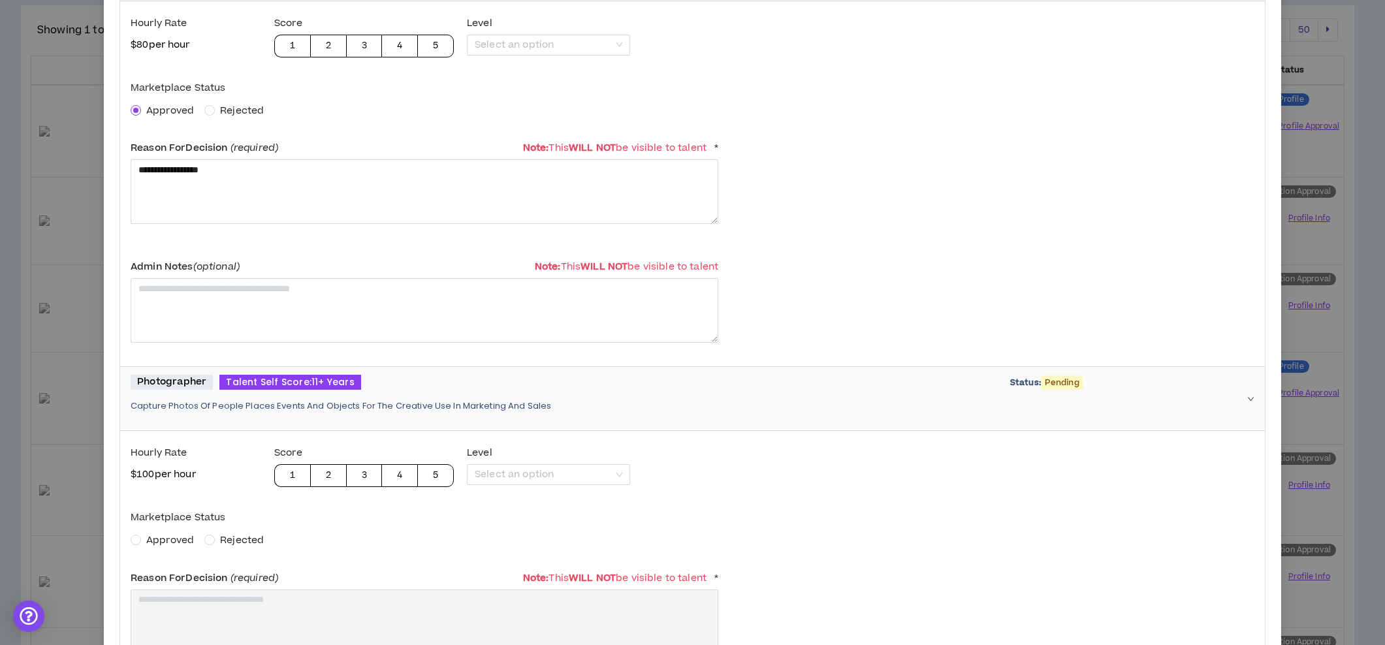
click at [164, 536] on span "Approved" at bounding box center [170, 541] width 48 height 14
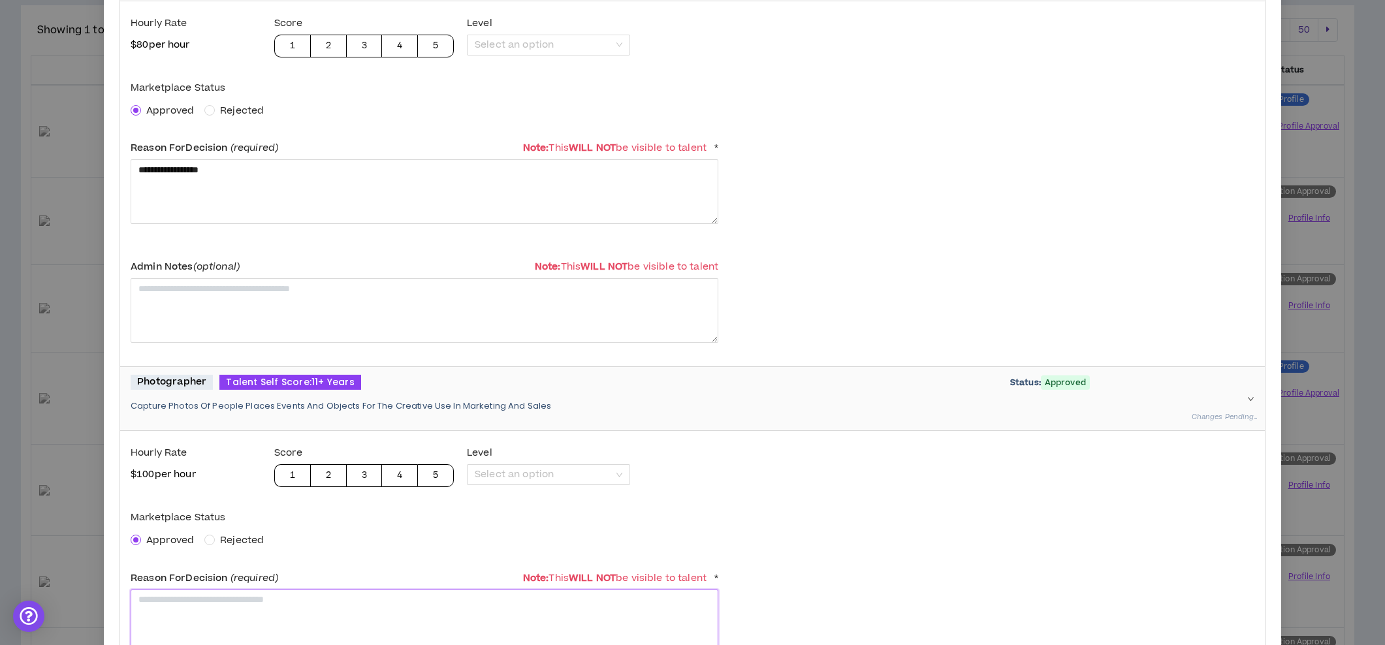
click at [163, 590] on textarea at bounding box center [425, 622] width 588 height 65
paste textarea "**********"
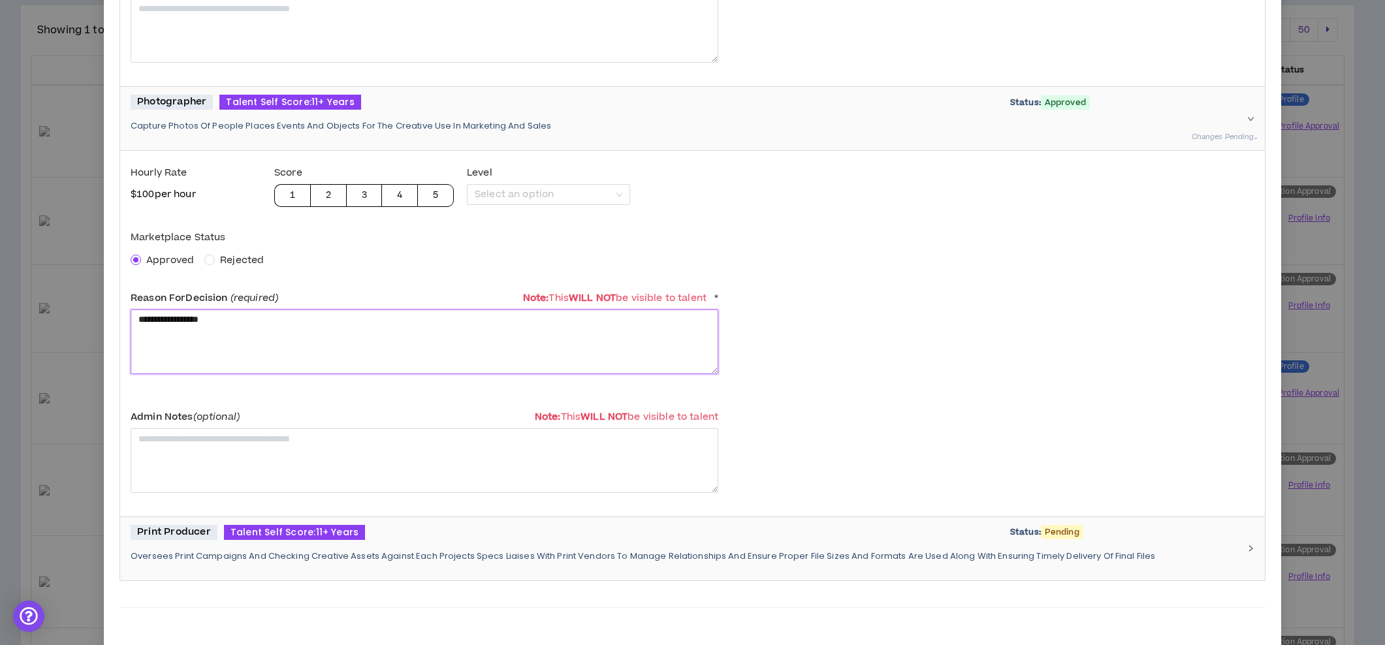
type textarea "**********"
click at [243, 540] on div "Print Producer Talent Self Score: 11+ Years Status: Pending Oversees Print Camp…" at bounding box center [685, 549] width 1108 height 48
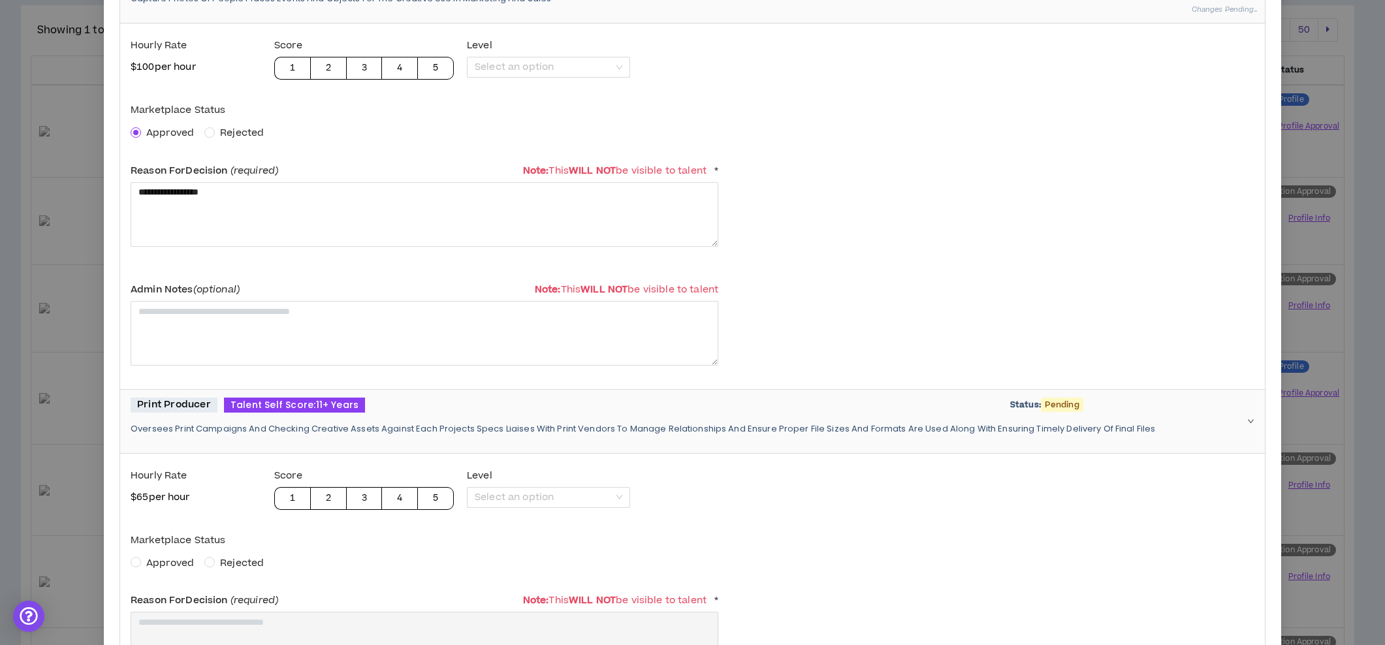
click at [163, 565] on span "Approved" at bounding box center [170, 564] width 48 height 14
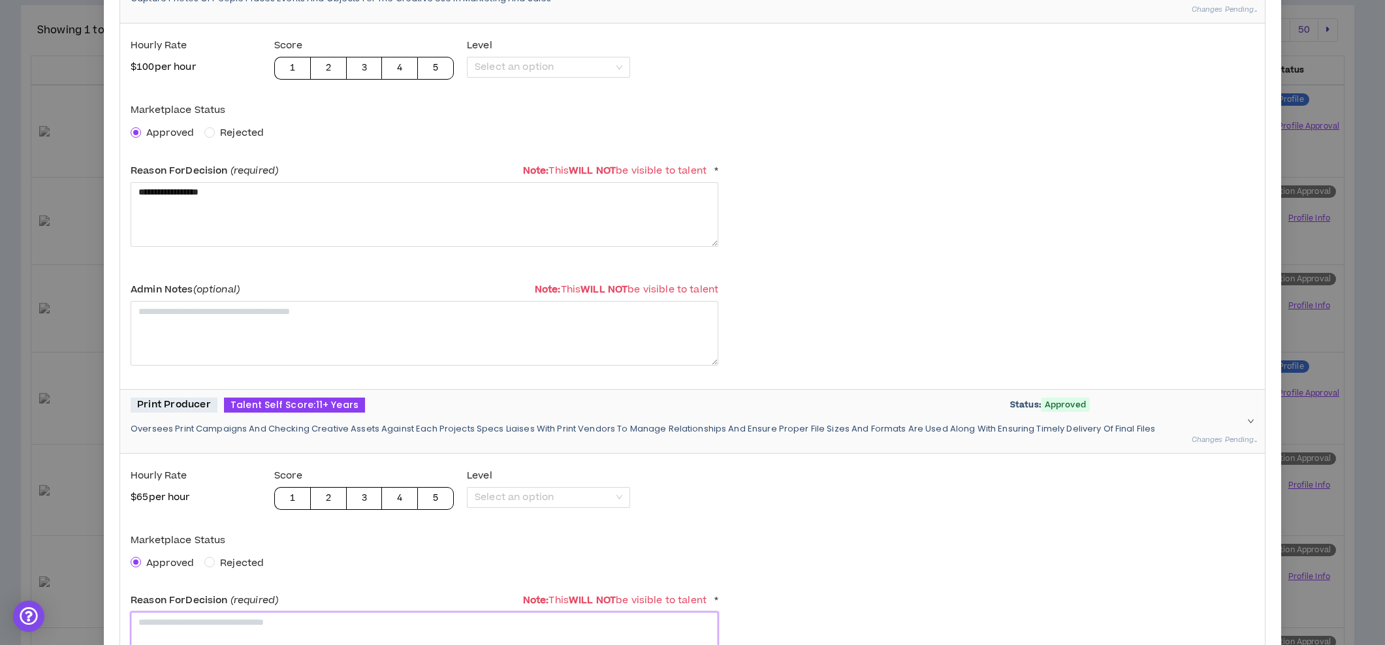
click at [174, 623] on textarea at bounding box center [425, 644] width 588 height 65
paste textarea "**********"
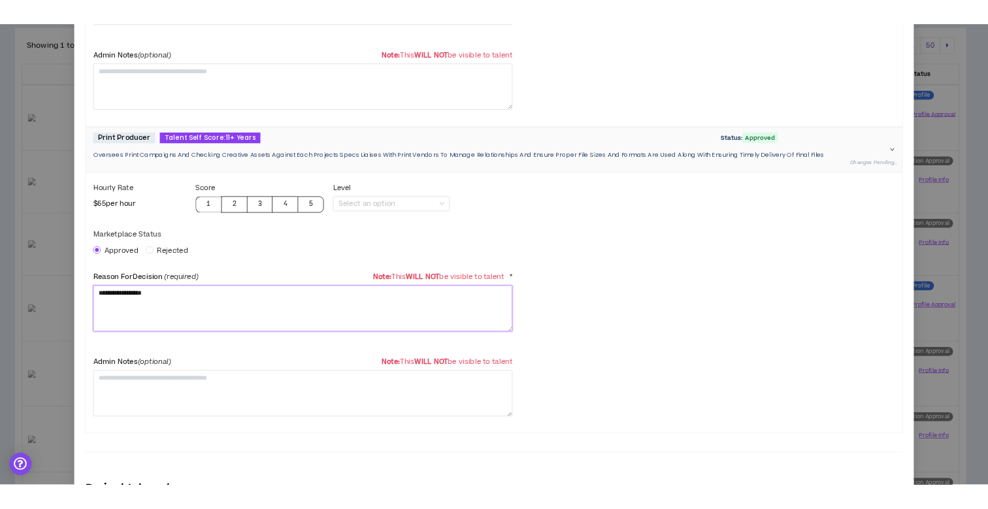
scroll to position [2802, 0]
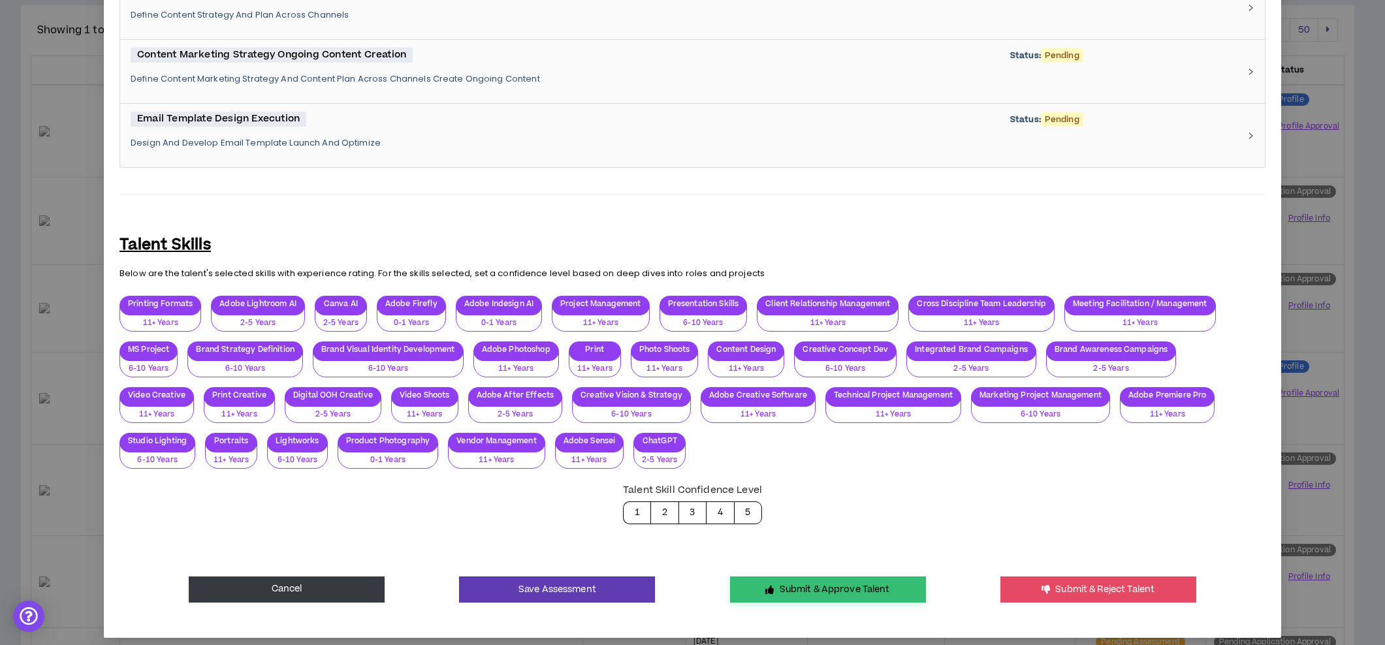
type textarea "**********"
click at [781, 577] on button "Submit & Approve Talent" at bounding box center [828, 590] width 196 height 26
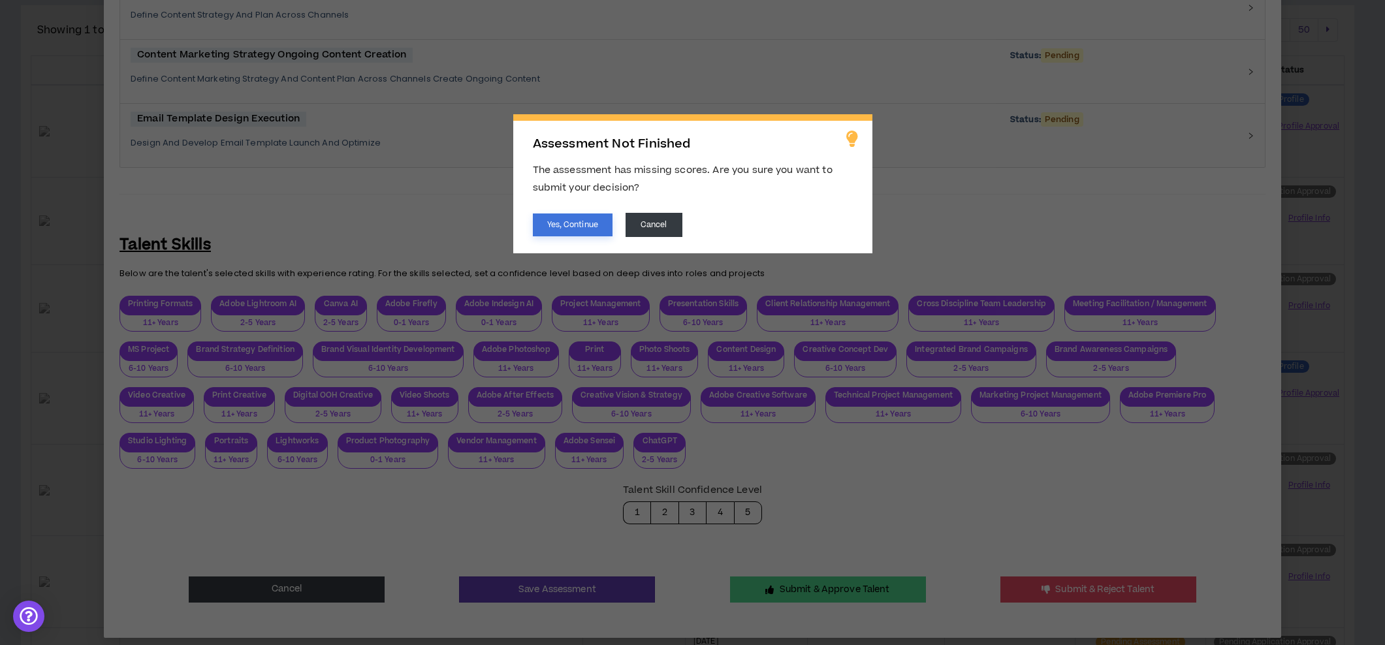
click at [555, 231] on button "Yes, Continue" at bounding box center [573, 225] width 80 height 23
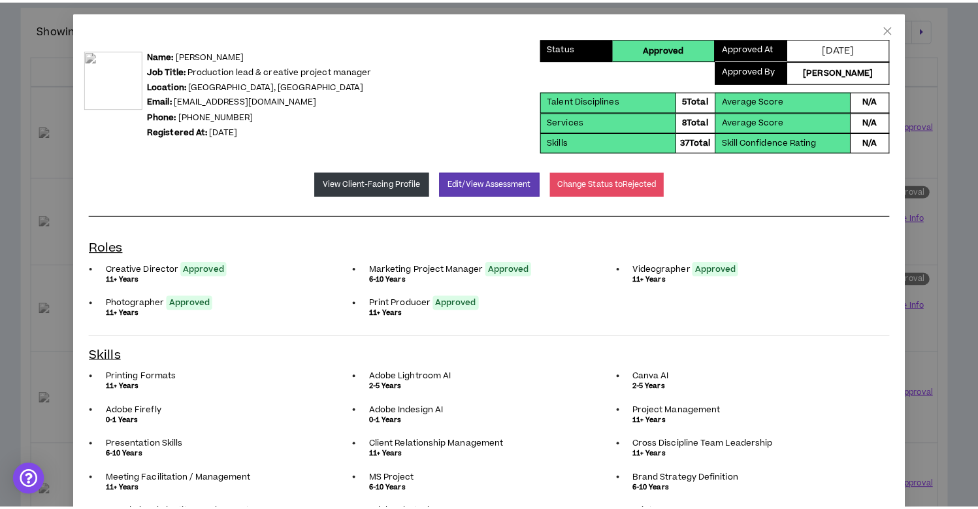
scroll to position [0, 0]
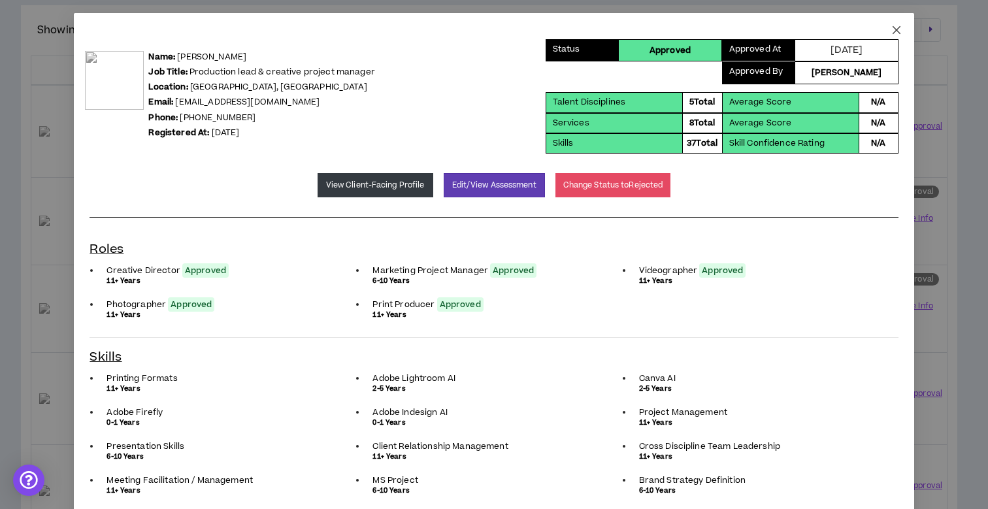
click at [891, 25] on icon "close" at bounding box center [896, 30] width 10 height 10
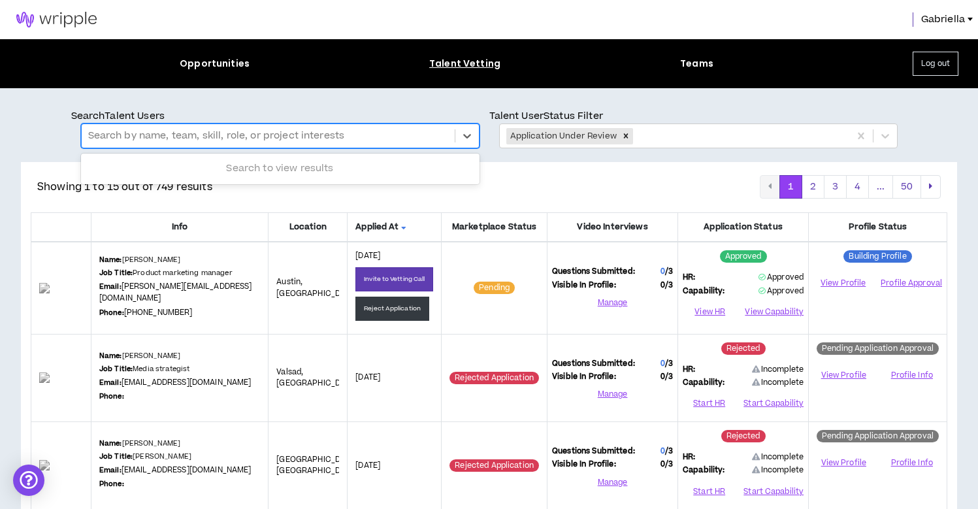
click at [212, 130] on div at bounding box center [268, 135] width 360 height 17
click at [619, 131] on div "Remove Application Under Review" at bounding box center [626, 136] width 14 height 16
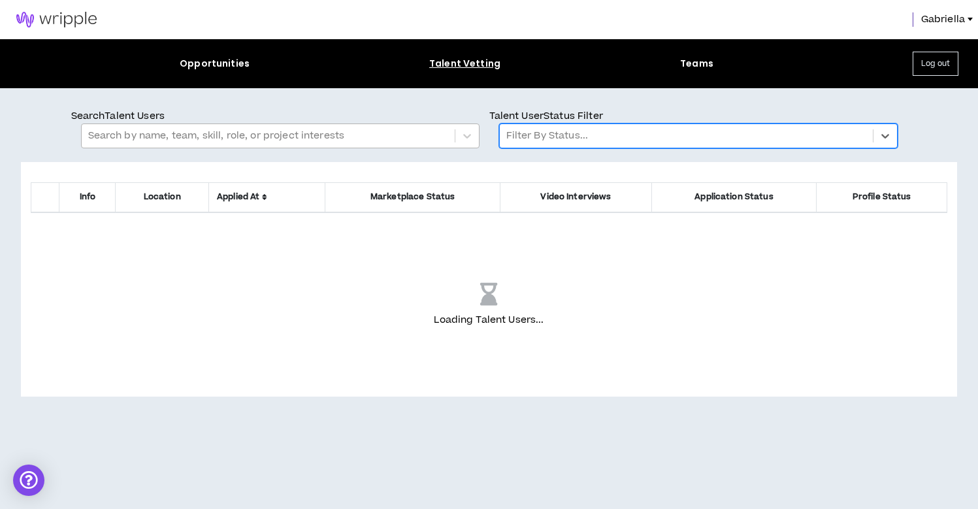
click at [358, 132] on div at bounding box center [268, 135] width 360 height 17
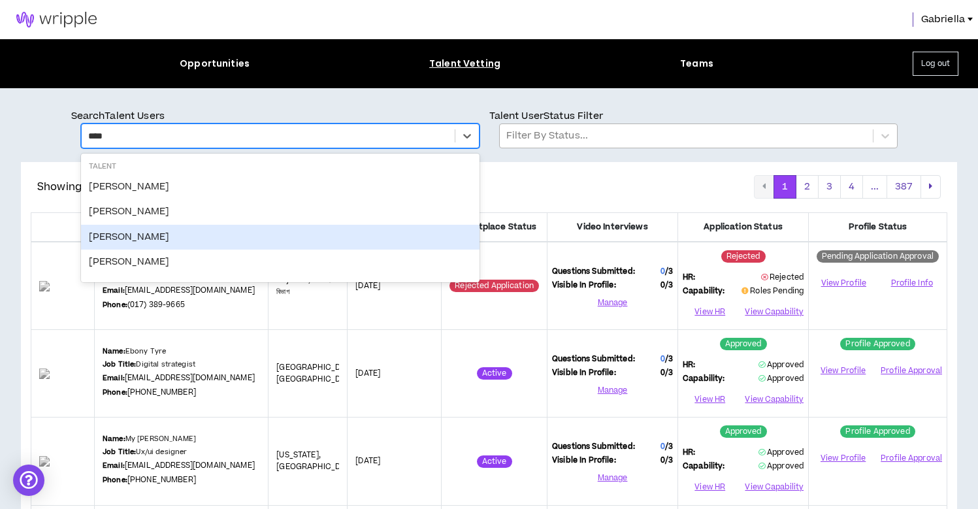
type input "****"
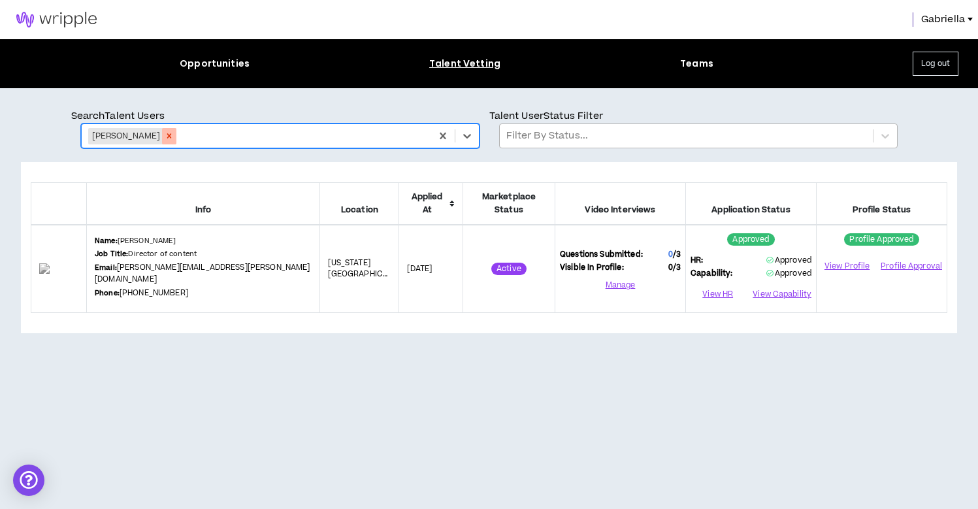
click at [167, 135] on icon "Remove Joey Campbell" at bounding box center [169, 136] width 5 height 5
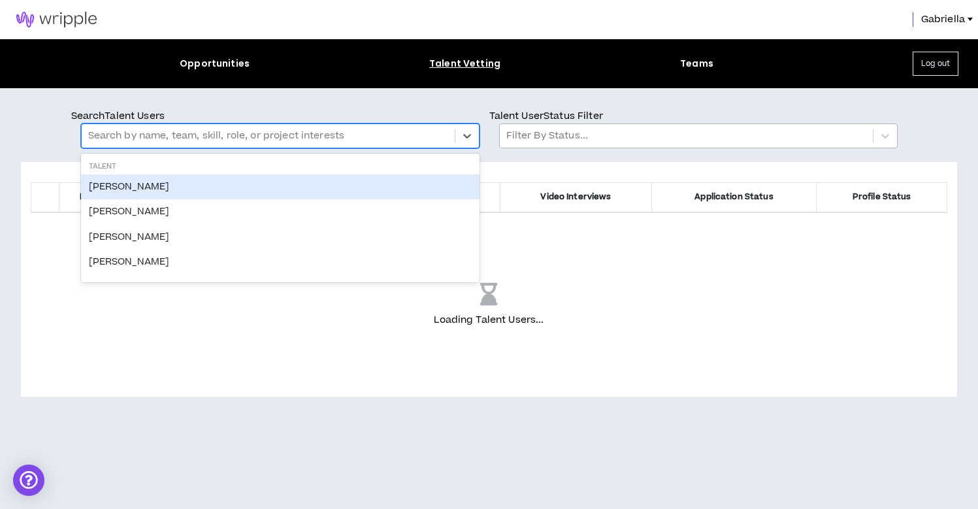
click at [201, 135] on div at bounding box center [268, 135] width 360 height 17
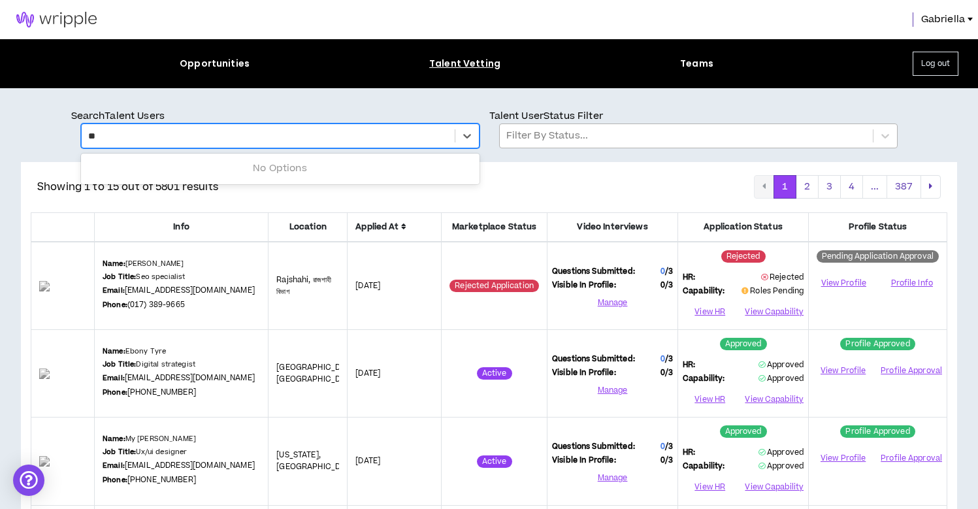
type input "*"
type input "*****"
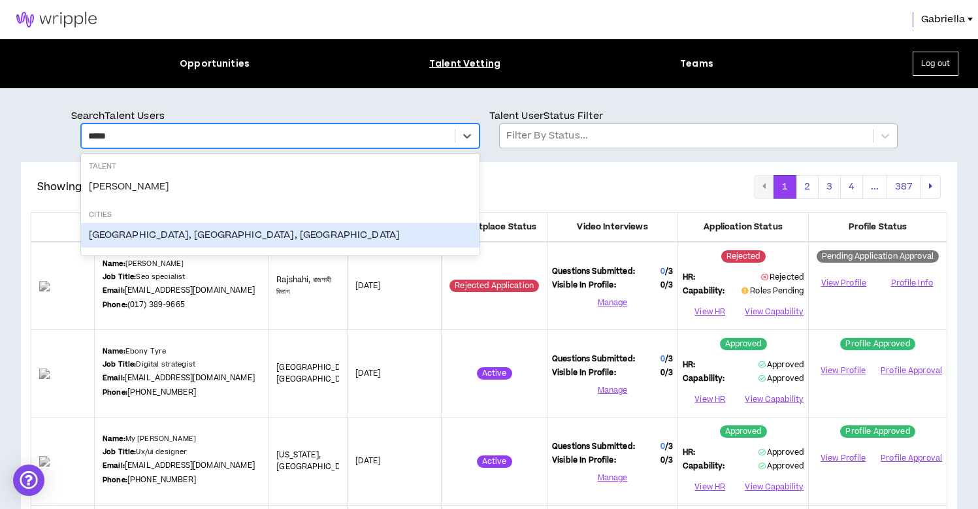
click at [113, 233] on div "Orlando, FL, US" at bounding box center [280, 235] width 398 height 25
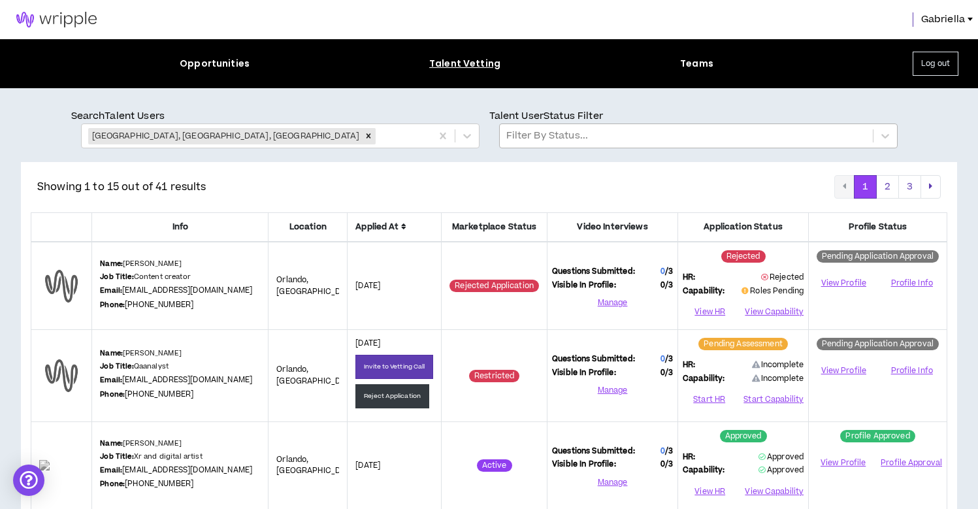
click at [401, 224] on icon at bounding box center [403, 227] width 5 height 8
click at [538, 137] on div at bounding box center [686, 135] width 360 height 17
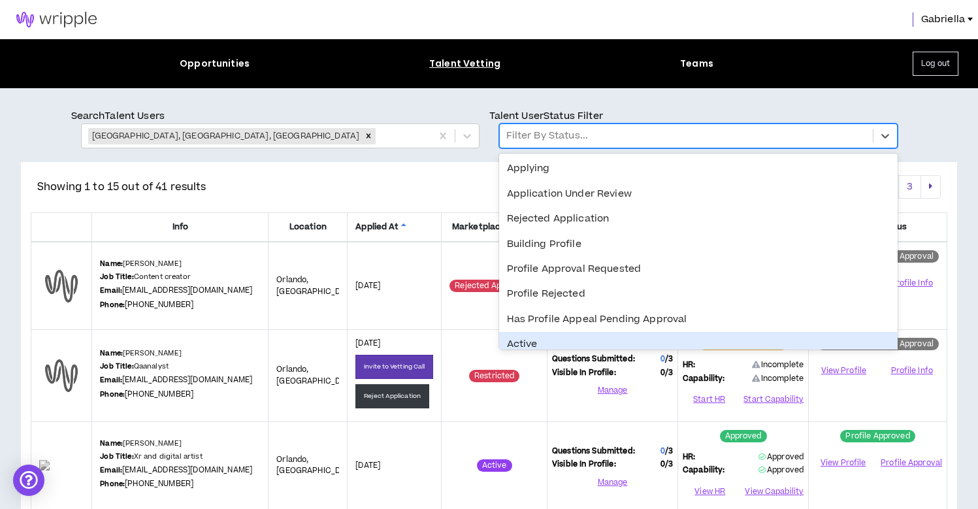
click at [530, 336] on div "Active" at bounding box center [698, 344] width 398 height 25
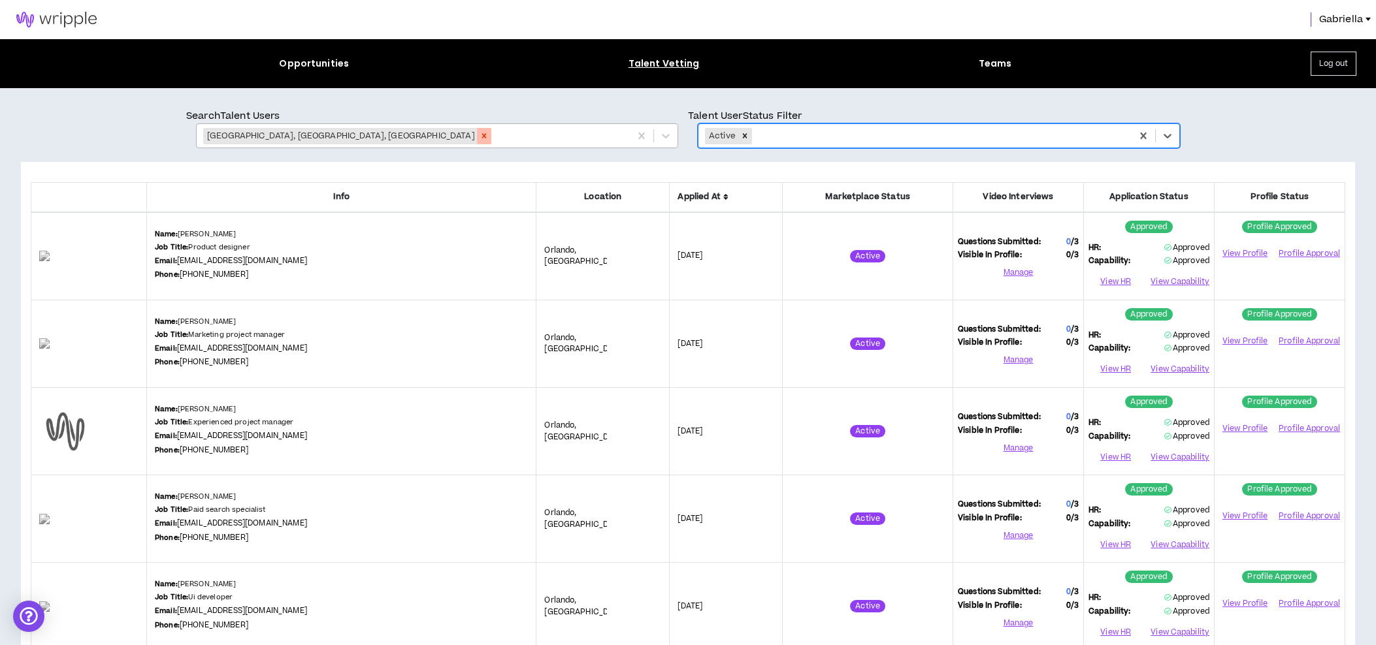
click at [479, 135] on icon "Remove Orlando, FL, US" at bounding box center [483, 135] width 9 height 9
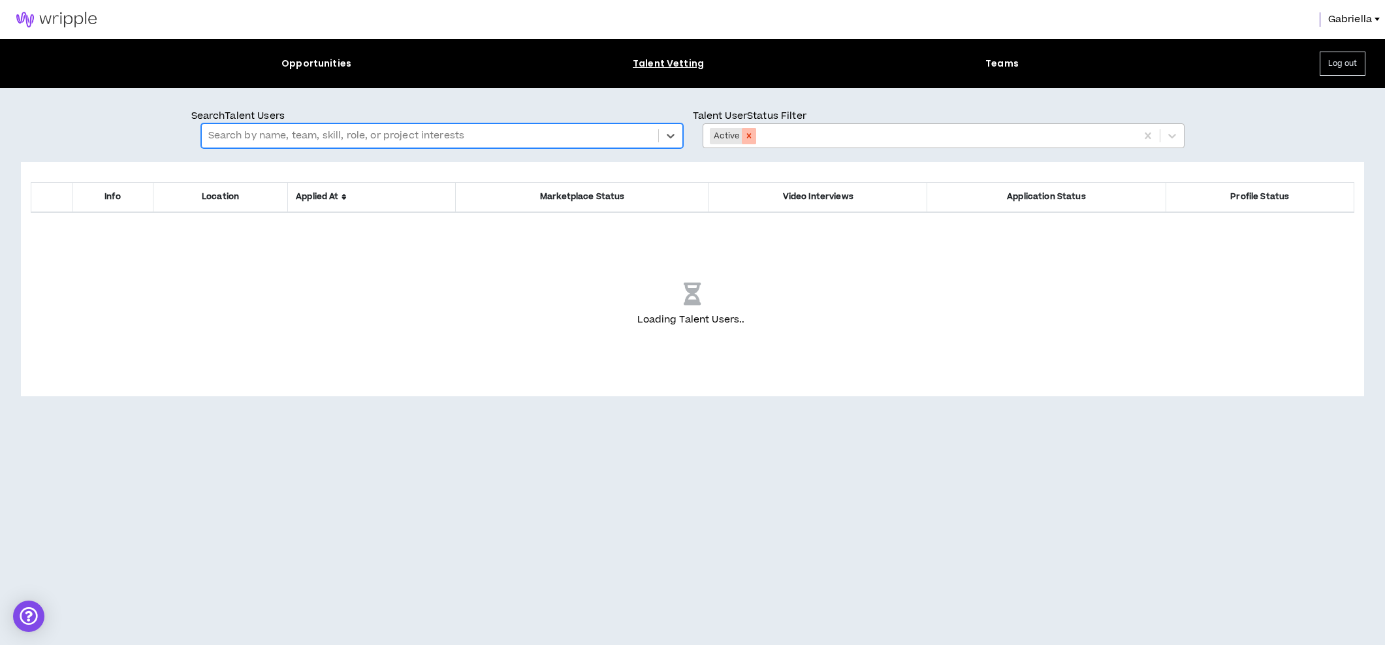
click at [752, 135] on icon "Remove Active" at bounding box center [749, 135] width 9 height 9
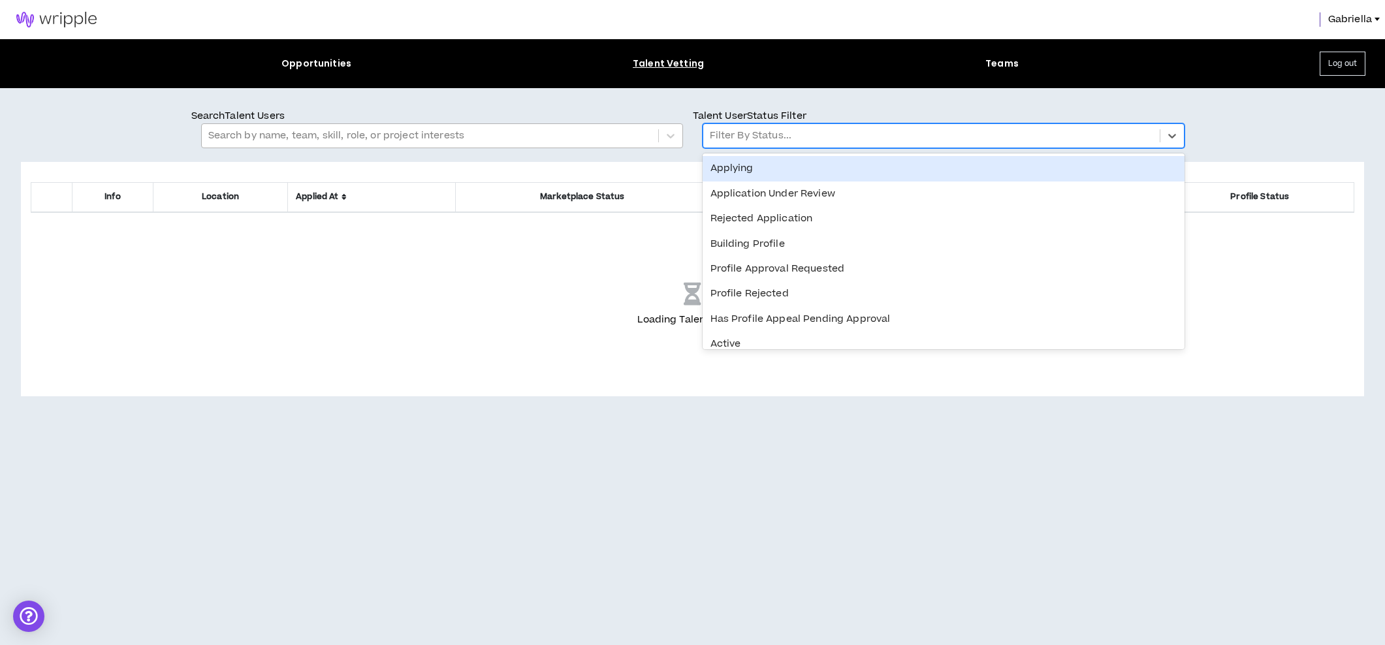
click at [775, 143] on div at bounding box center [932, 135] width 444 height 17
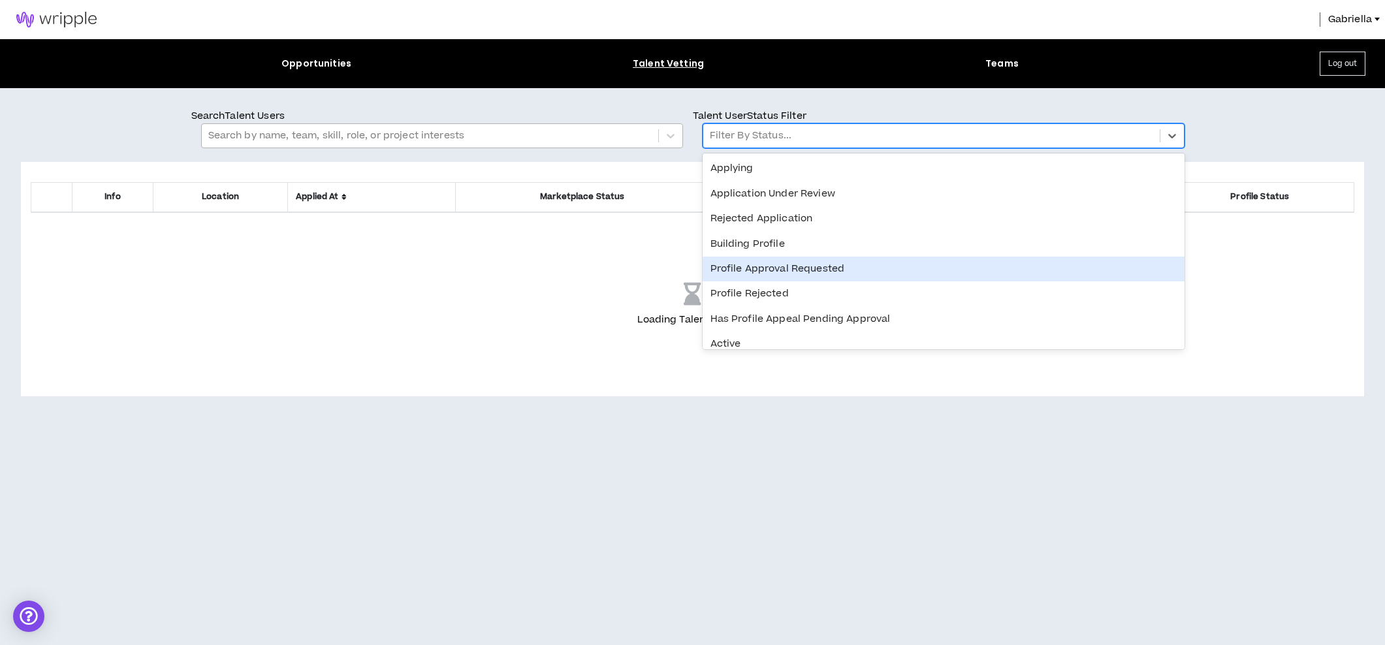
click at [783, 270] on div "Profile Approval Requested" at bounding box center [944, 269] width 482 height 25
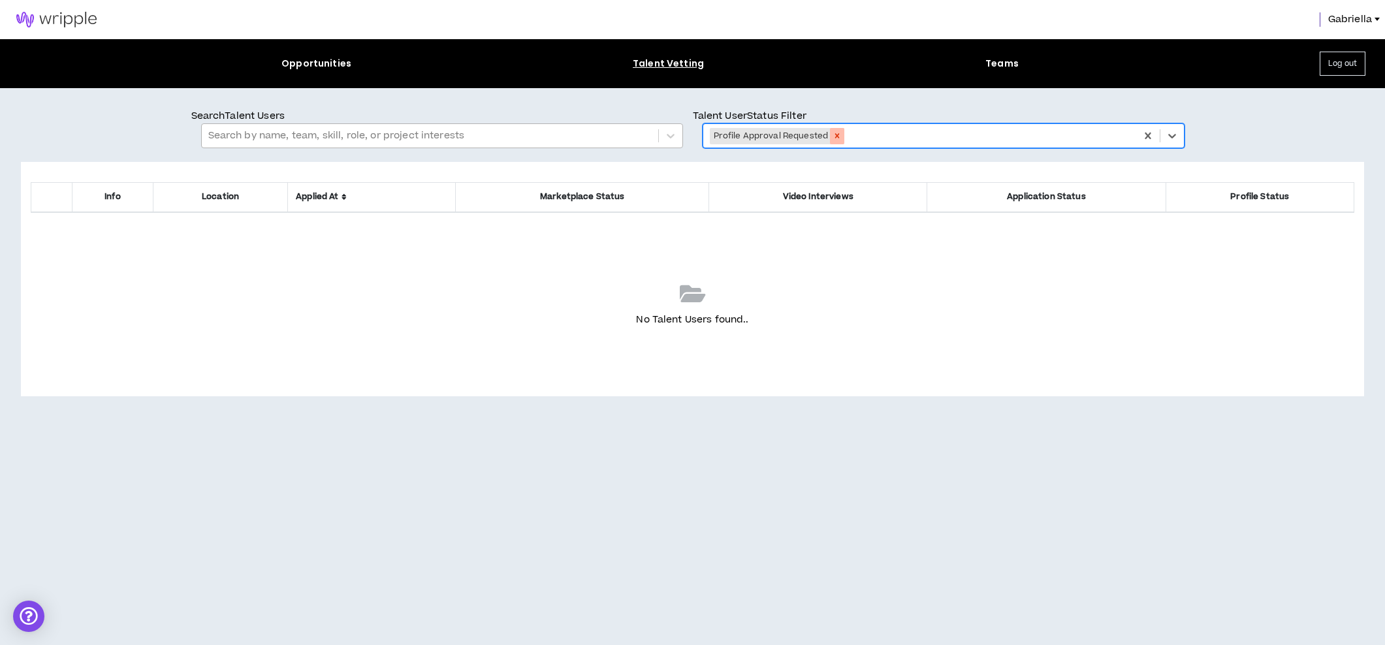
click at [836, 137] on icon "Remove Profile Approval Requested" at bounding box center [837, 136] width 5 height 5
click at [767, 140] on div at bounding box center [932, 135] width 444 height 17
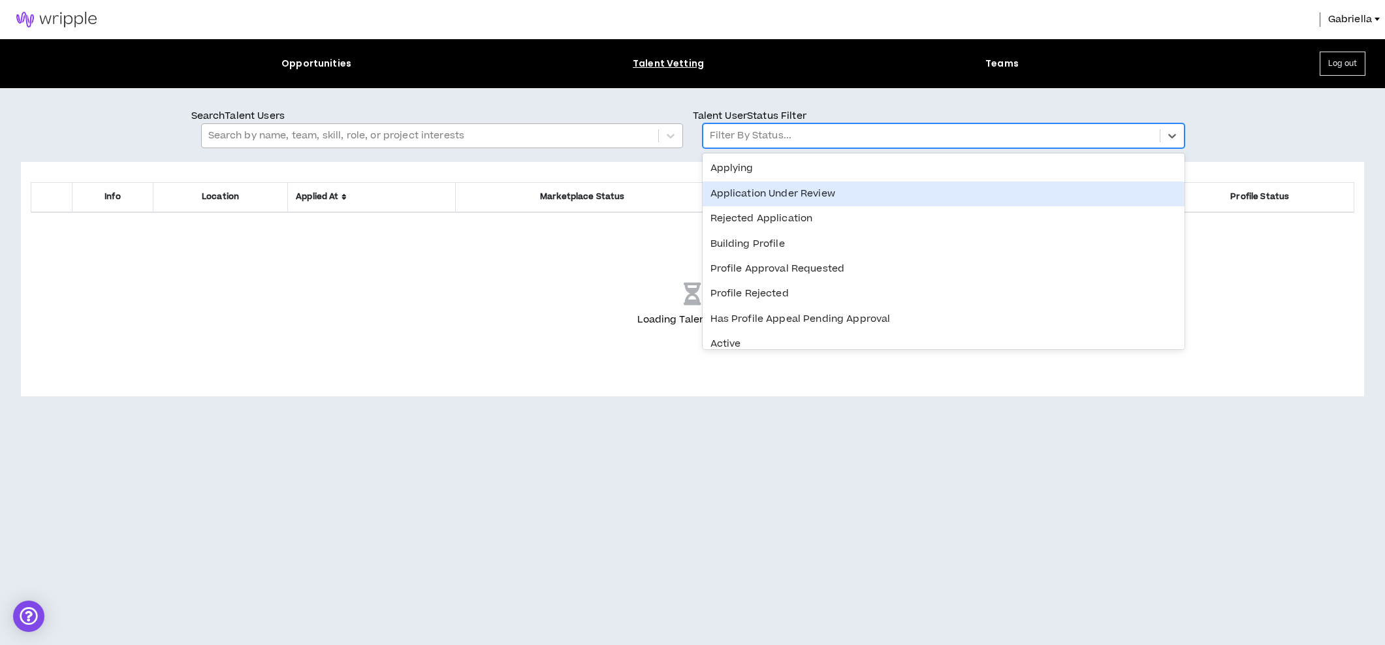
click at [761, 191] on div "Application Under Review" at bounding box center [944, 194] width 482 height 25
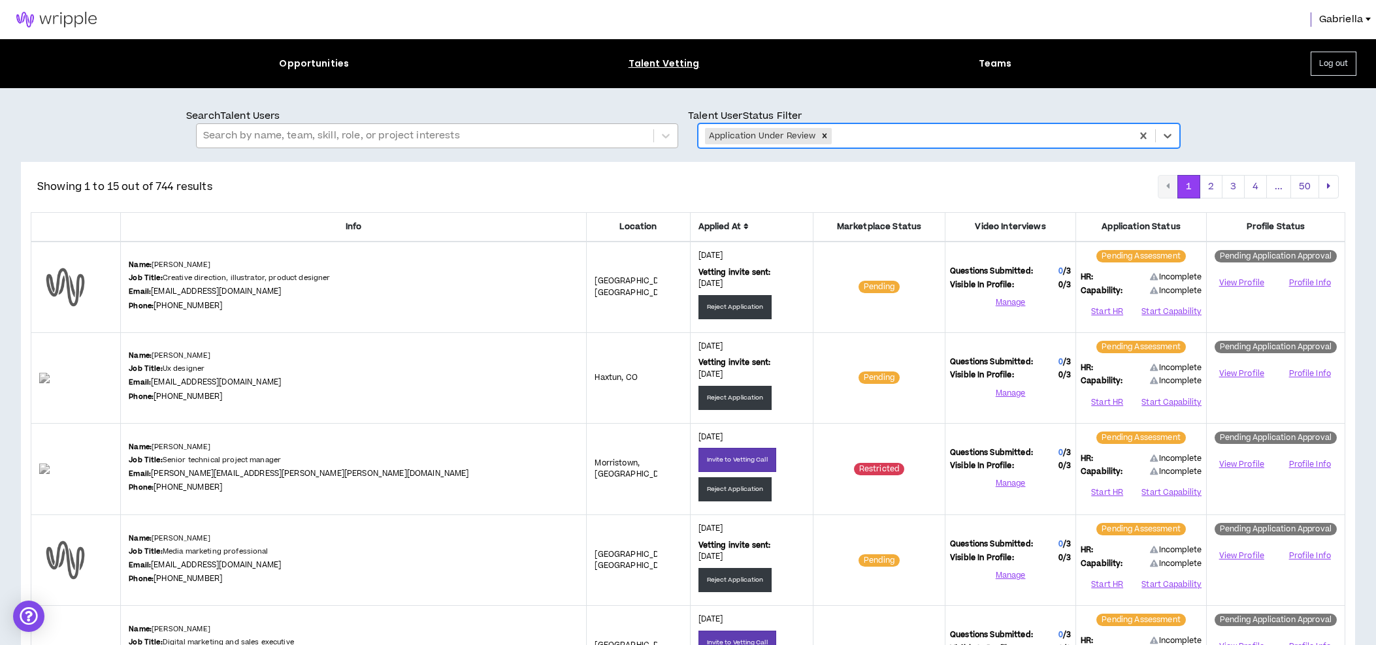
click at [743, 227] on icon at bounding box center [745, 227] width 5 height 8
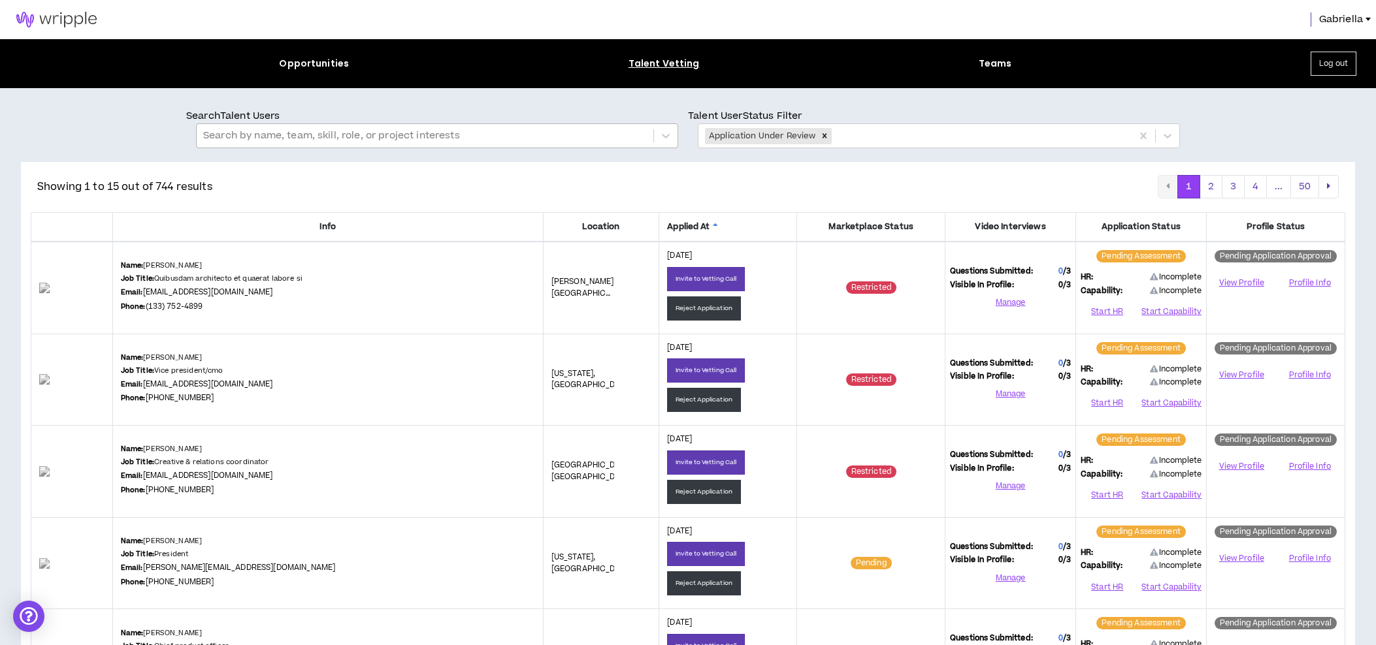
click at [713, 226] on icon at bounding box center [715, 227] width 5 height 8
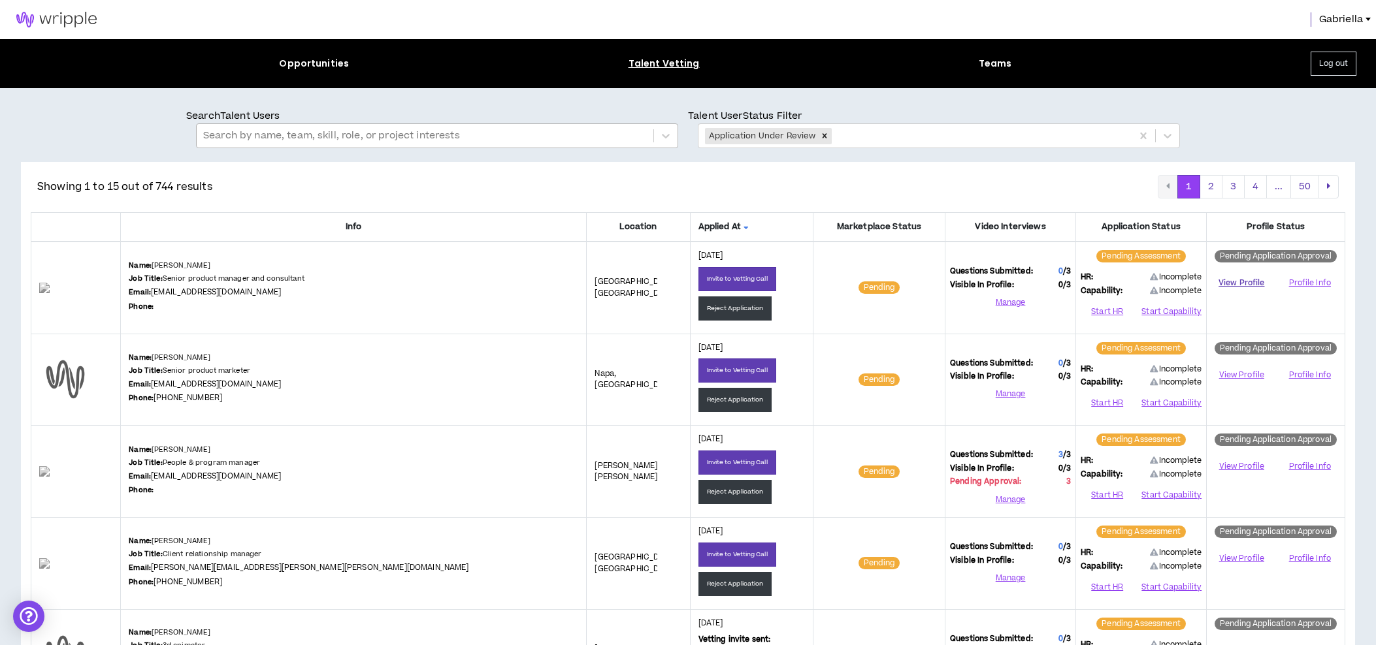
click at [1243, 284] on link "View Profile" at bounding box center [1241, 283] width 60 height 23
click at [698, 276] on button "Invite to Vetting Call" at bounding box center [737, 279] width 78 height 24
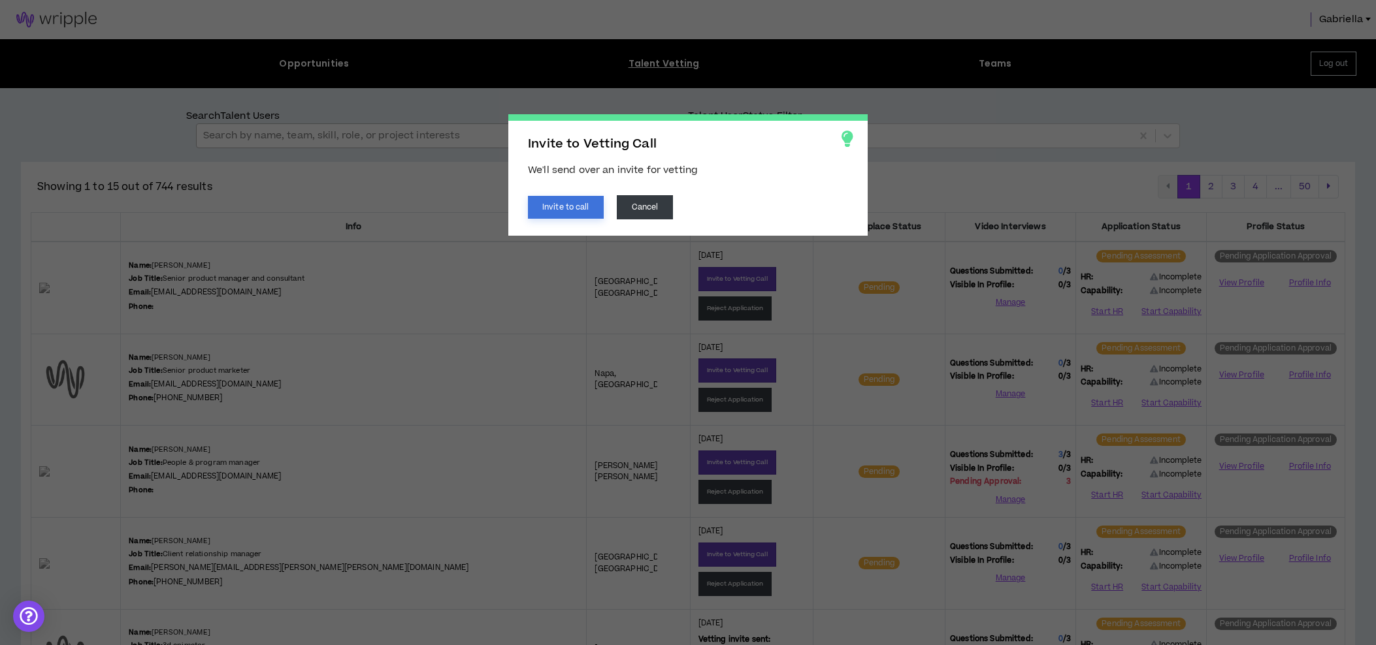
click at [564, 208] on button "Invite to call" at bounding box center [566, 207] width 76 height 23
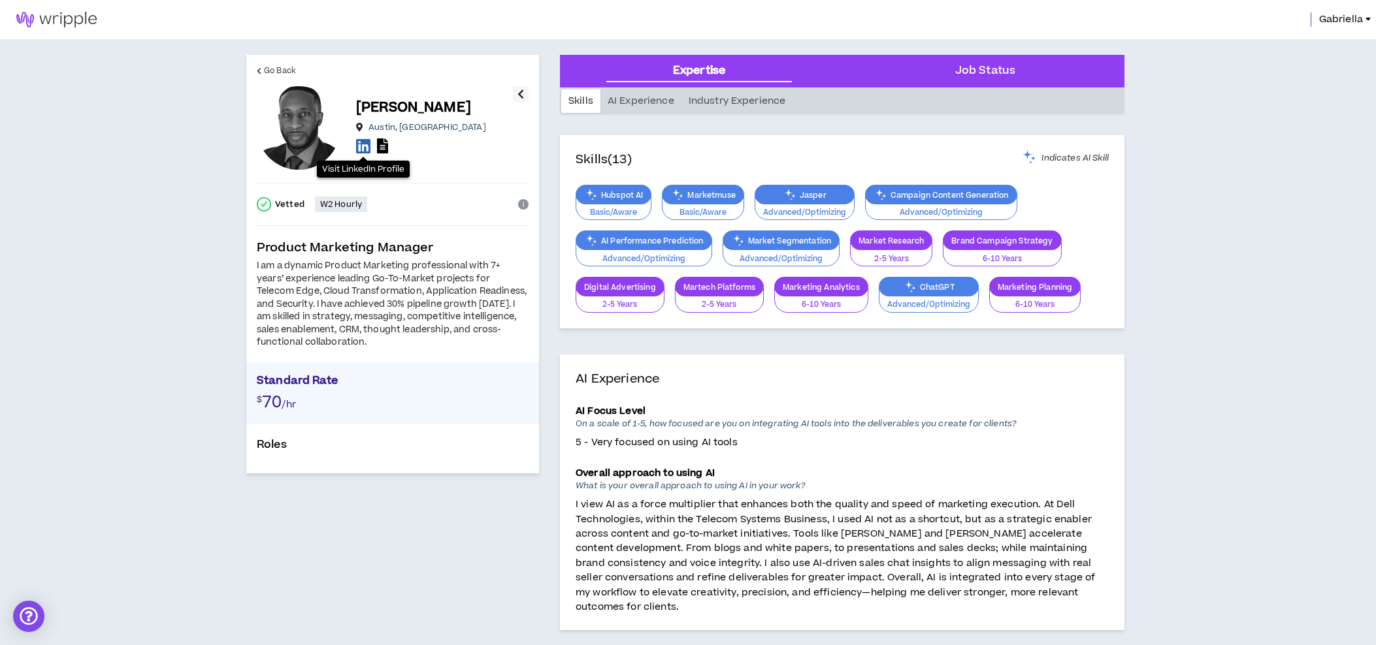
click at [364, 152] on icon at bounding box center [363, 146] width 14 height 16
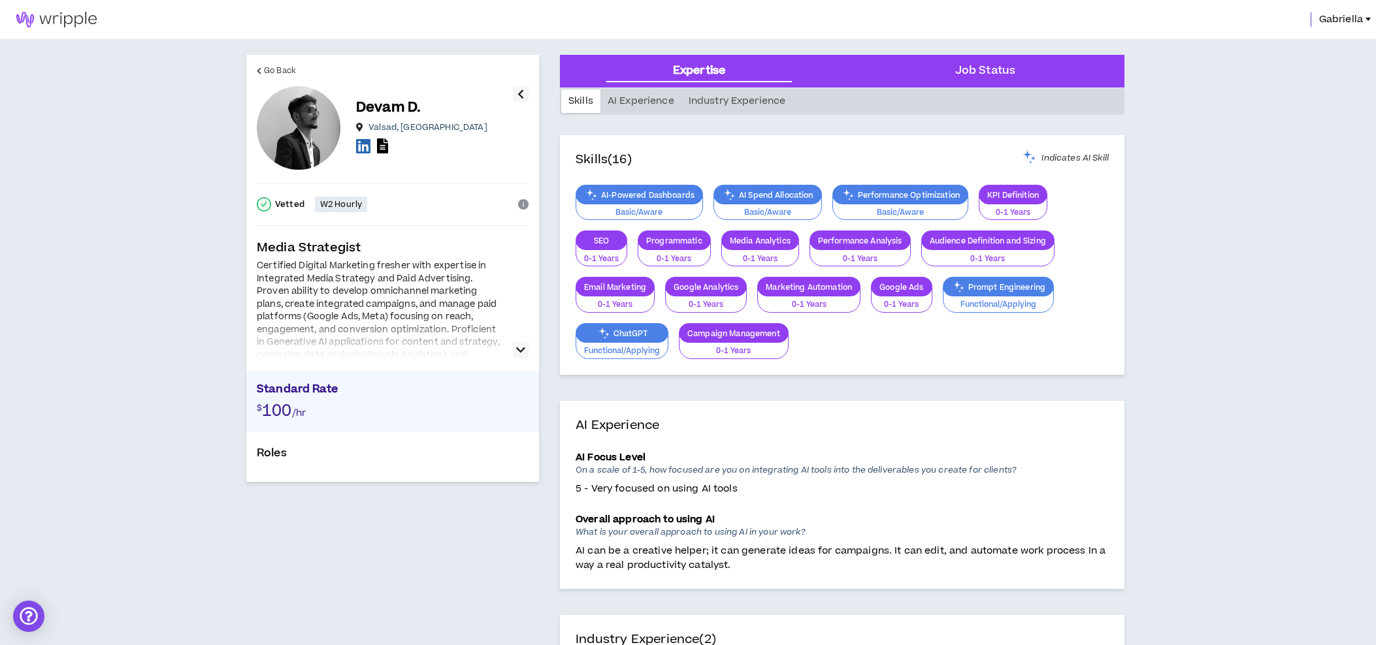
click at [523, 350] on icon "button" at bounding box center [520, 350] width 9 height 16
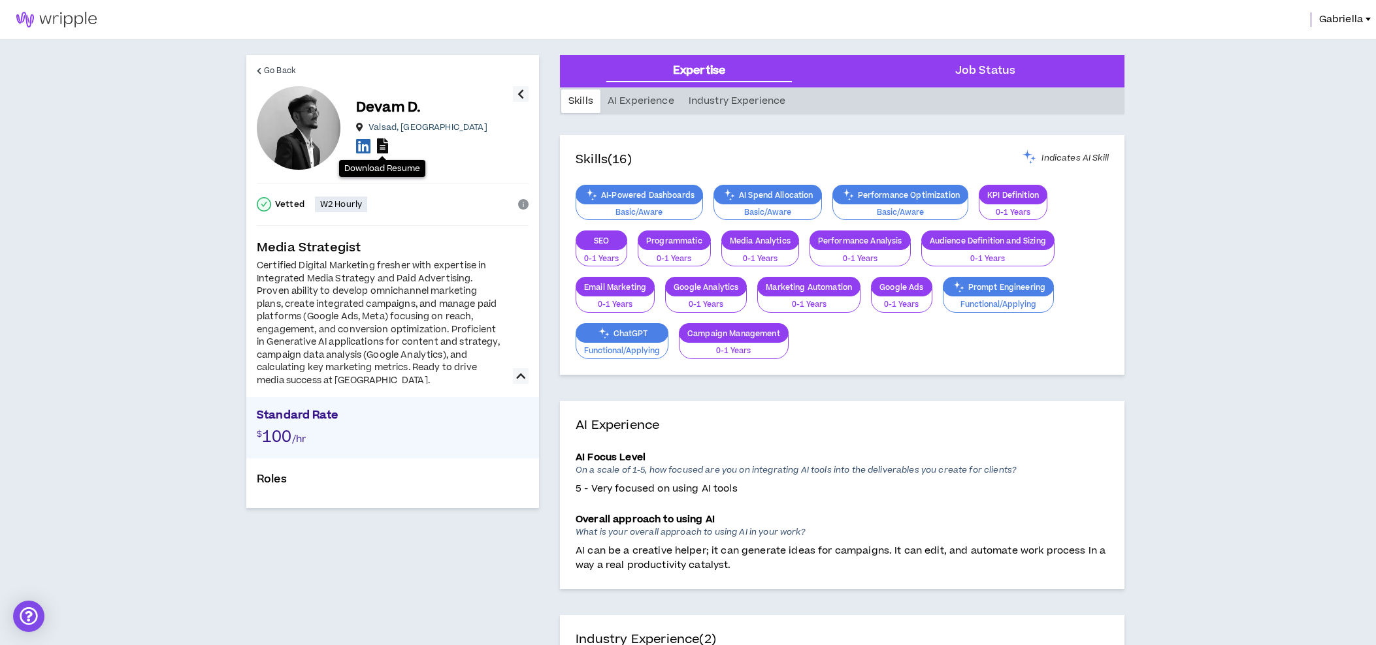
click at [381, 147] on icon at bounding box center [382, 145] width 11 height 15
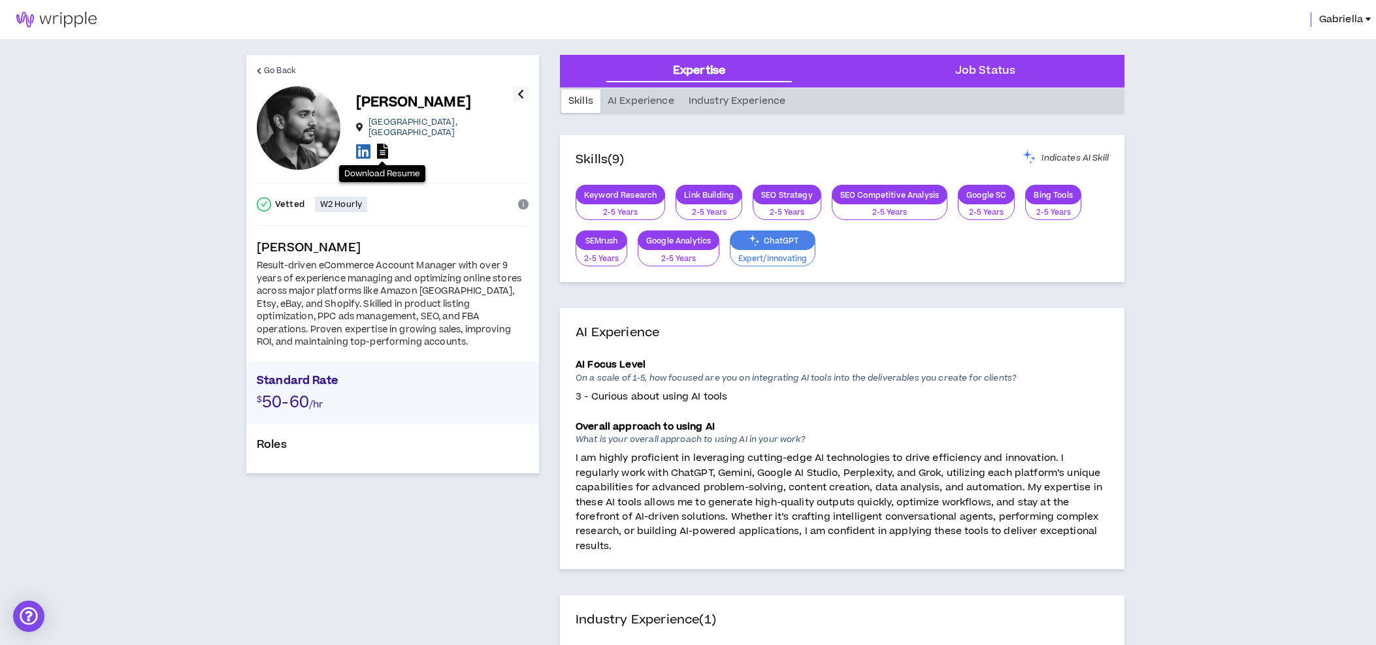
click at [383, 146] on icon at bounding box center [382, 151] width 11 height 15
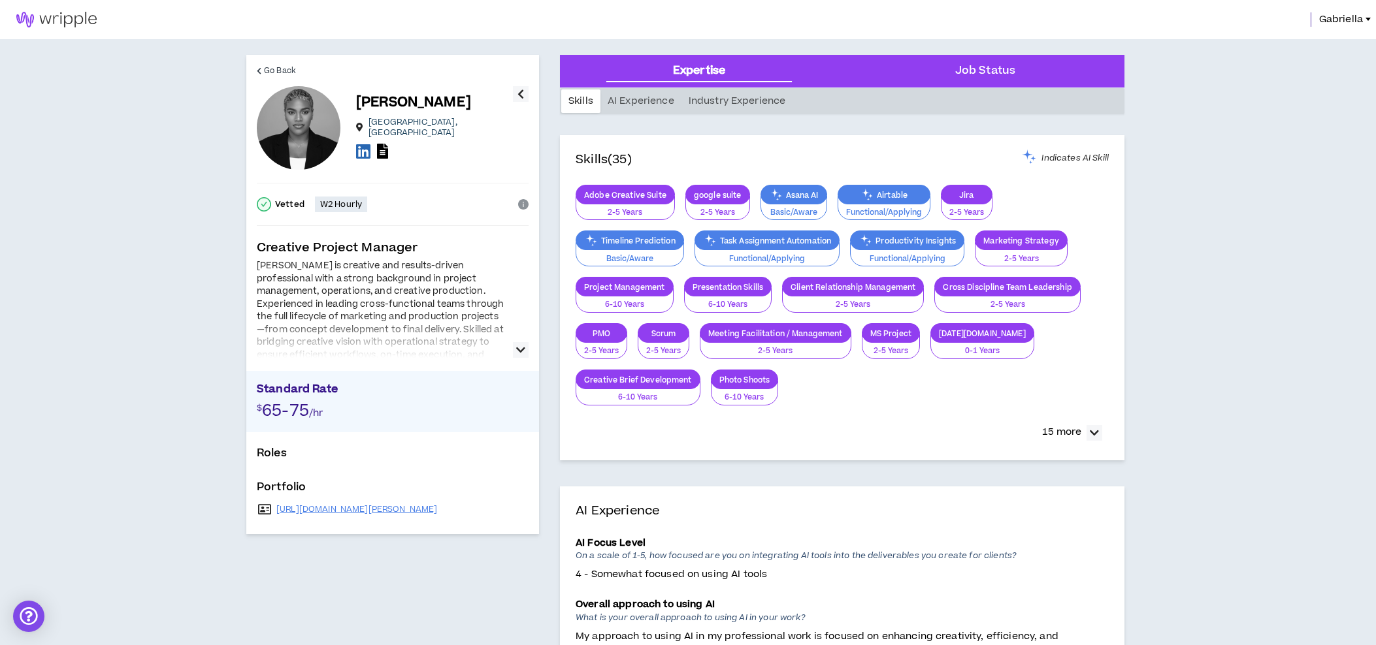
click at [516, 350] on icon "button" at bounding box center [520, 350] width 9 height 16
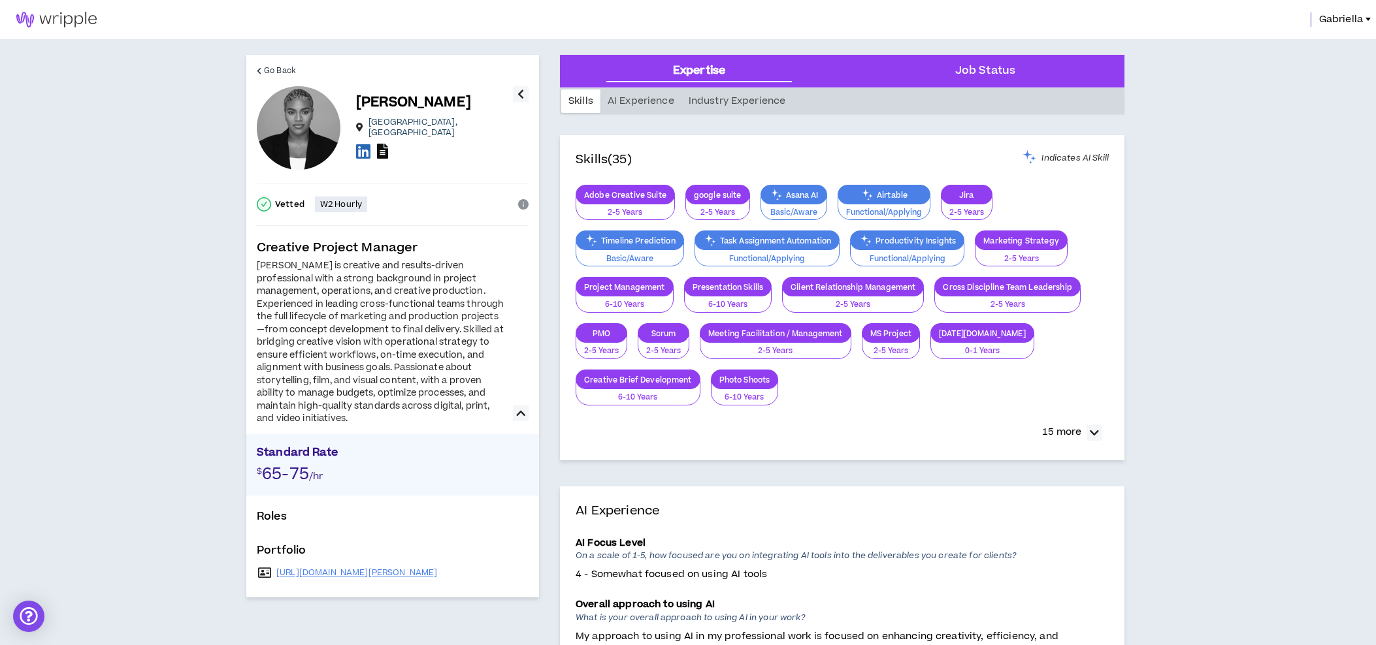
click at [385, 151] on icon at bounding box center [382, 151] width 11 height 15
click at [364, 144] on icon at bounding box center [363, 151] width 14 height 16
click at [437, 573] on link "https://jordanimari98.wixsite.com/jordan-countiss-prod" at bounding box center [356, 573] width 161 height 10
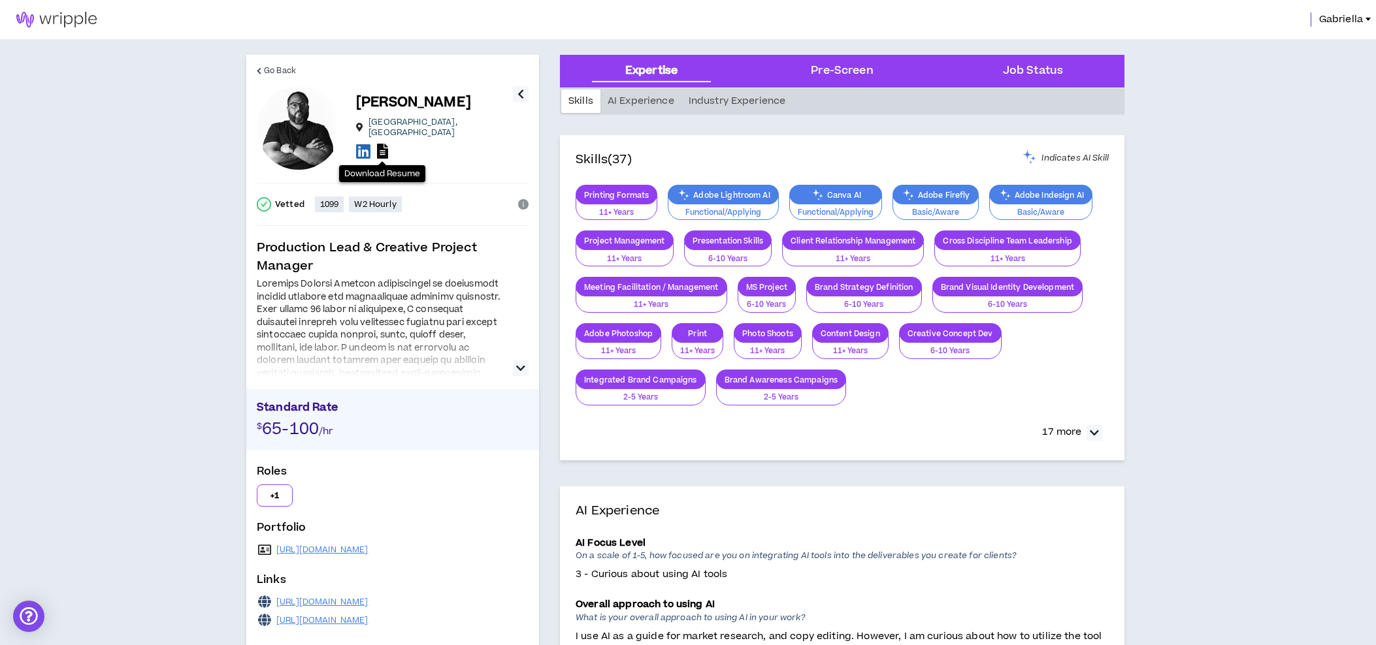
click at [381, 147] on icon at bounding box center [382, 151] width 11 height 15
click at [353, 548] on link "[URL][DOMAIN_NAME]" at bounding box center [322, 550] width 92 height 10
click at [363, 148] on icon at bounding box center [363, 151] width 14 height 16
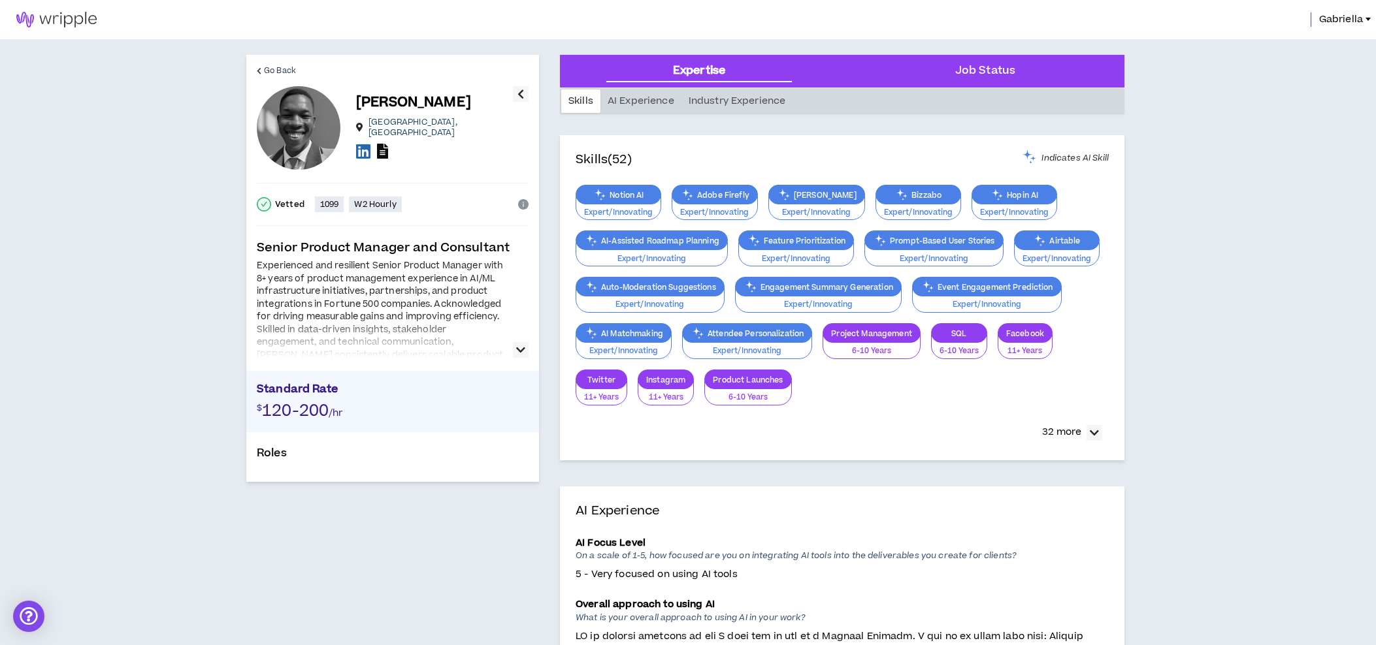
click at [387, 146] on icon at bounding box center [382, 151] width 11 height 15
click at [363, 144] on icon at bounding box center [363, 151] width 14 height 16
click at [518, 346] on icon "button" at bounding box center [520, 350] width 9 height 16
